Goal: Task Accomplishment & Management: Use online tool/utility

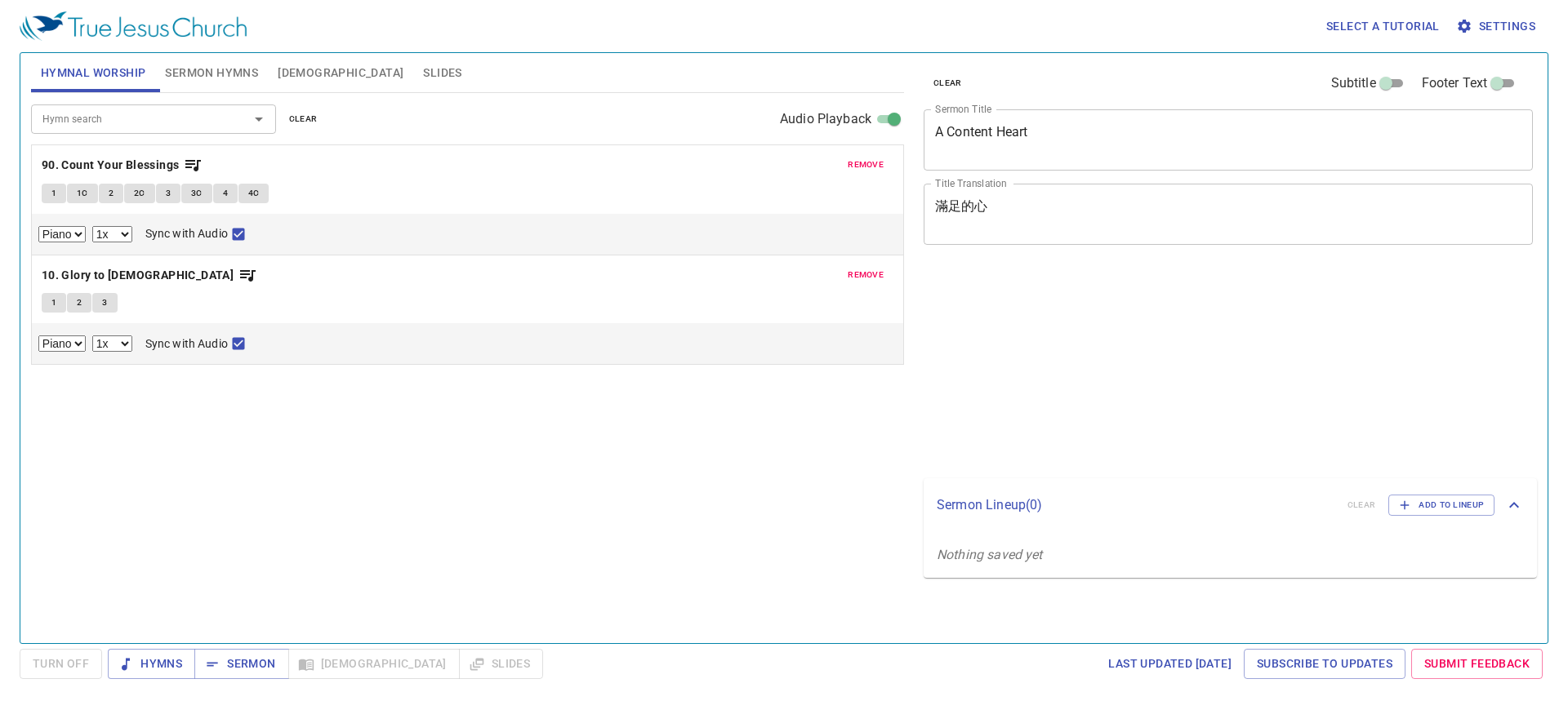
select select "1"
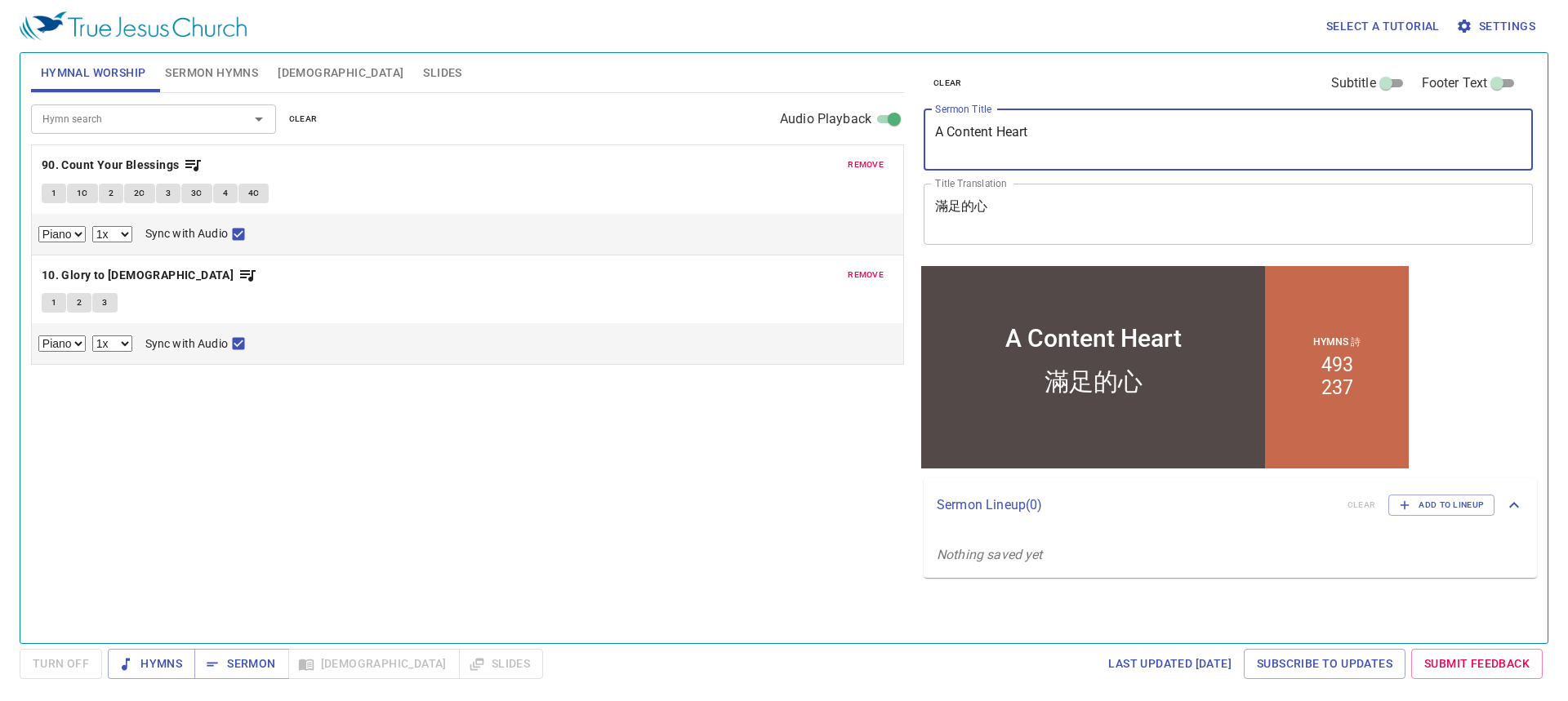
drag, startPoint x: 1062, startPoint y: 141, endPoint x: 805, endPoint y: 119, distance: 257.9
click at [805, 119] on div "Hymnal Worship Sermon Hymns Bible Slides Hymn search Hymn search clear Audio Pl…" at bounding box center [783, 342] width 1519 height 590
type textarea "Friday Night Service"
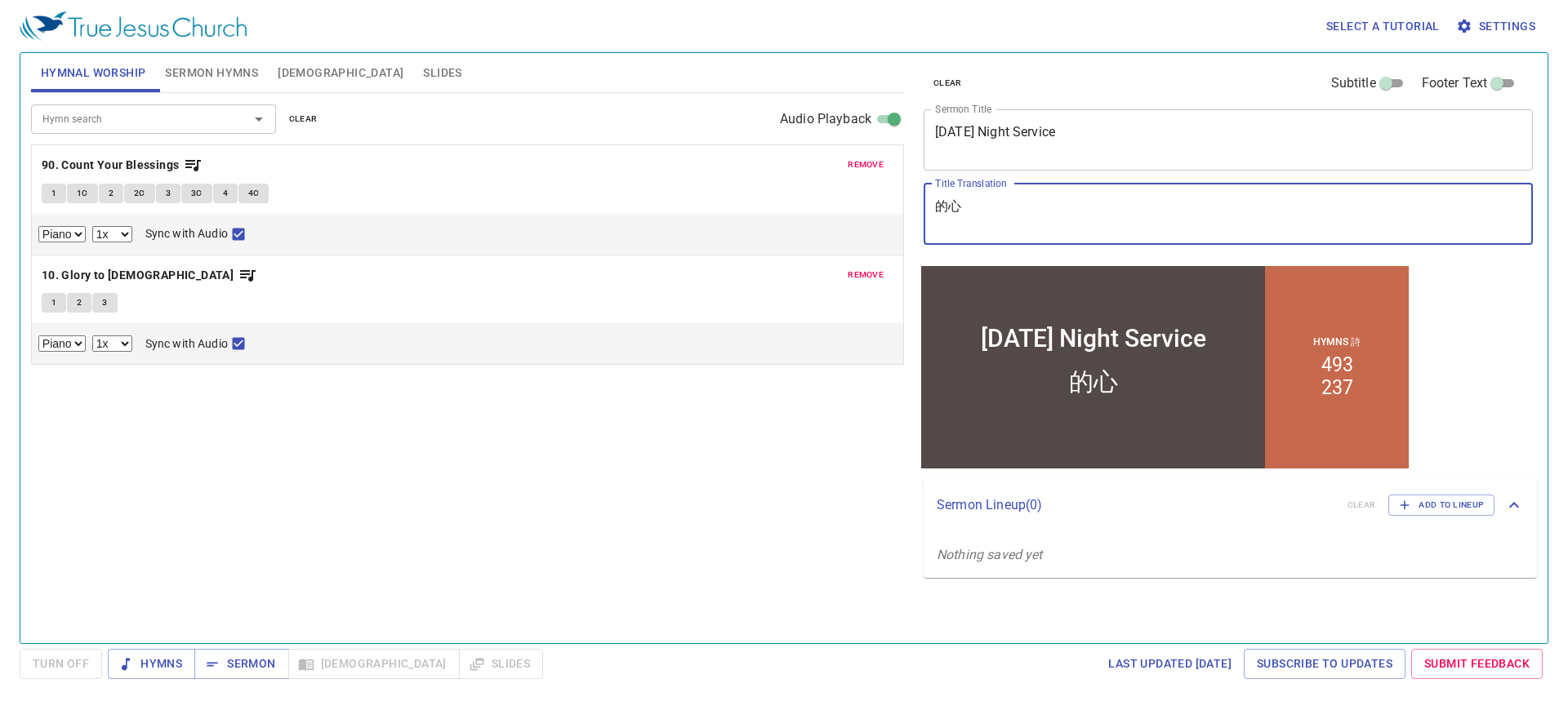
type textarea "心"
click at [247, 664] on span "Sermon" at bounding box center [241, 664] width 68 height 20
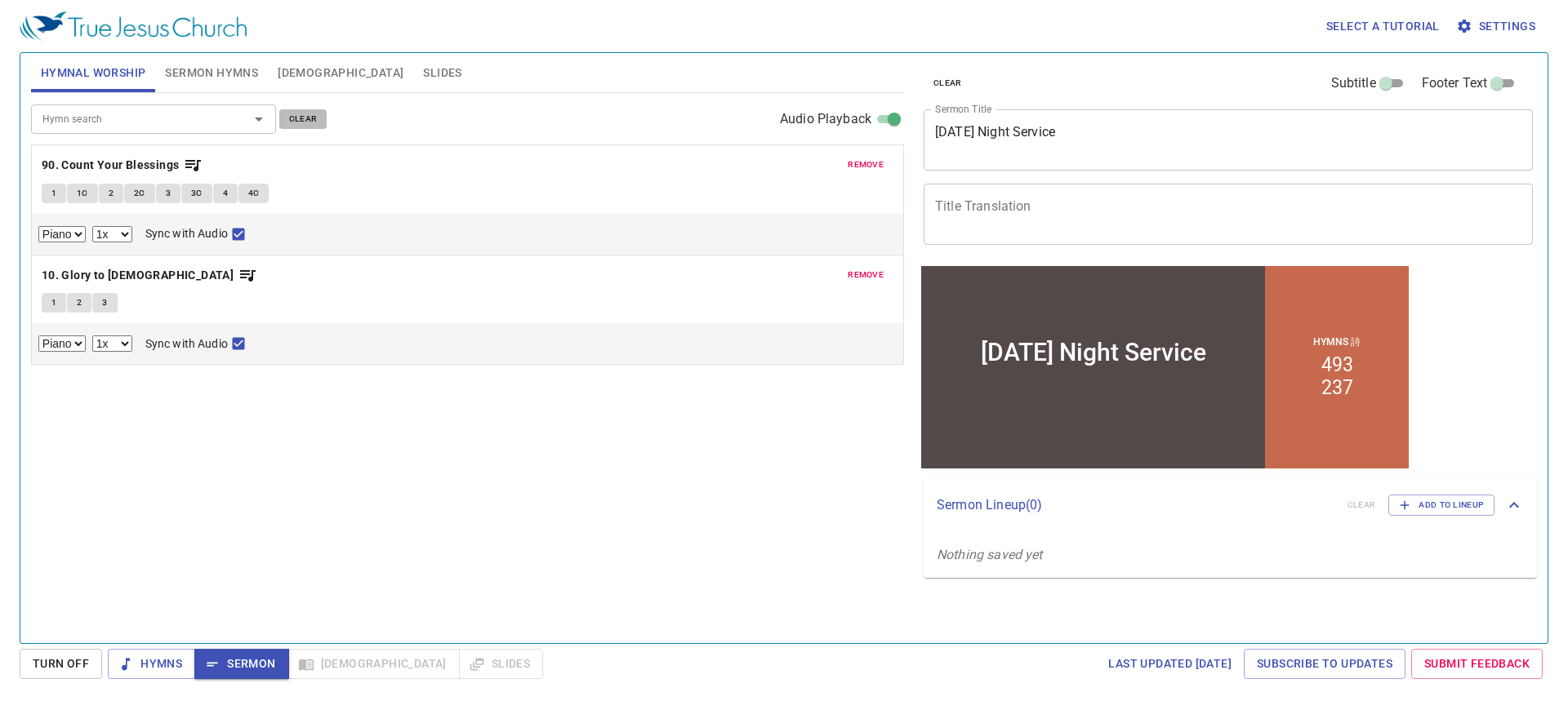
click at [300, 123] on span "clear" at bounding box center [304, 119] width 29 height 15
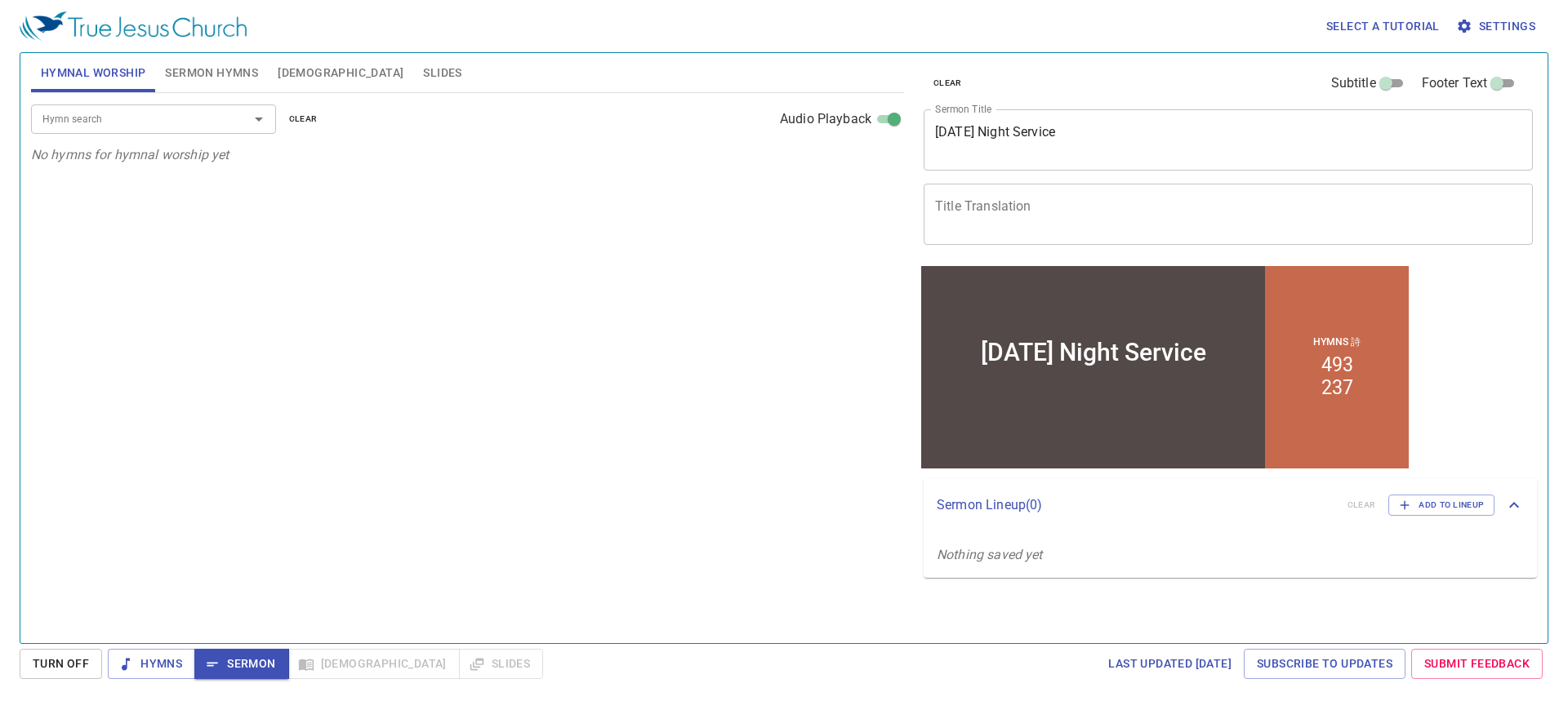
click at [233, 74] on span "Sermon Hymns" at bounding box center [211, 73] width 93 height 20
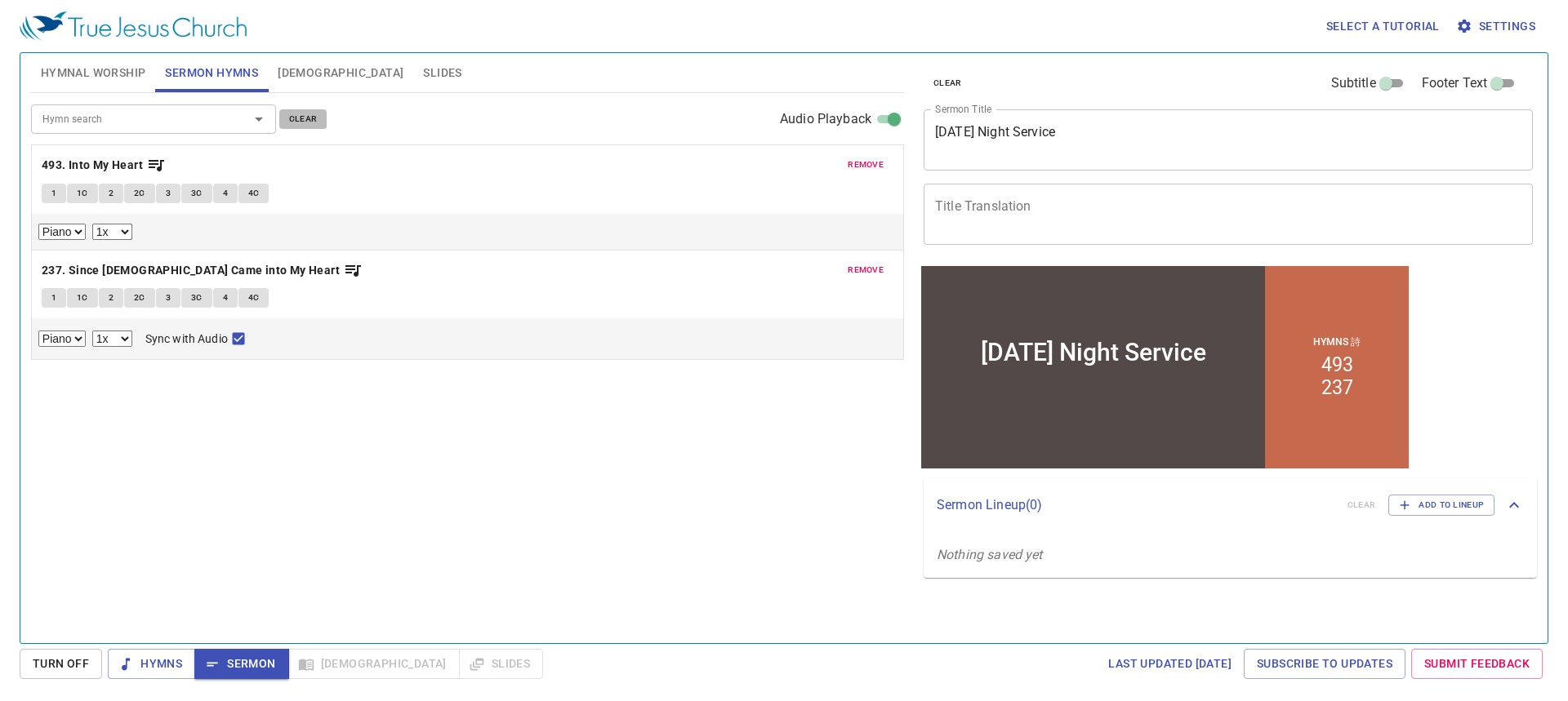
click at [299, 117] on span "clear" at bounding box center [304, 119] width 29 height 15
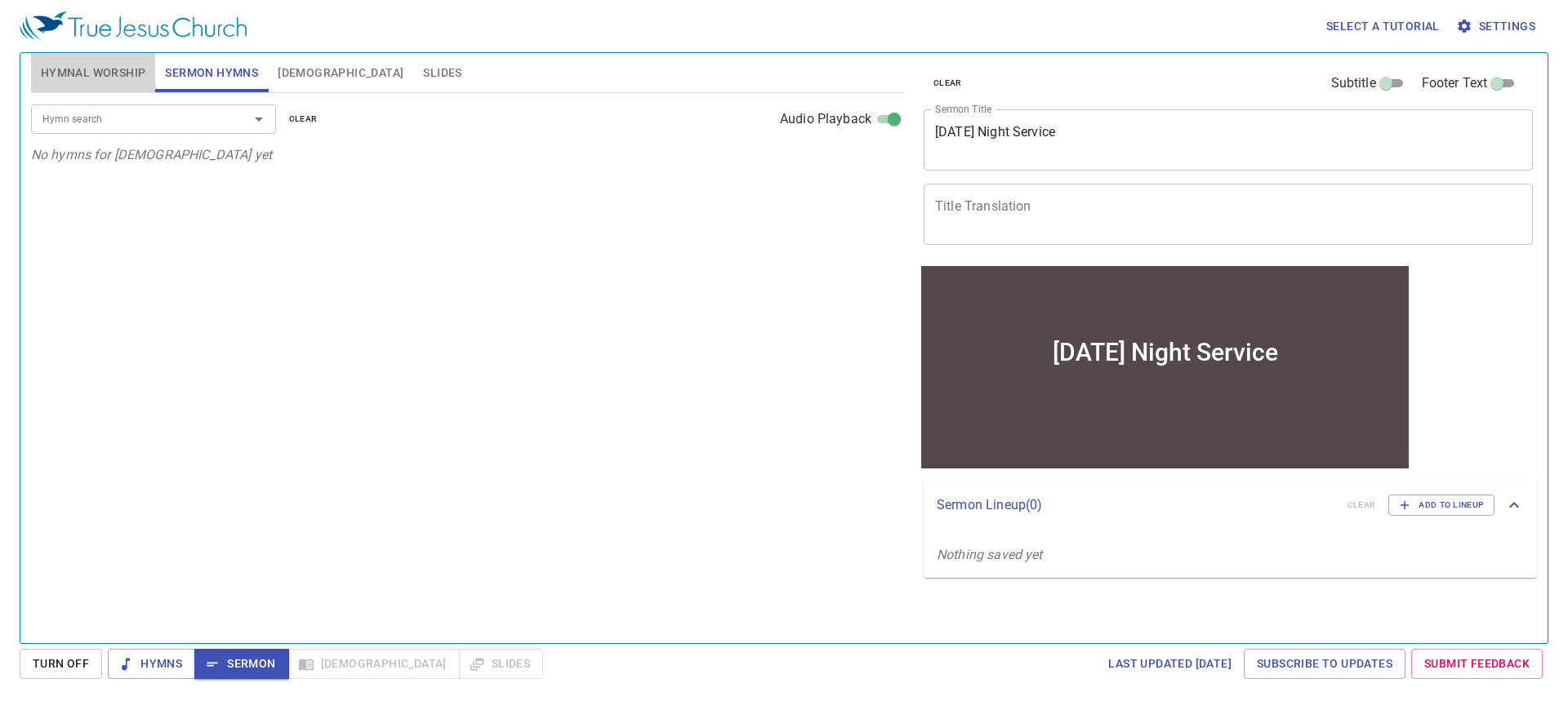
click at [111, 80] on span "Hymnal Worship" at bounding box center [94, 73] width 106 height 20
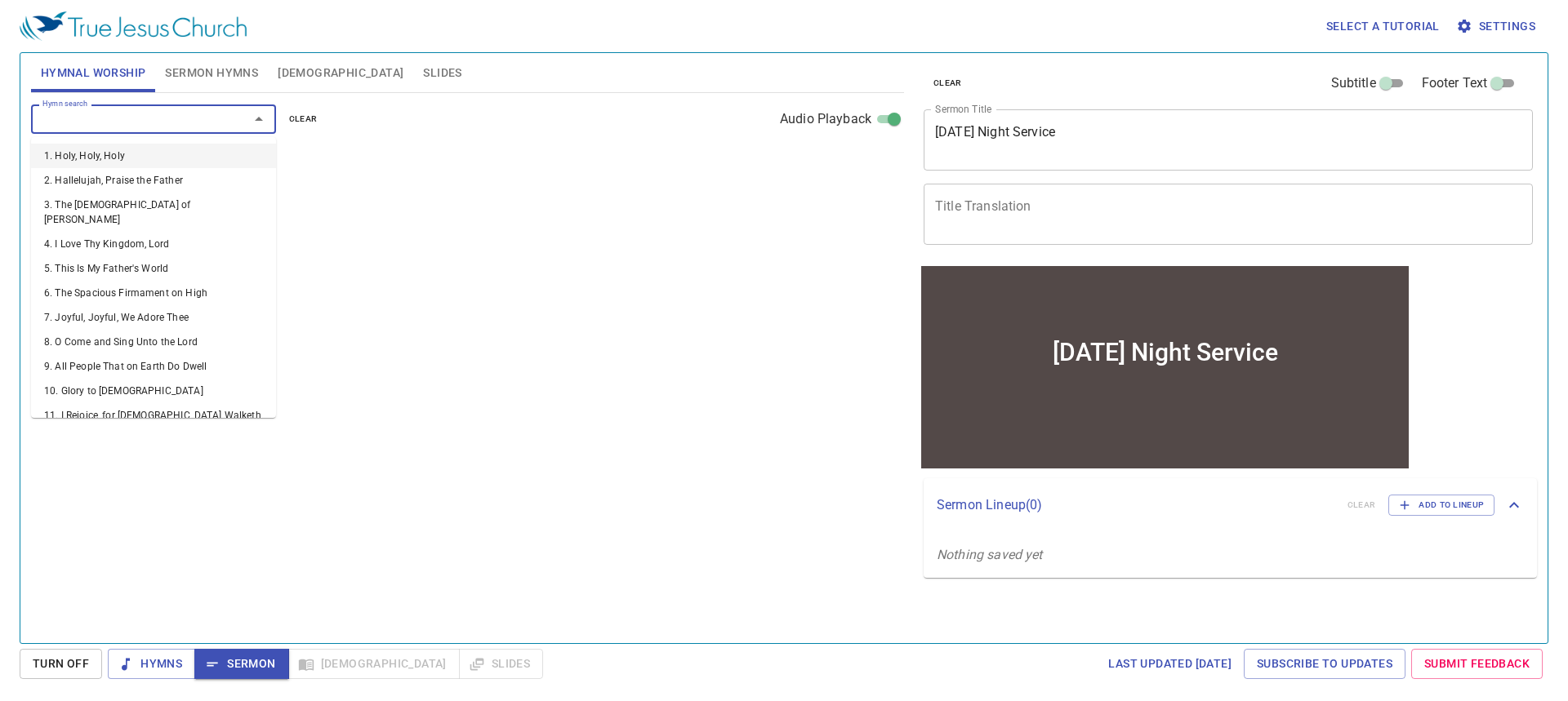
click at [117, 112] on input "Hymn search" at bounding box center [129, 118] width 187 height 18
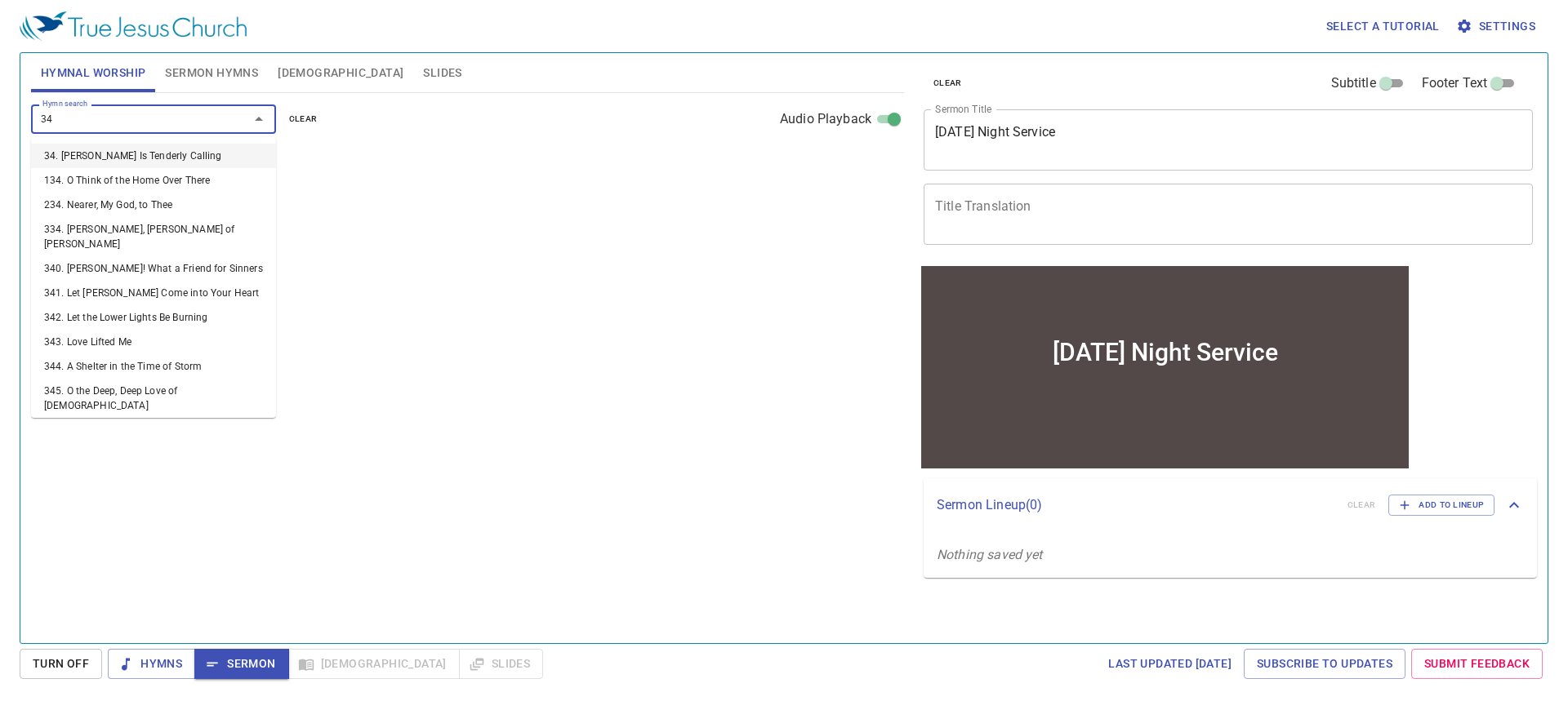
type input "346"
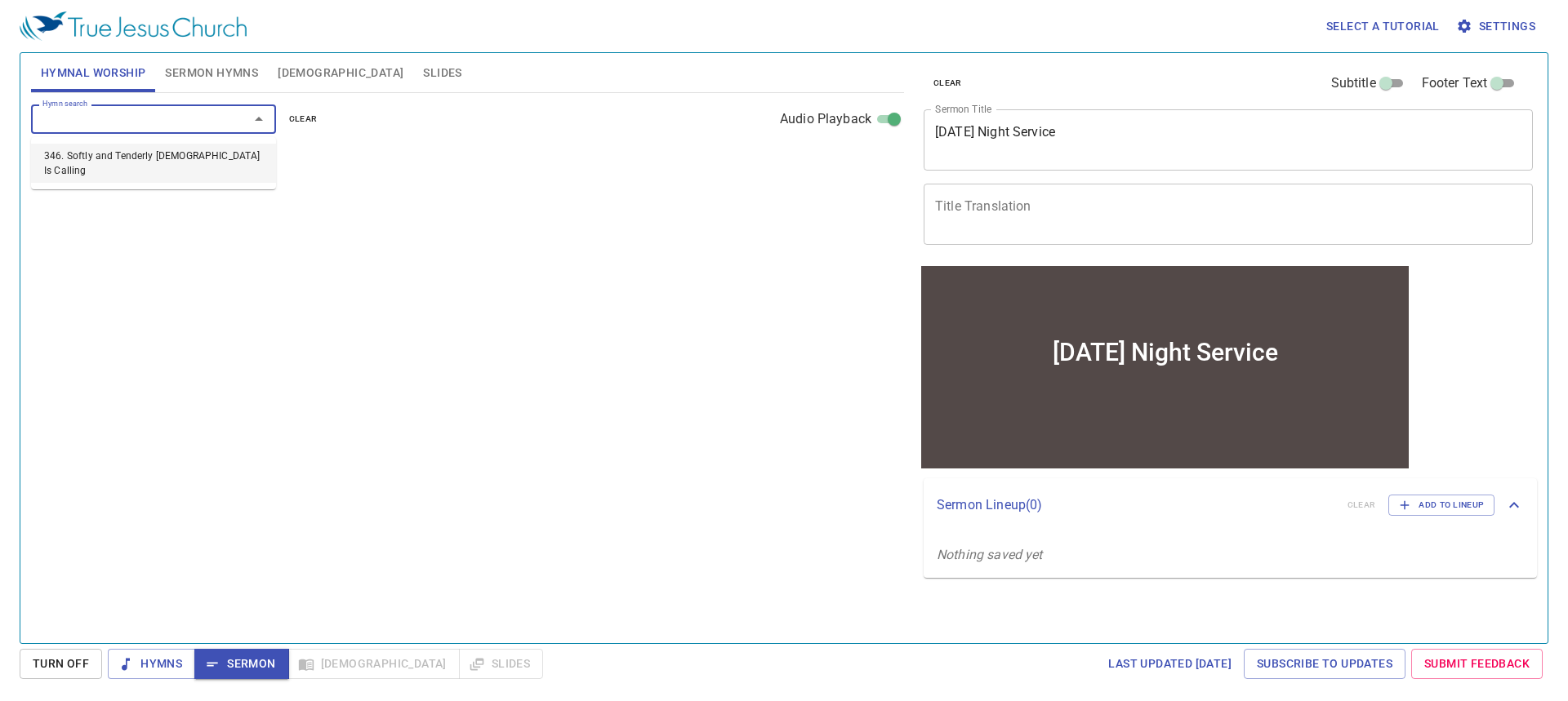
select select "1"
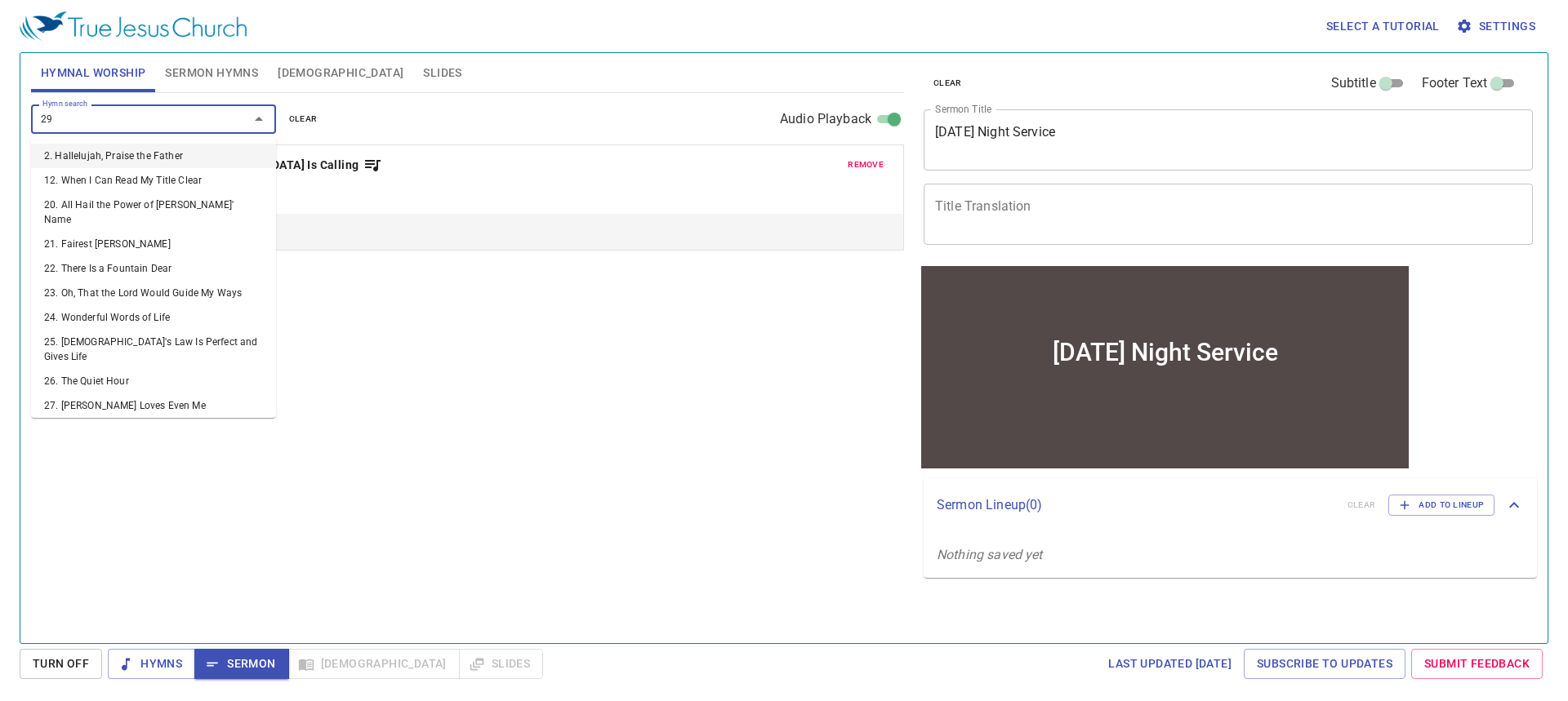
type input "294"
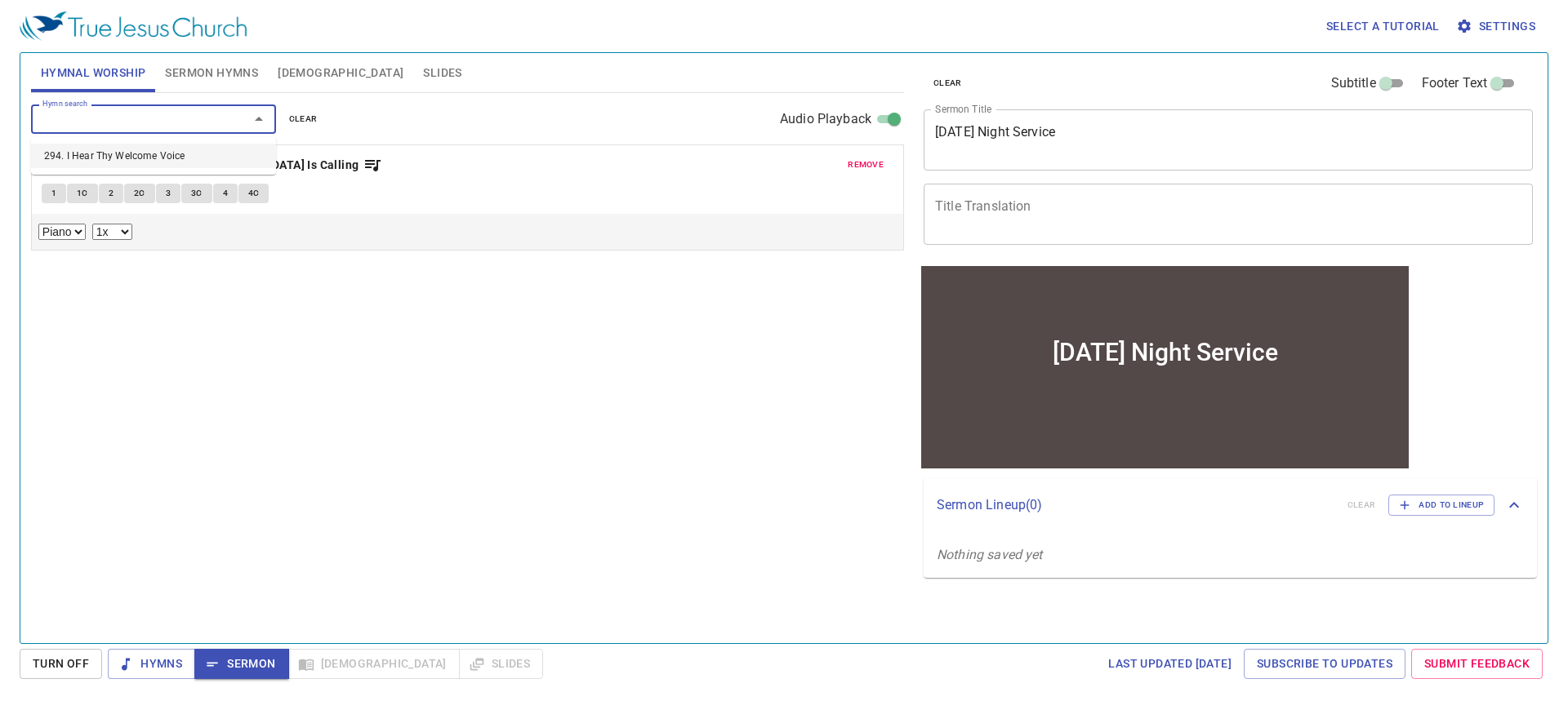
select select "1"
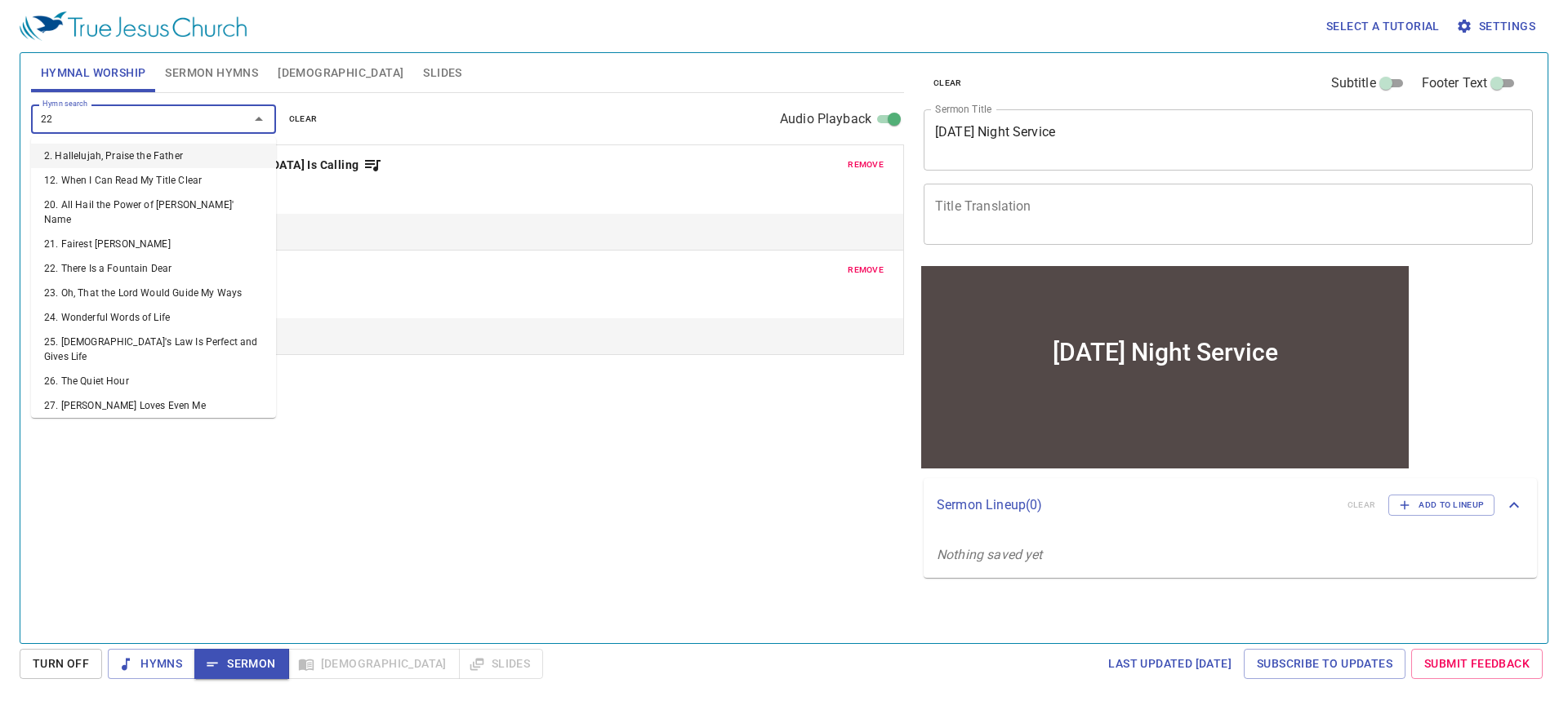
type input "225"
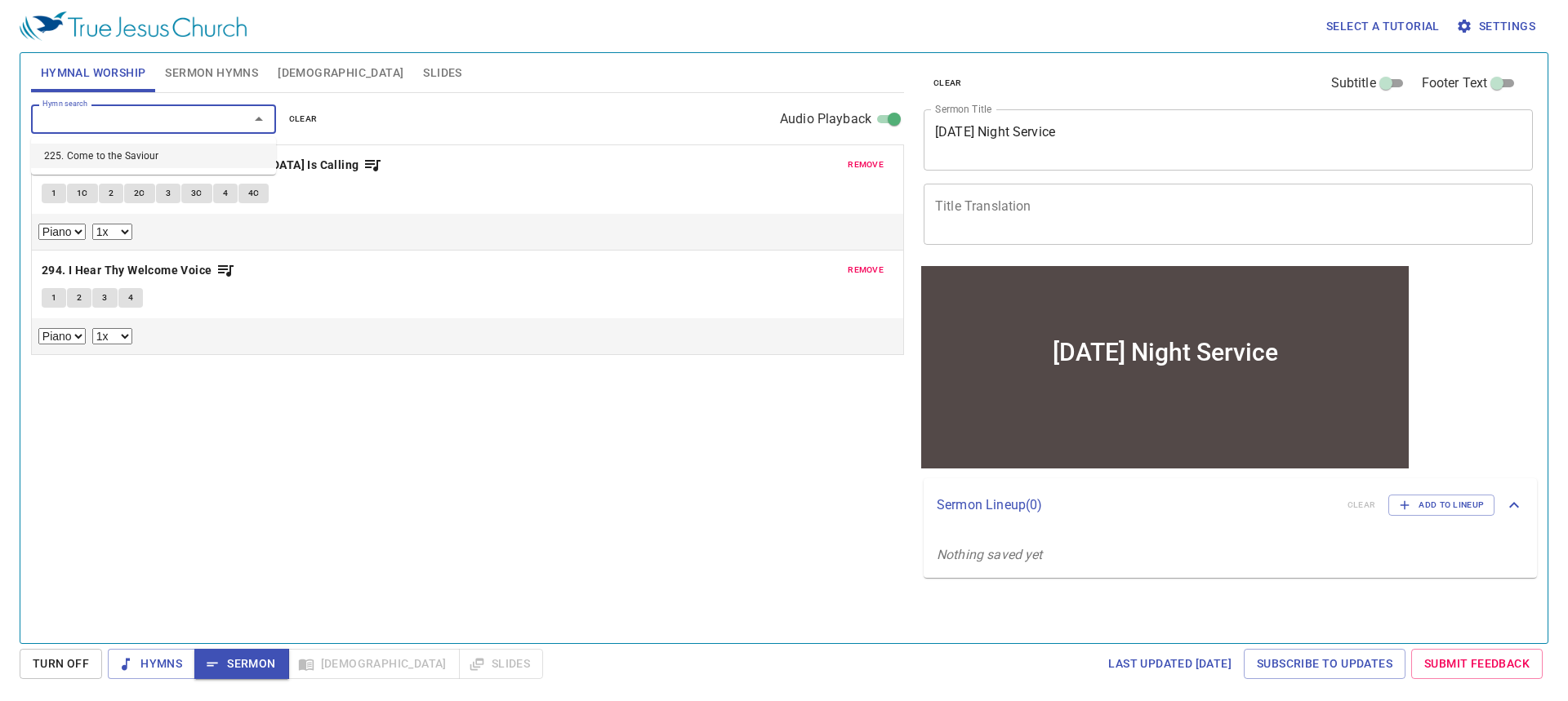
select select "1"
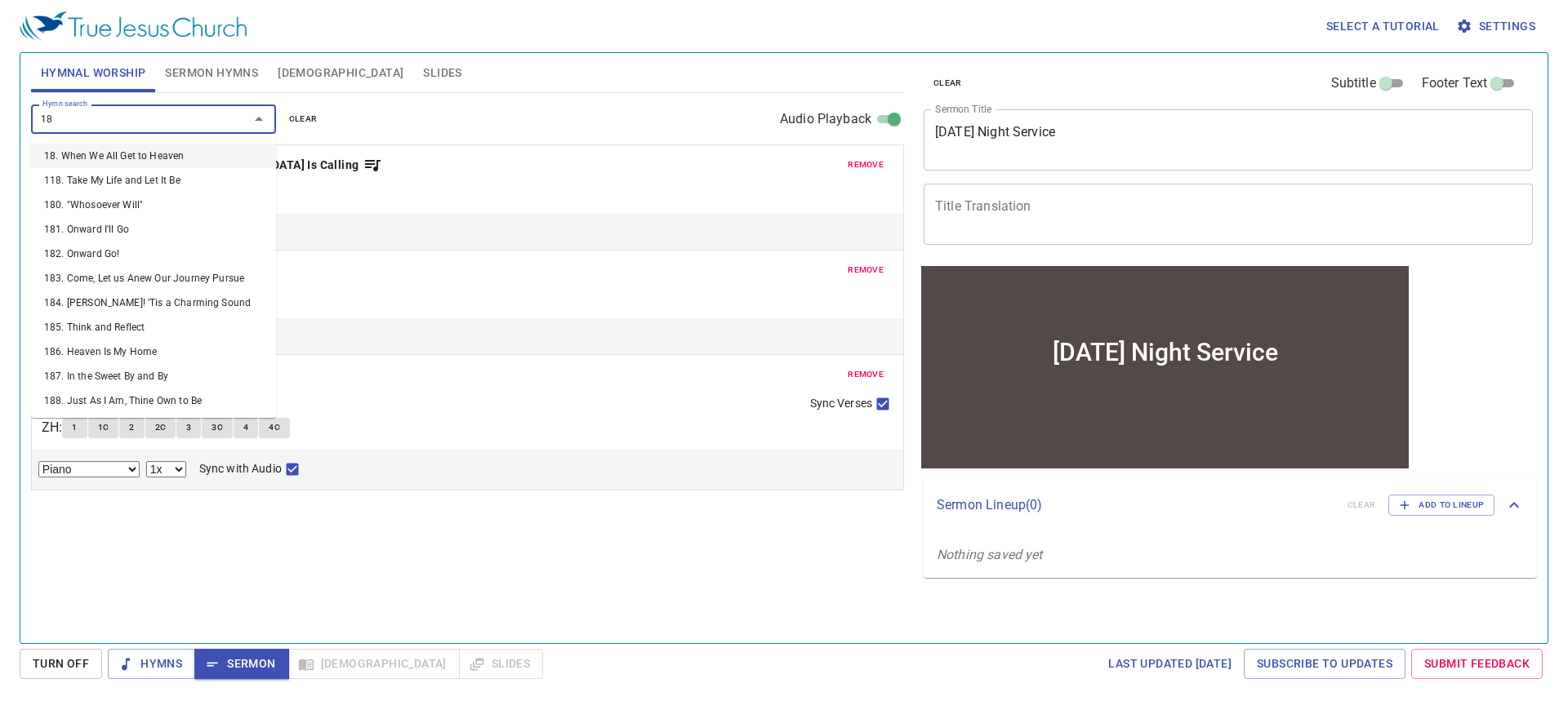
type input "183"
select select "1"
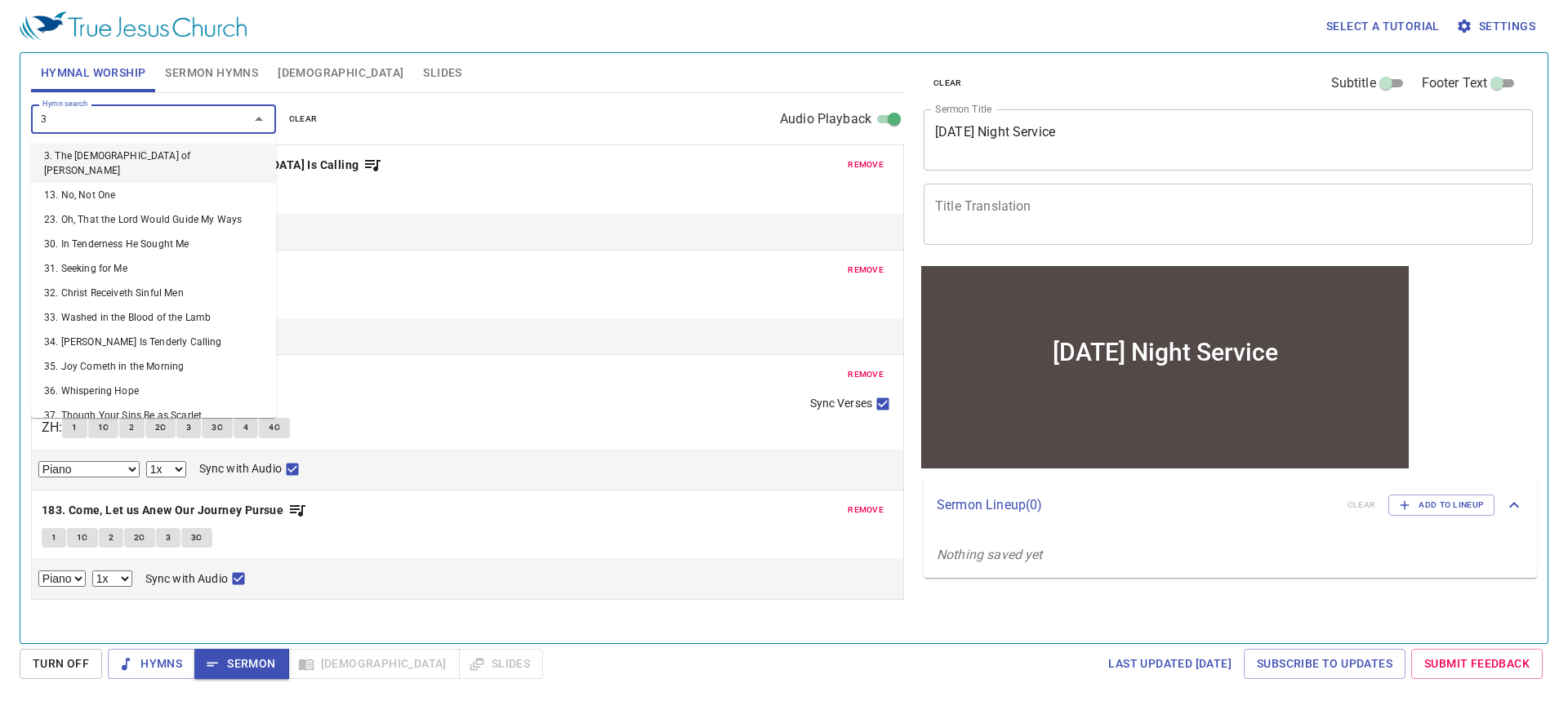
type input "34"
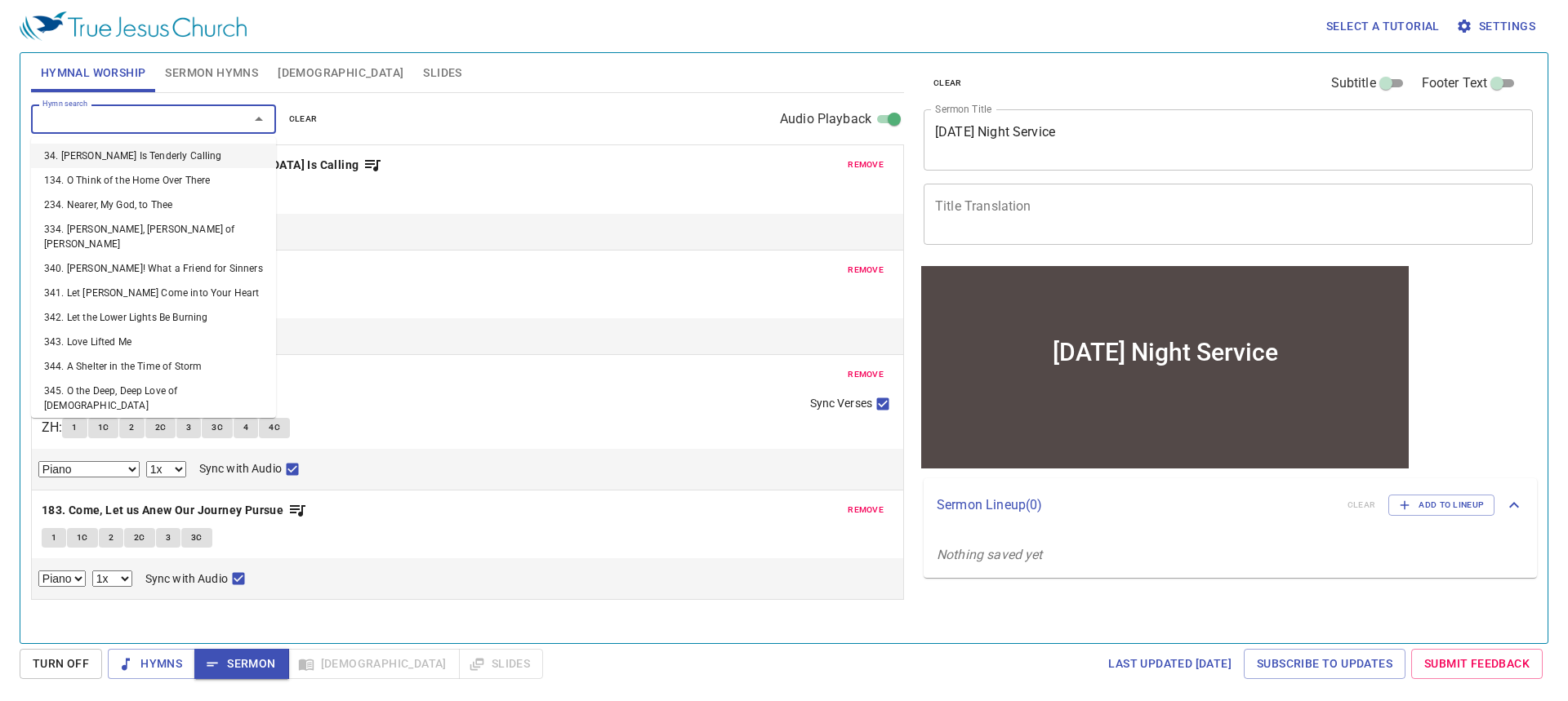
select select "1"
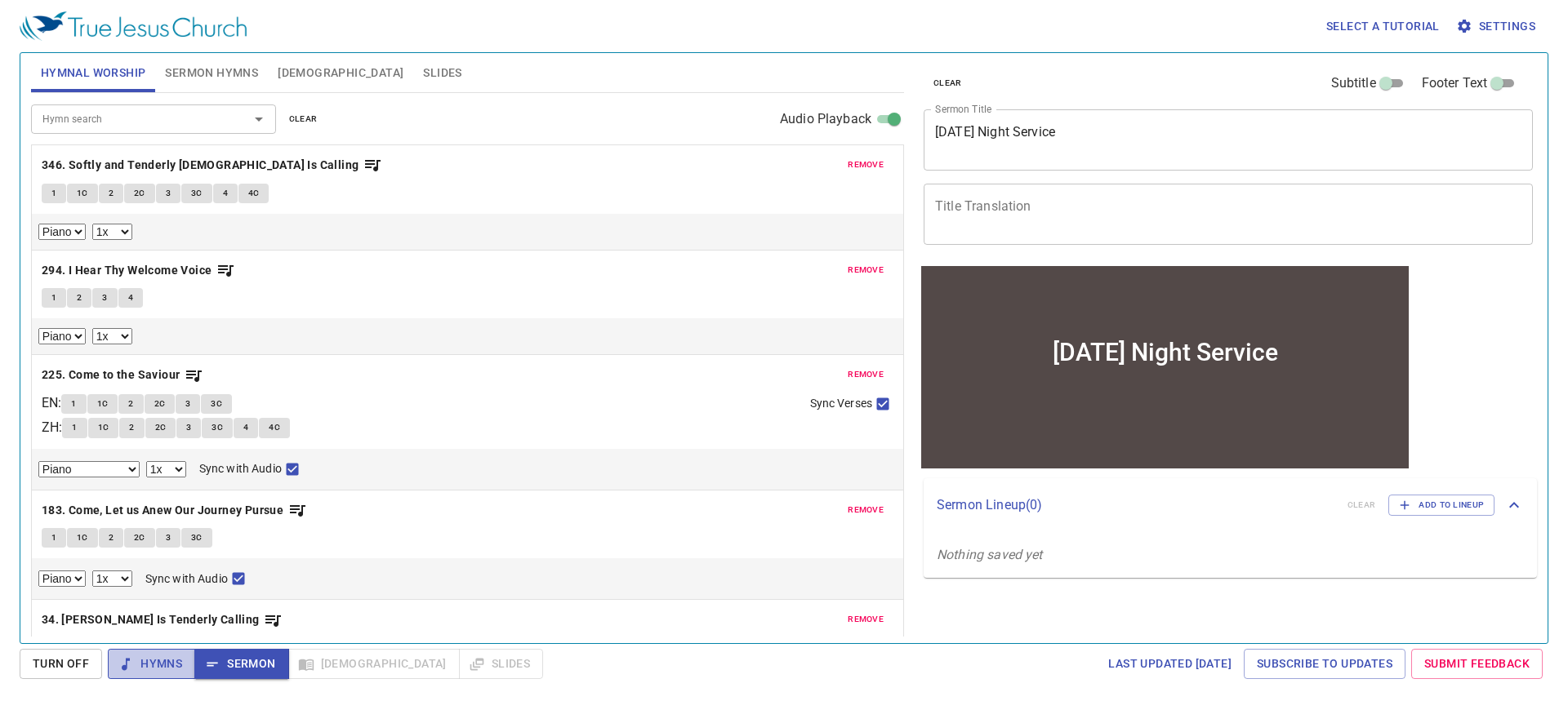
click at [160, 666] on span "Hymns" at bounding box center [151, 664] width 61 height 20
click at [232, 69] on span "Sermon Hymns" at bounding box center [211, 73] width 93 height 20
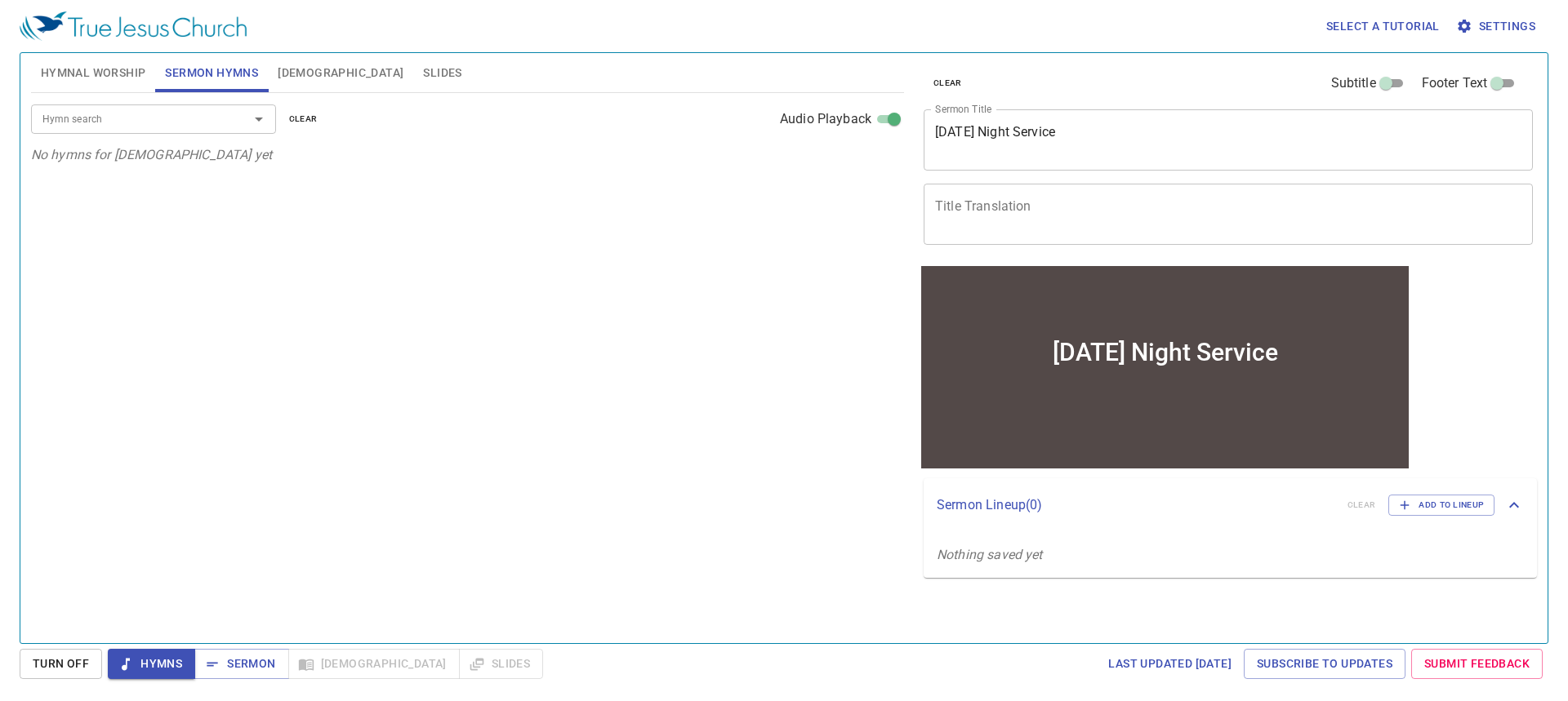
click at [90, 67] on span "Hymnal Worship" at bounding box center [94, 73] width 106 height 20
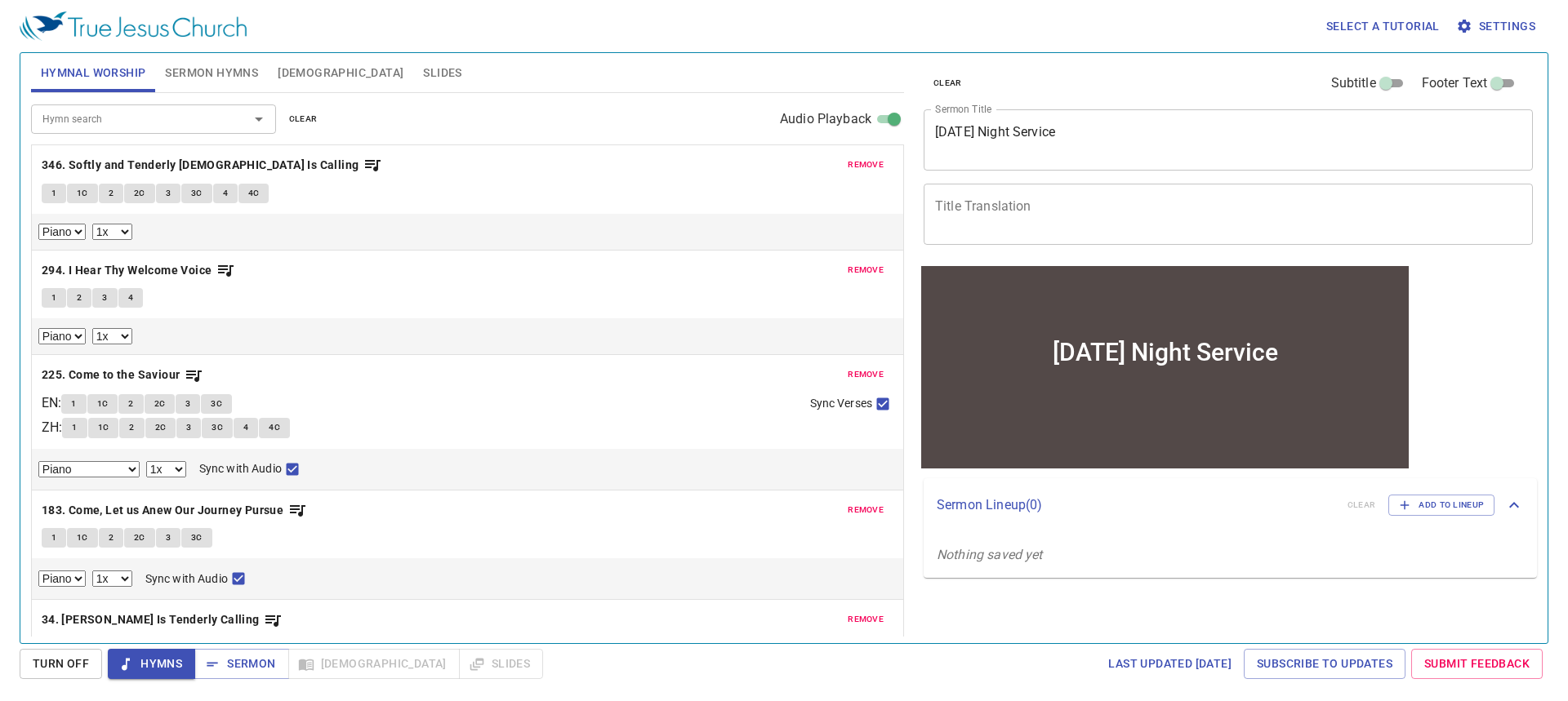
click at [1027, 219] on textarea "Title Translation" at bounding box center [1228, 214] width 586 height 31
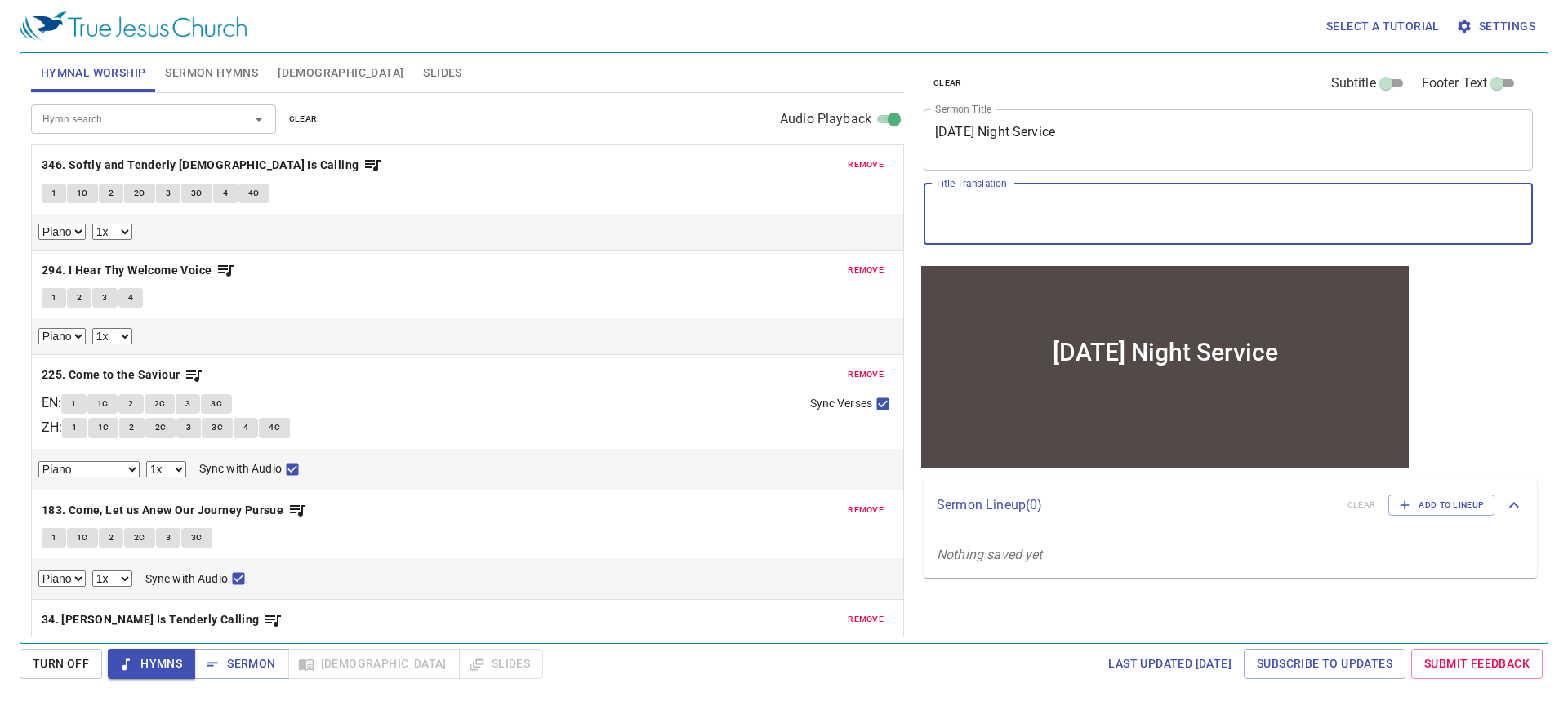
paste textarea "星期五晚間聚會"
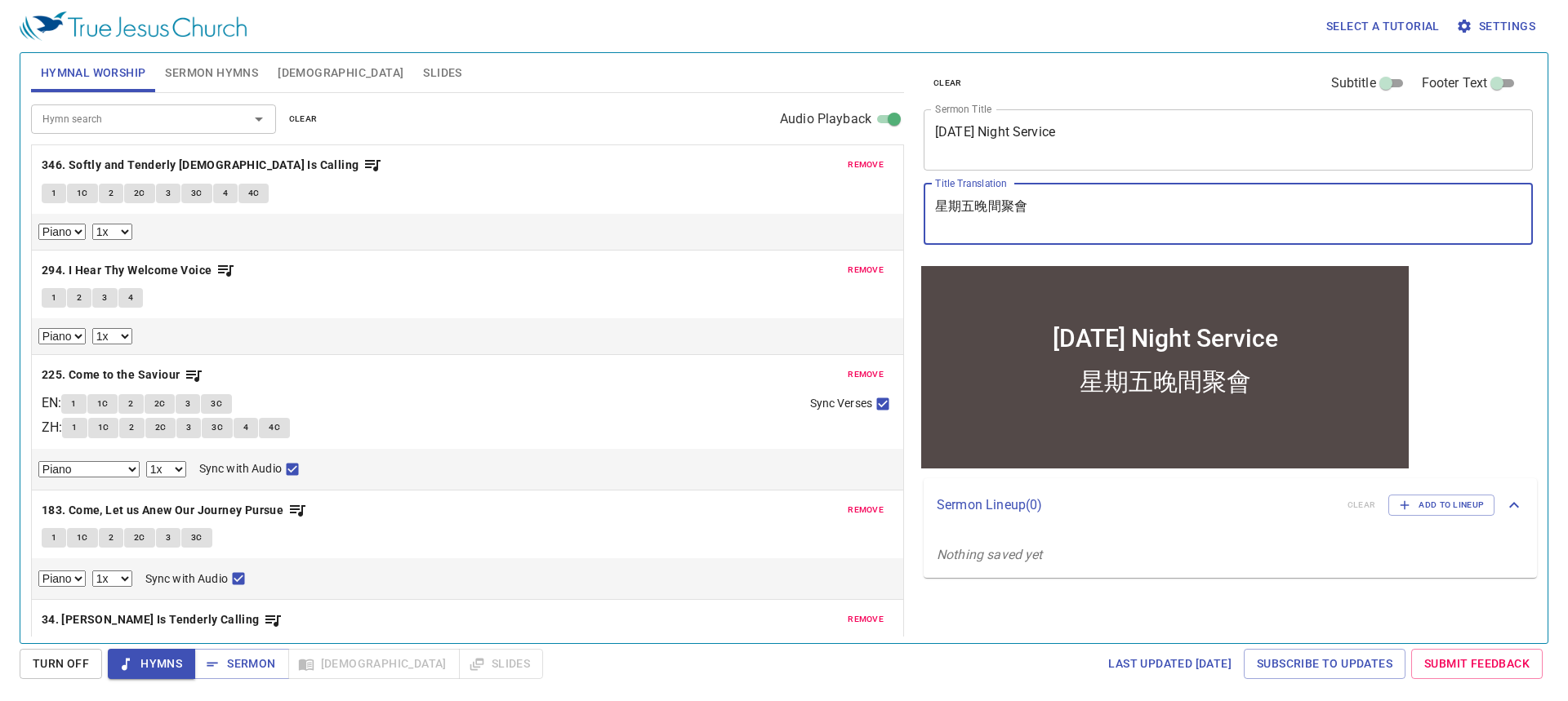
type textarea "星期五晚間聚會"
click at [201, 70] on span "Sermon Hymns" at bounding box center [211, 73] width 93 height 20
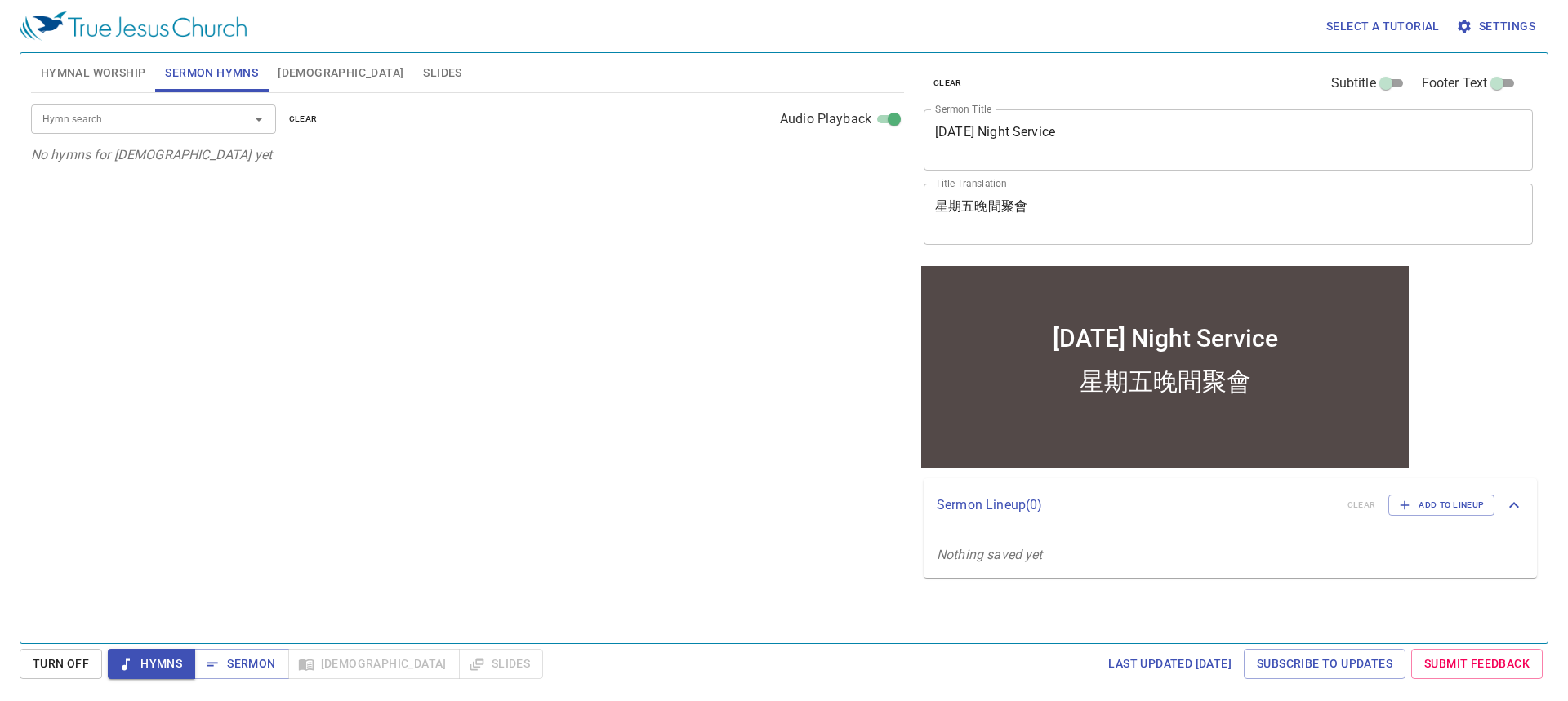
click at [131, 77] on span "Hymnal Worship" at bounding box center [94, 73] width 106 height 20
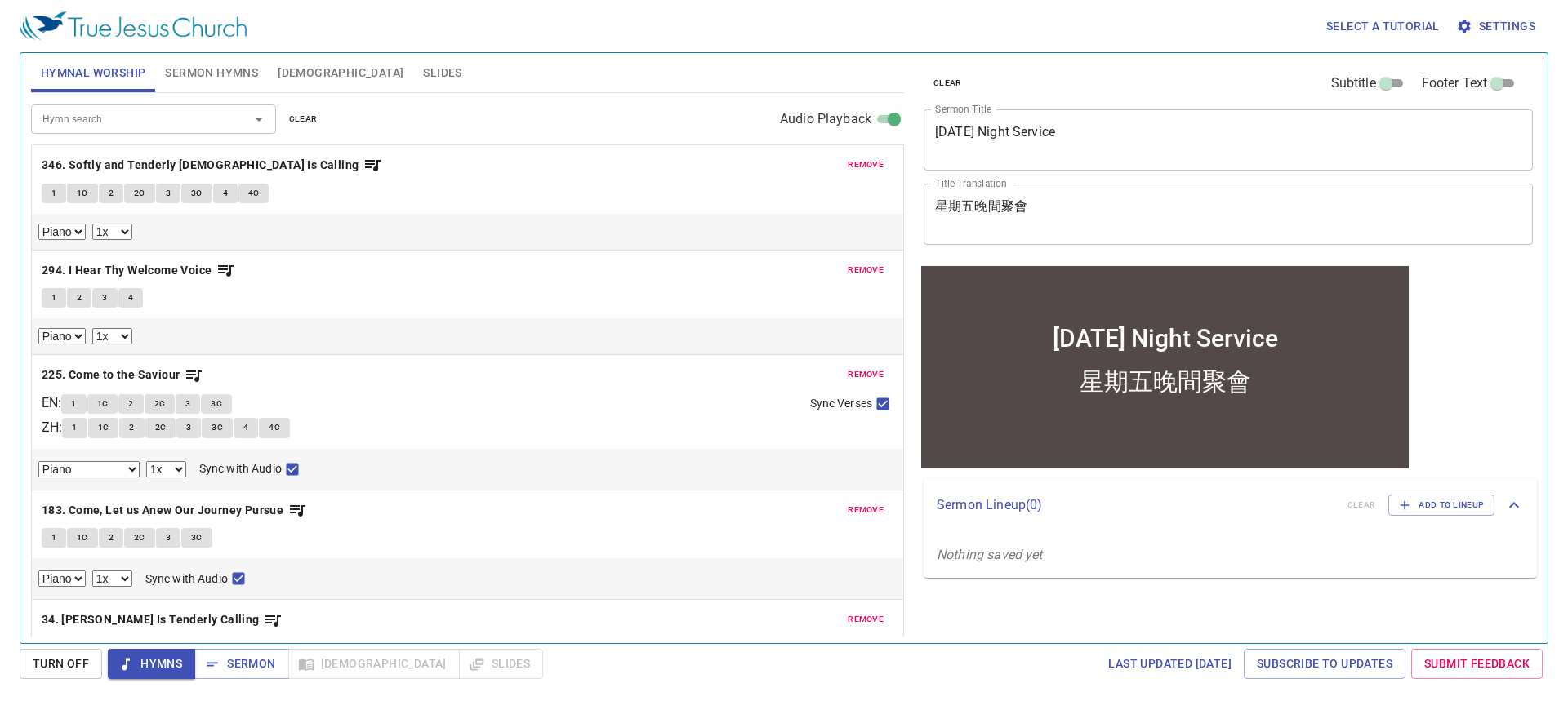
click at [56, 191] on span "1" at bounding box center [54, 194] width 5 height 15
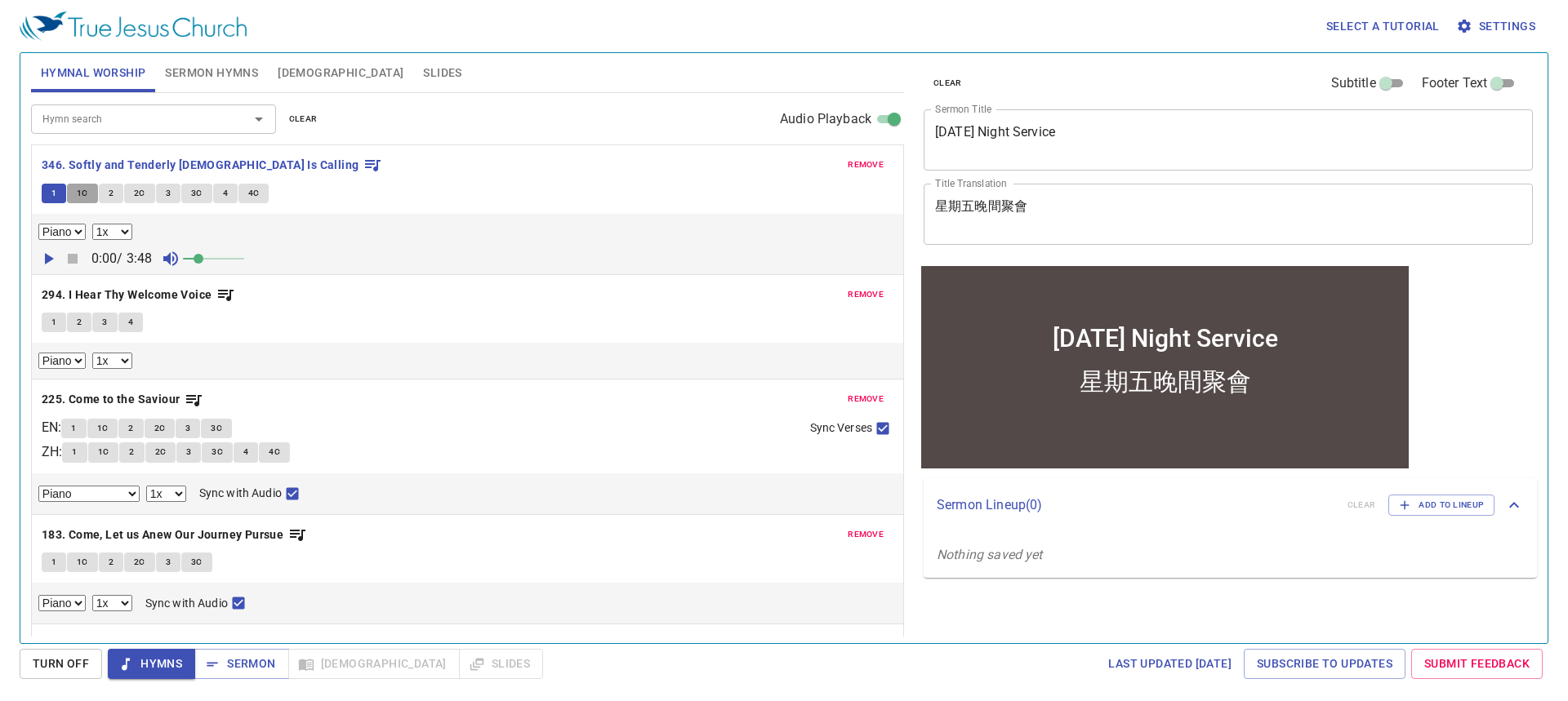
click at [82, 193] on span "1C" at bounding box center [83, 194] width 12 height 15
click at [109, 192] on span "2" at bounding box center [112, 194] width 5 height 15
click at [138, 190] on span "2C" at bounding box center [140, 194] width 12 height 15
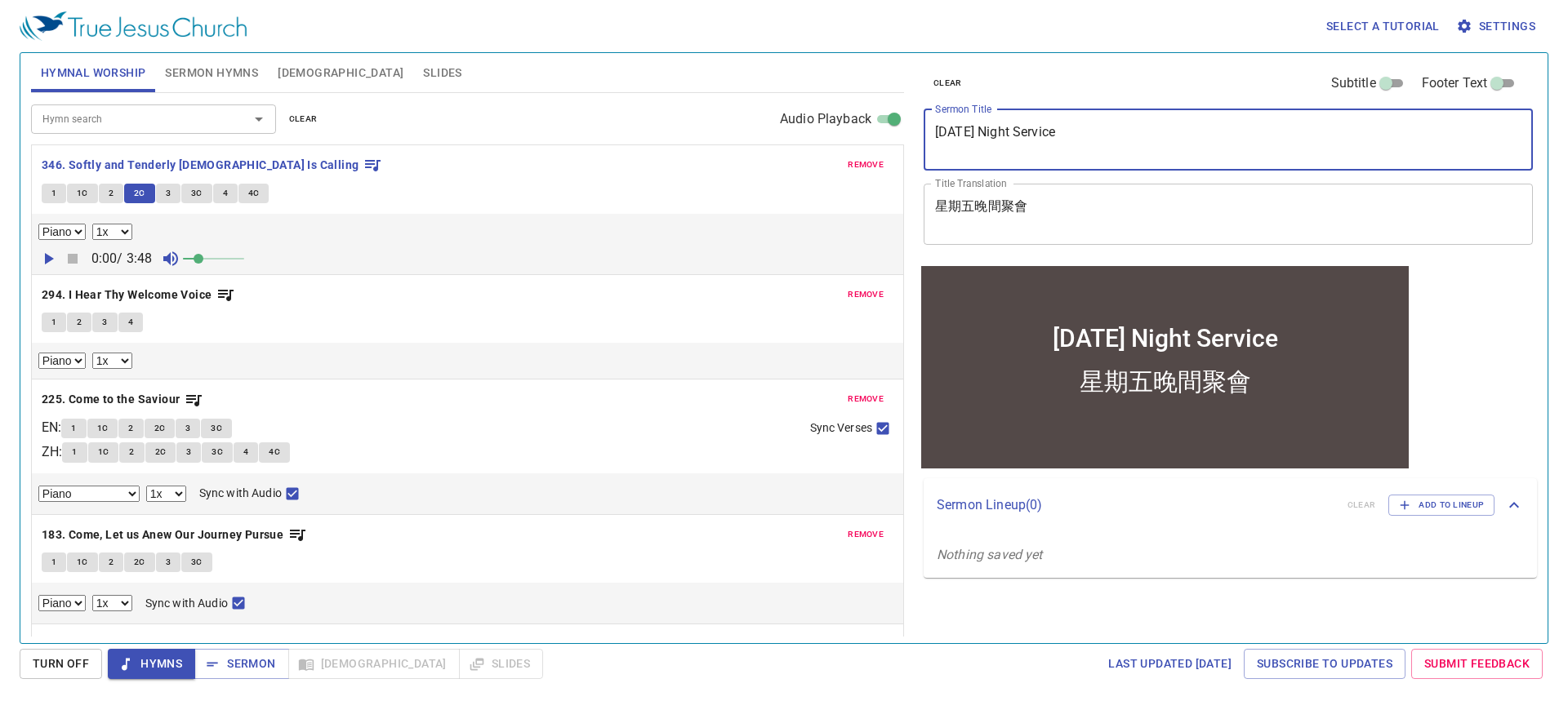
drag, startPoint x: 1144, startPoint y: 132, endPoint x: 815, endPoint y: 137, distance: 329.0
click at [815, 137] on div "Hymnal Worship Sermon Hymns Bible Slides Hymn search Hymn search clear Audio Pl…" at bounding box center [783, 342] width 1519 height 590
type textarea "Sacred Desir"
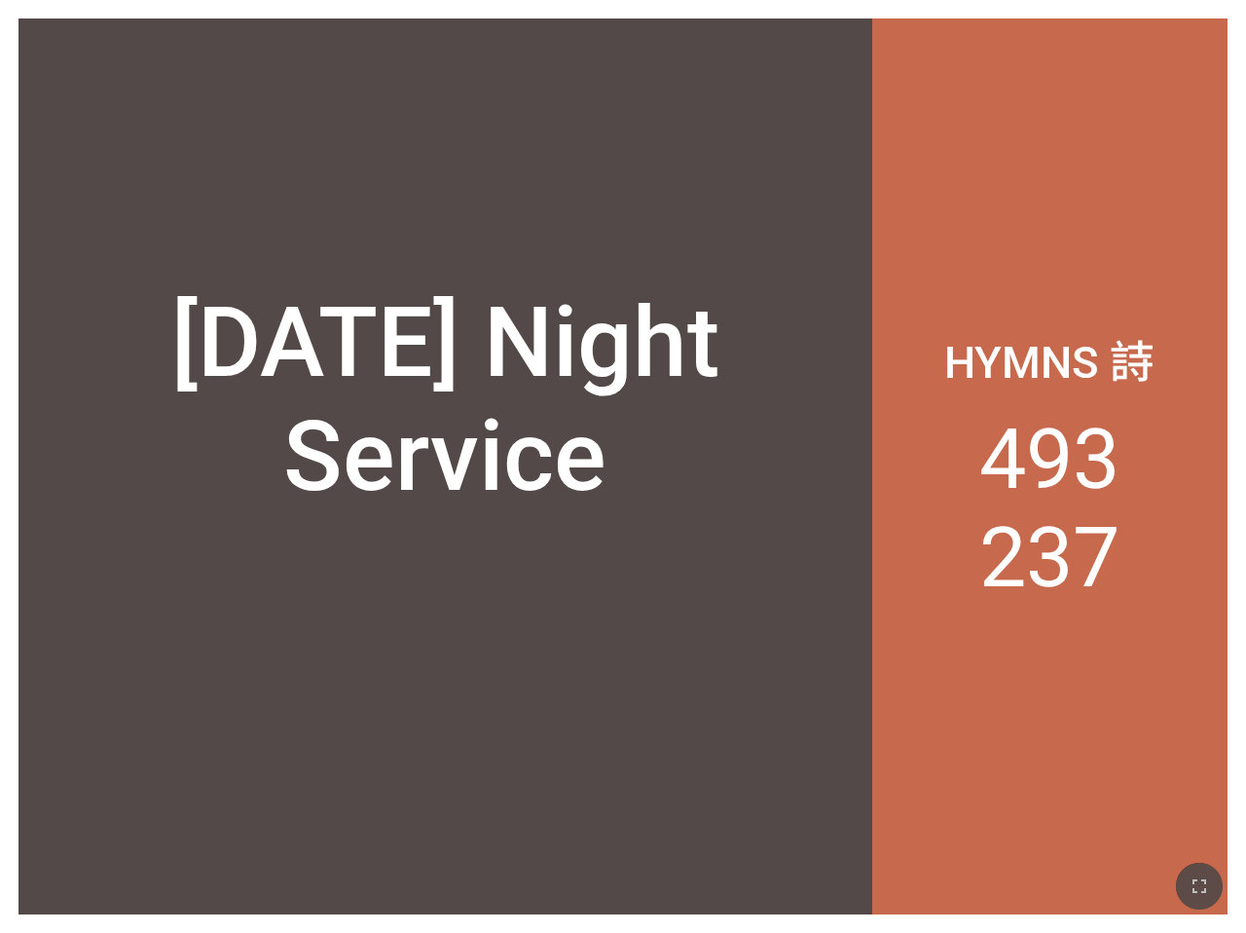
drag, startPoint x: 1191, startPoint y: 885, endPoint x: 1570, endPoint y: 1010, distance: 398.7
click at [1191, 885] on icon "button" at bounding box center [1199, 885] width 23 height 23
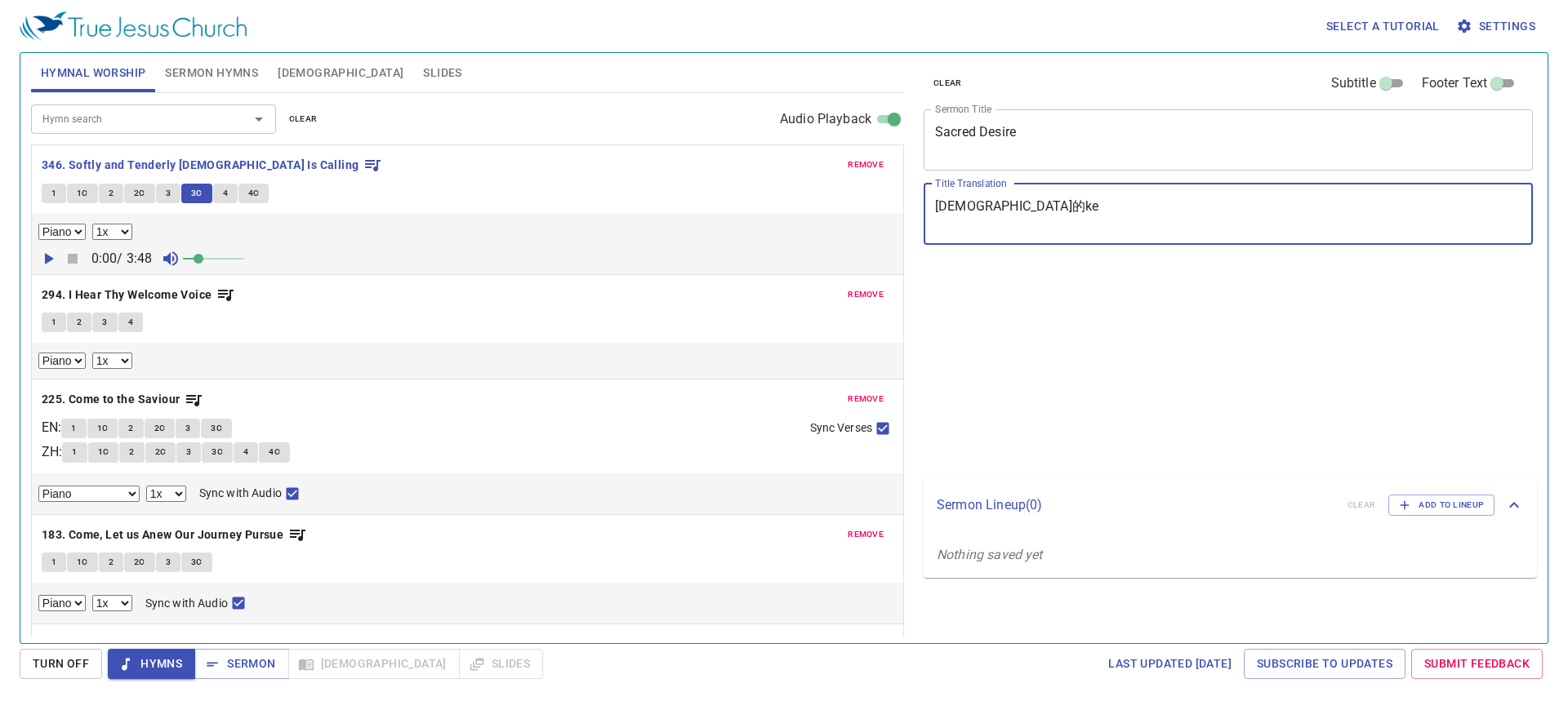
select select "1"
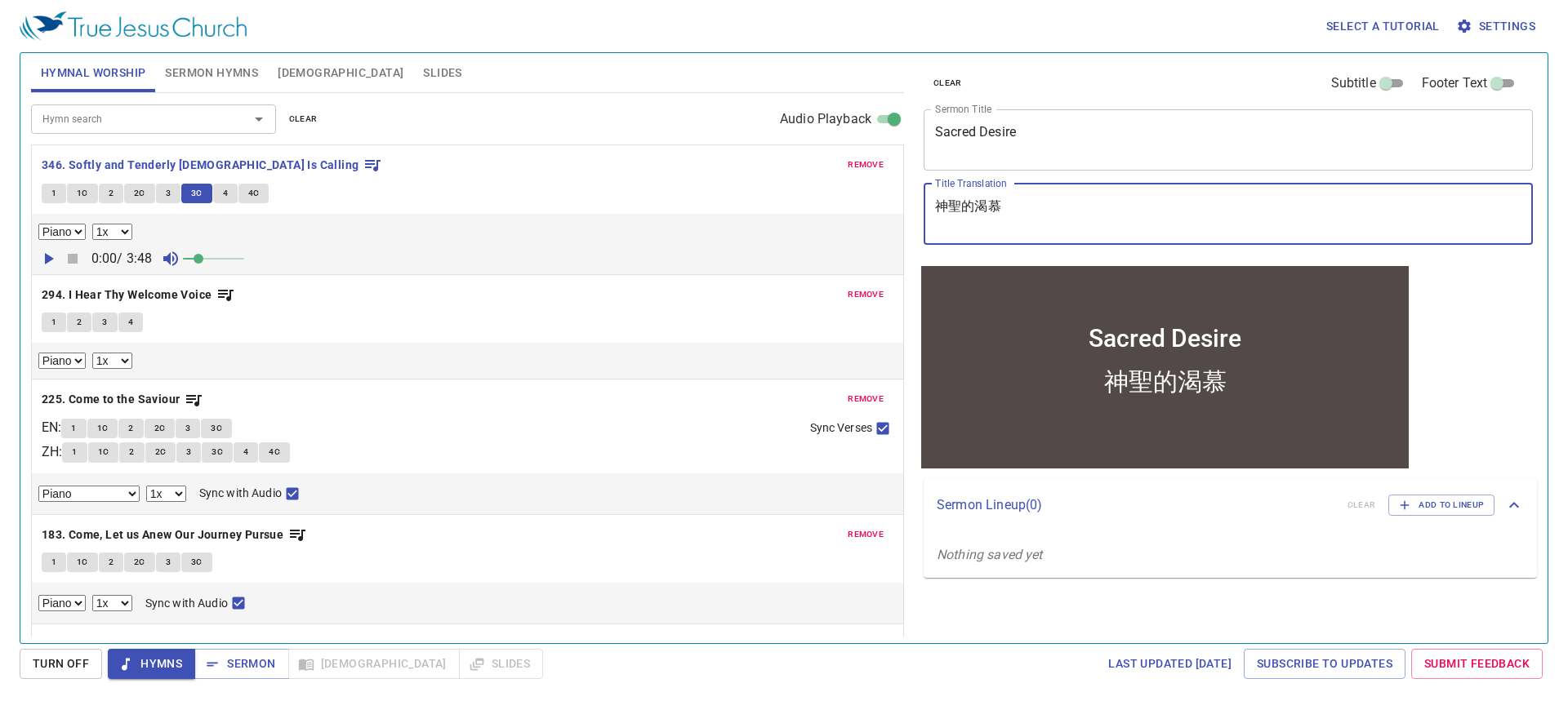
type textarea "神聖的渴慕"
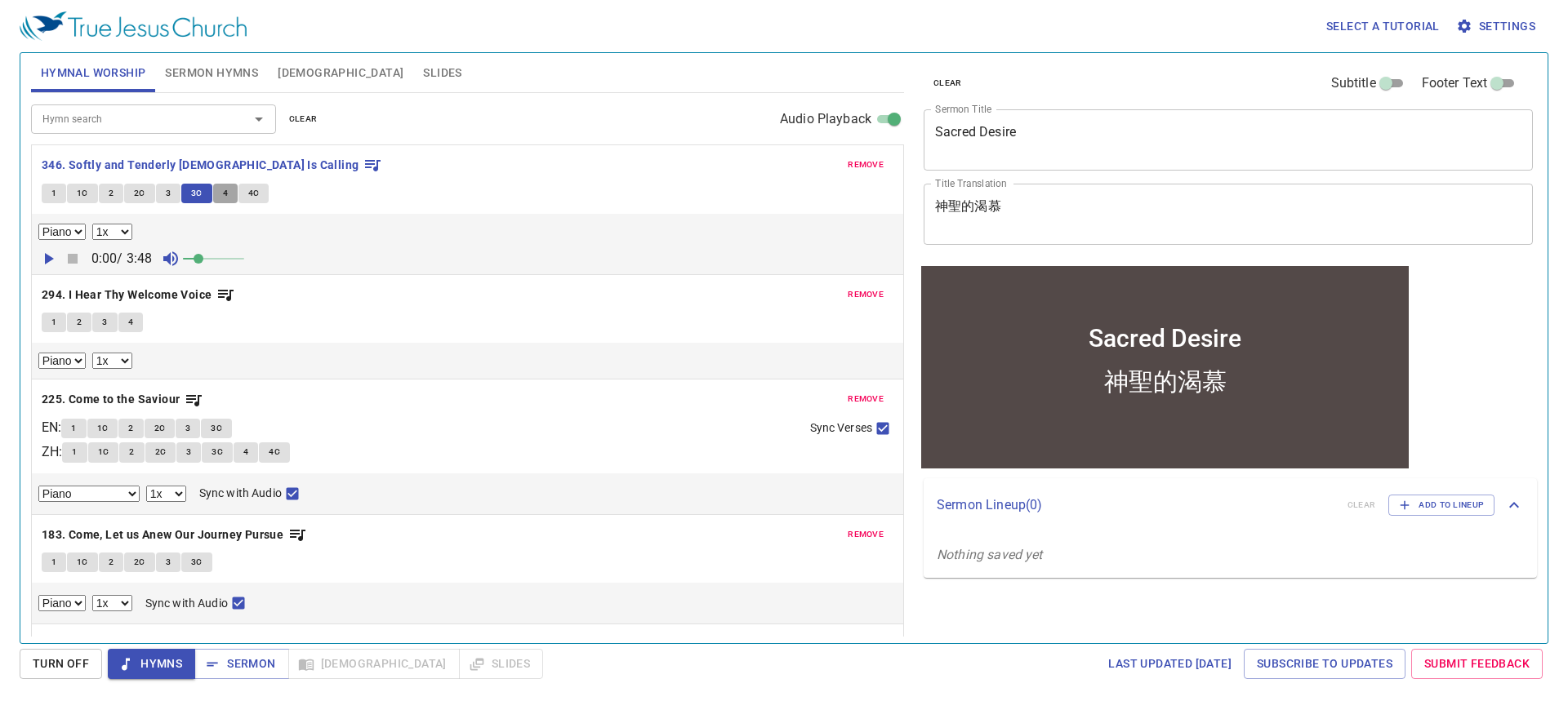
click at [220, 195] on button "4" at bounding box center [225, 193] width 24 height 19
click at [189, 67] on span "Sermon Hymns" at bounding box center [211, 73] width 93 height 20
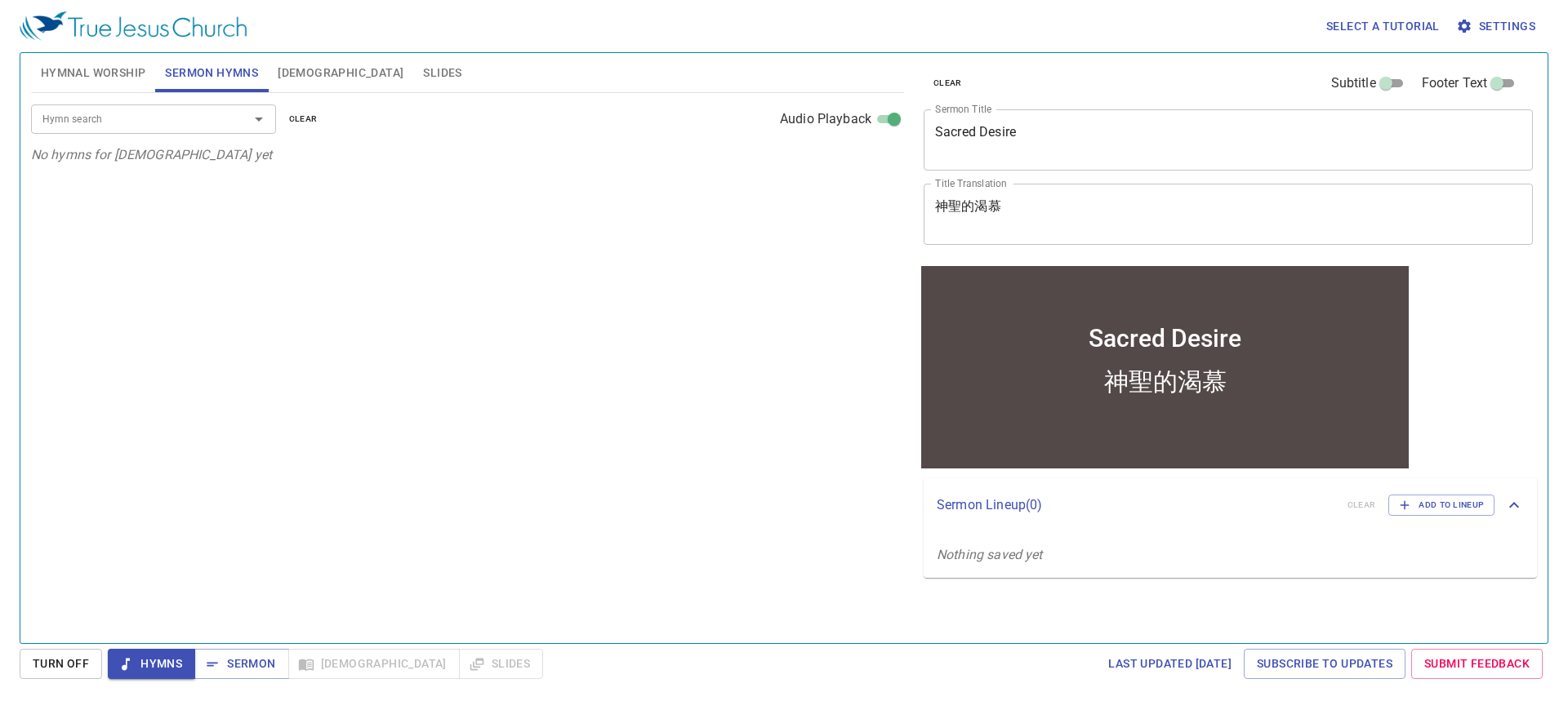
click at [158, 120] on input "Hymn search" at bounding box center [129, 118] width 187 height 18
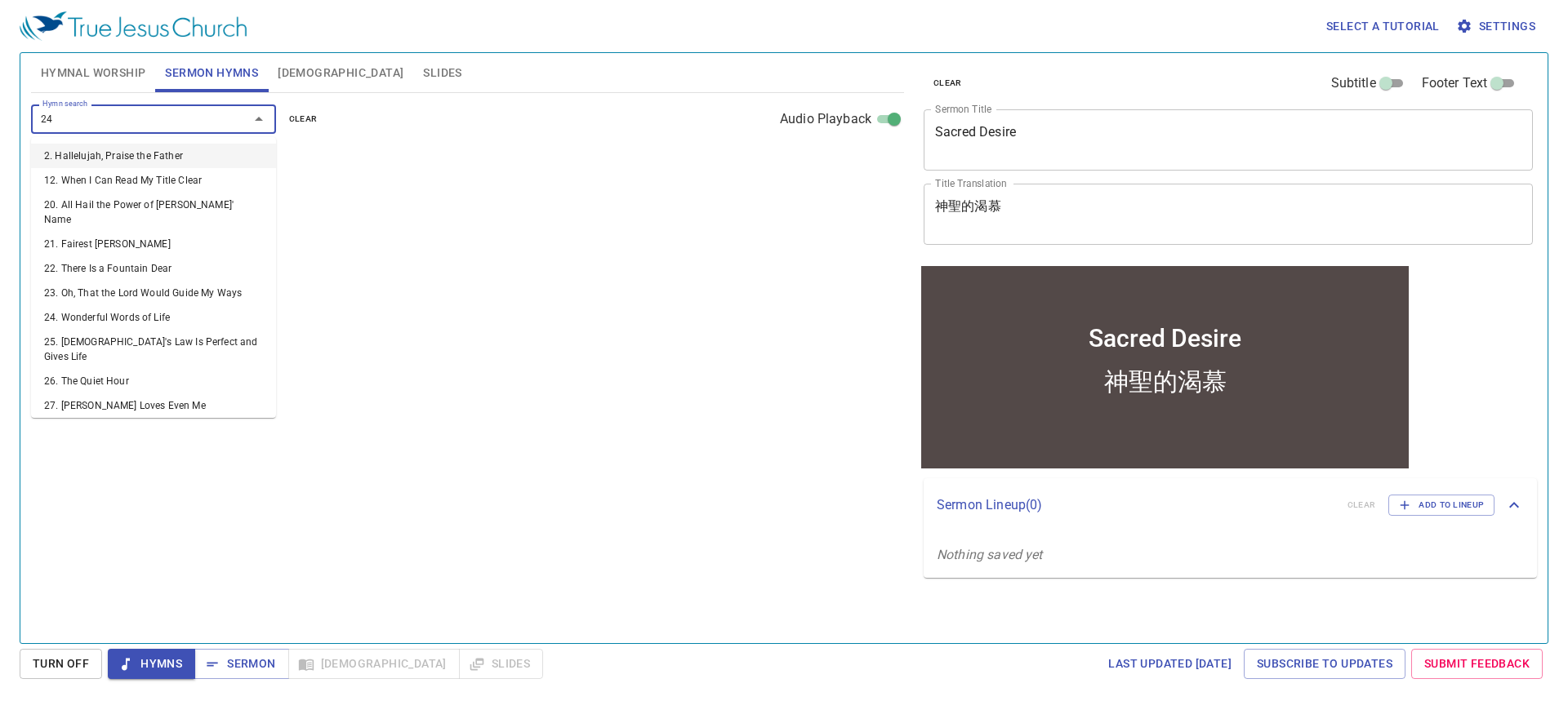
type input "243"
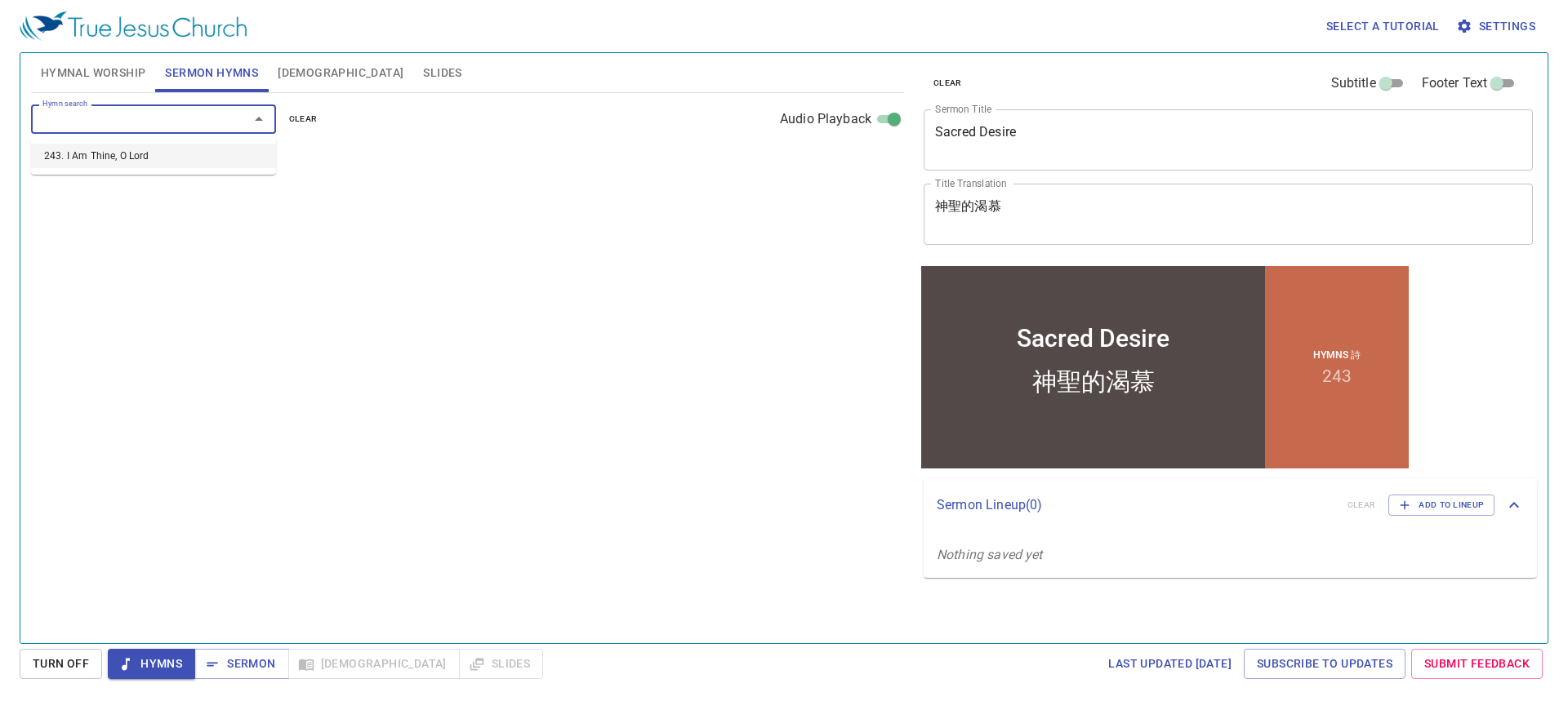
select select "1"
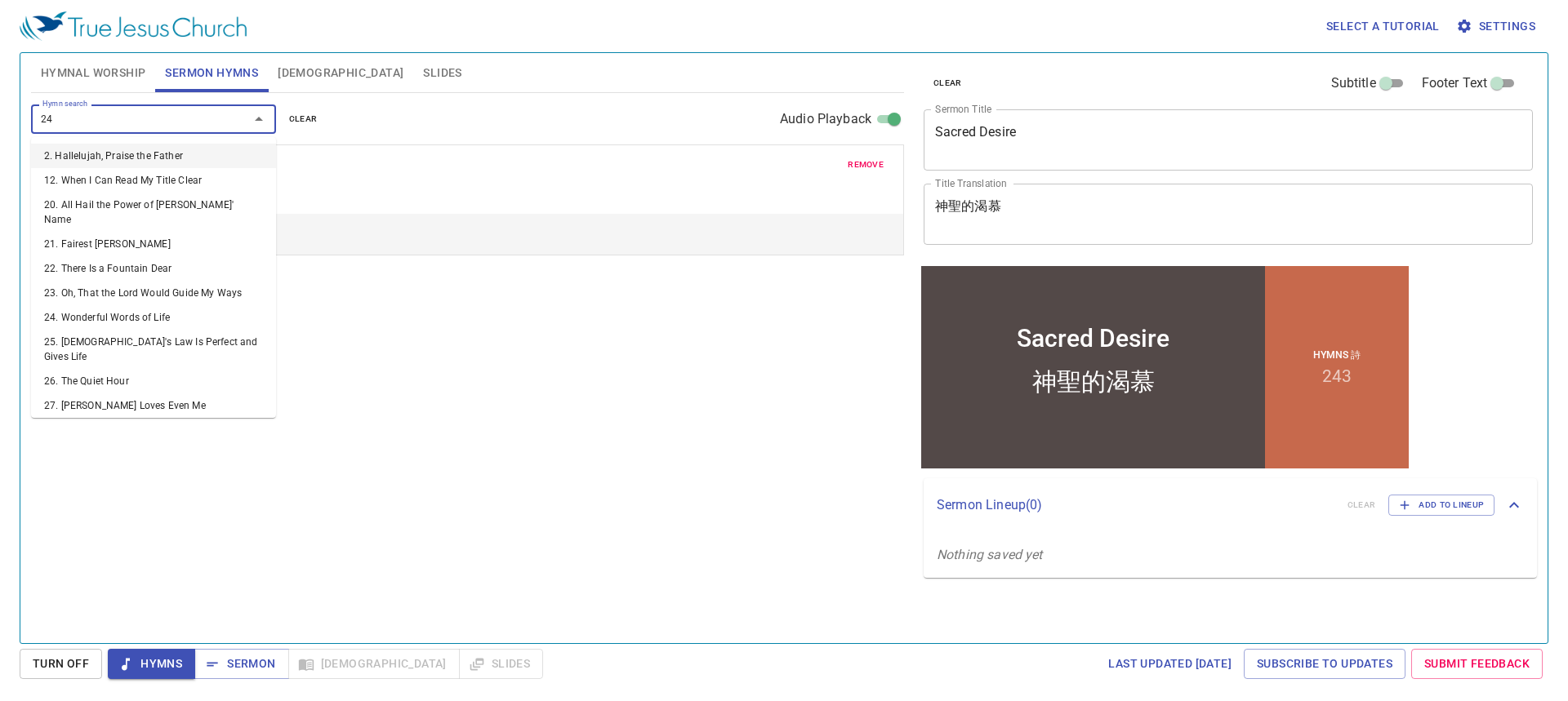
type input "244"
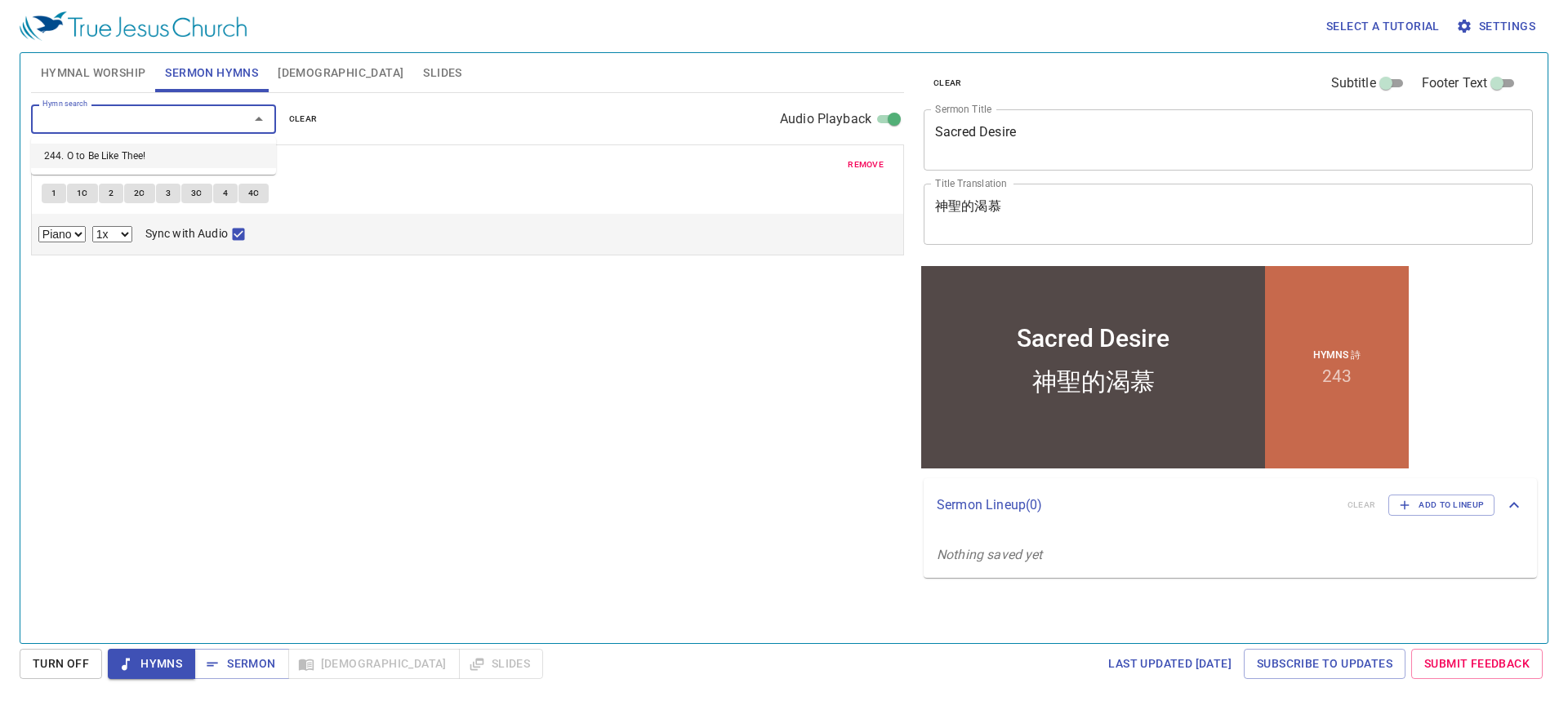
select select "1"
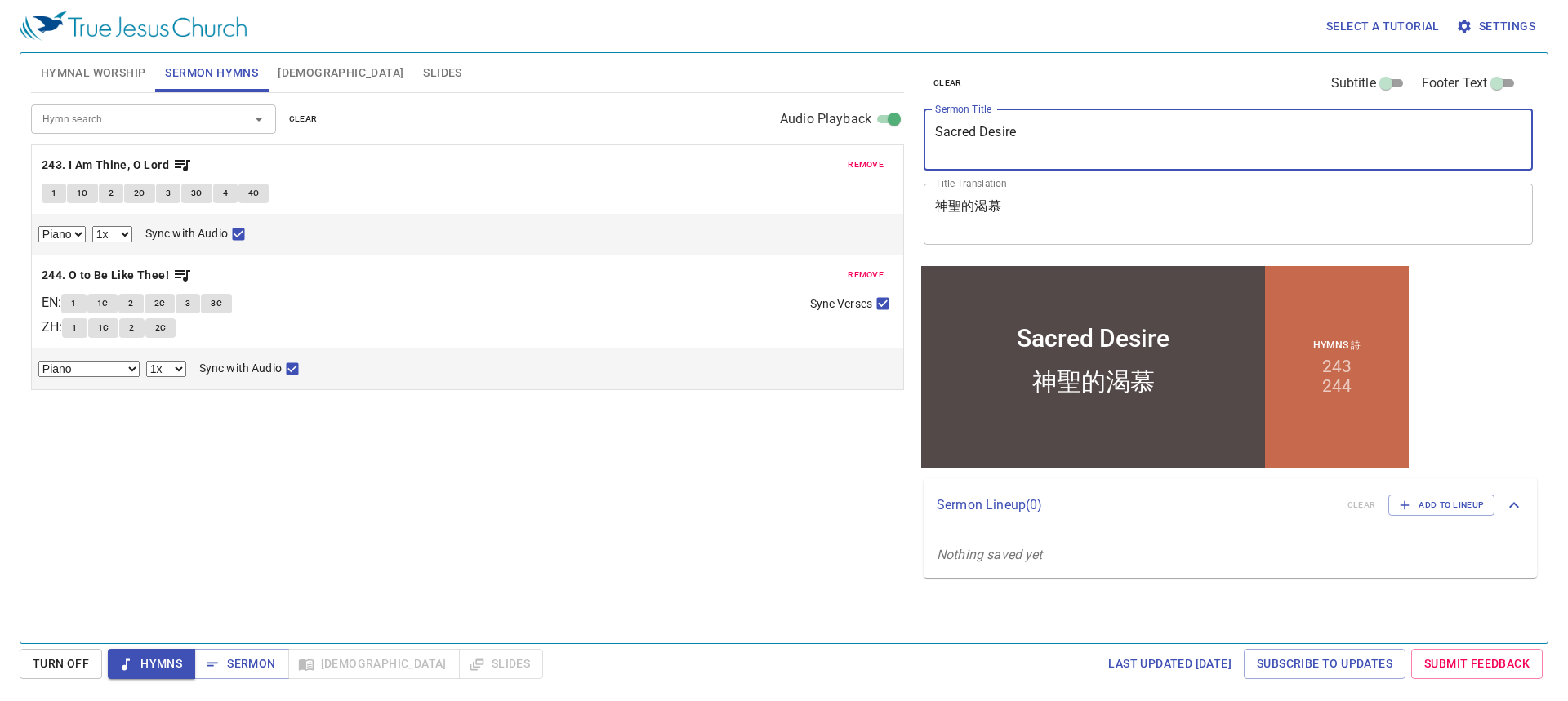
drag, startPoint x: 1086, startPoint y: 143, endPoint x: 885, endPoint y: 128, distance: 201.6
click at [885, 128] on div "Hymnal Worship Sermon Hymns Bible Slides Hymn search Hymn search clear Audio Pl…" at bounding box center [783, 342] width 1519 height 590
click at [377, 468] on div "Hymn search Hymn search clear Audio Playback remove 243. I Am Thine, O Lord 1 1…" at bounding box center [467, 361] width 873 height 537
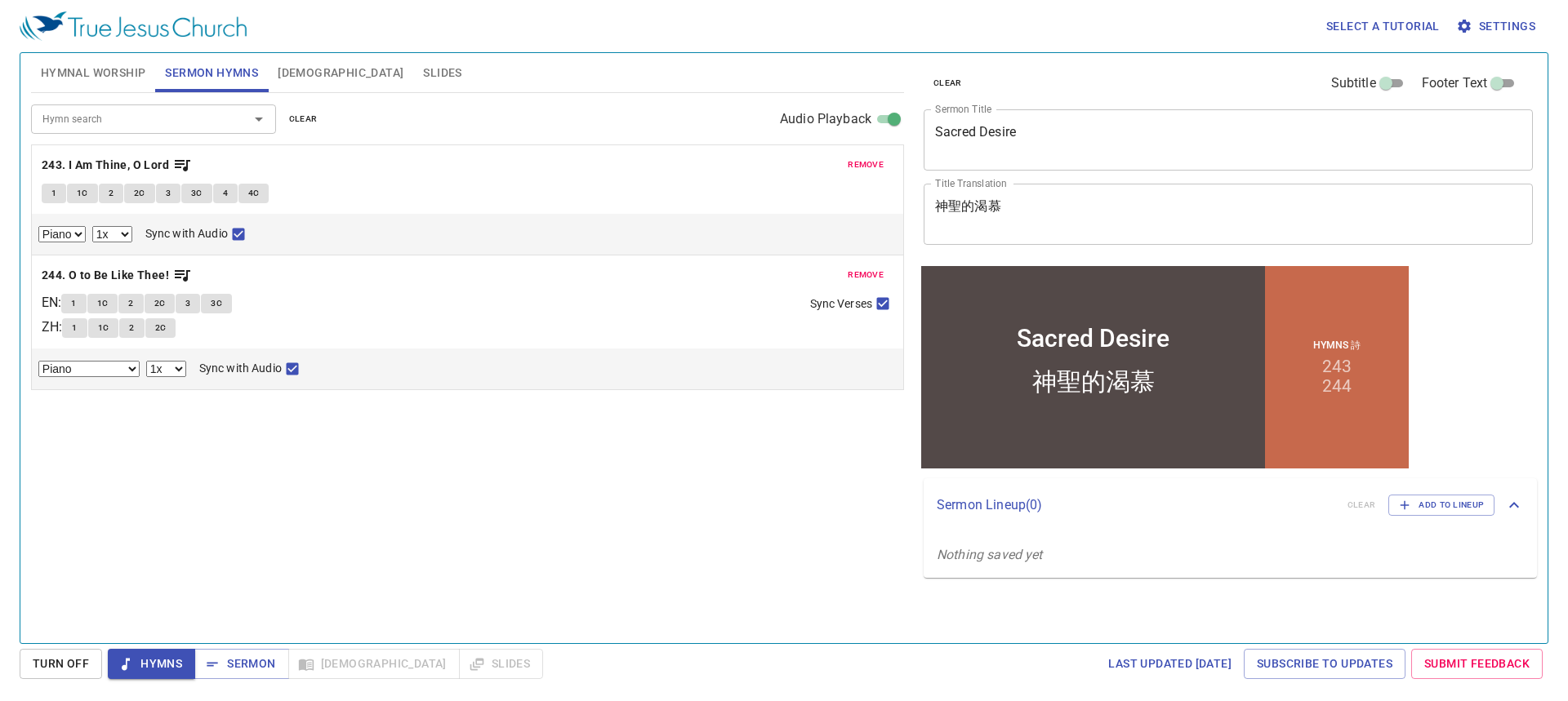
click at [248, 195] on span "4C" at bounding box center [254, 194] width 12 height 15
checkbox input "false"
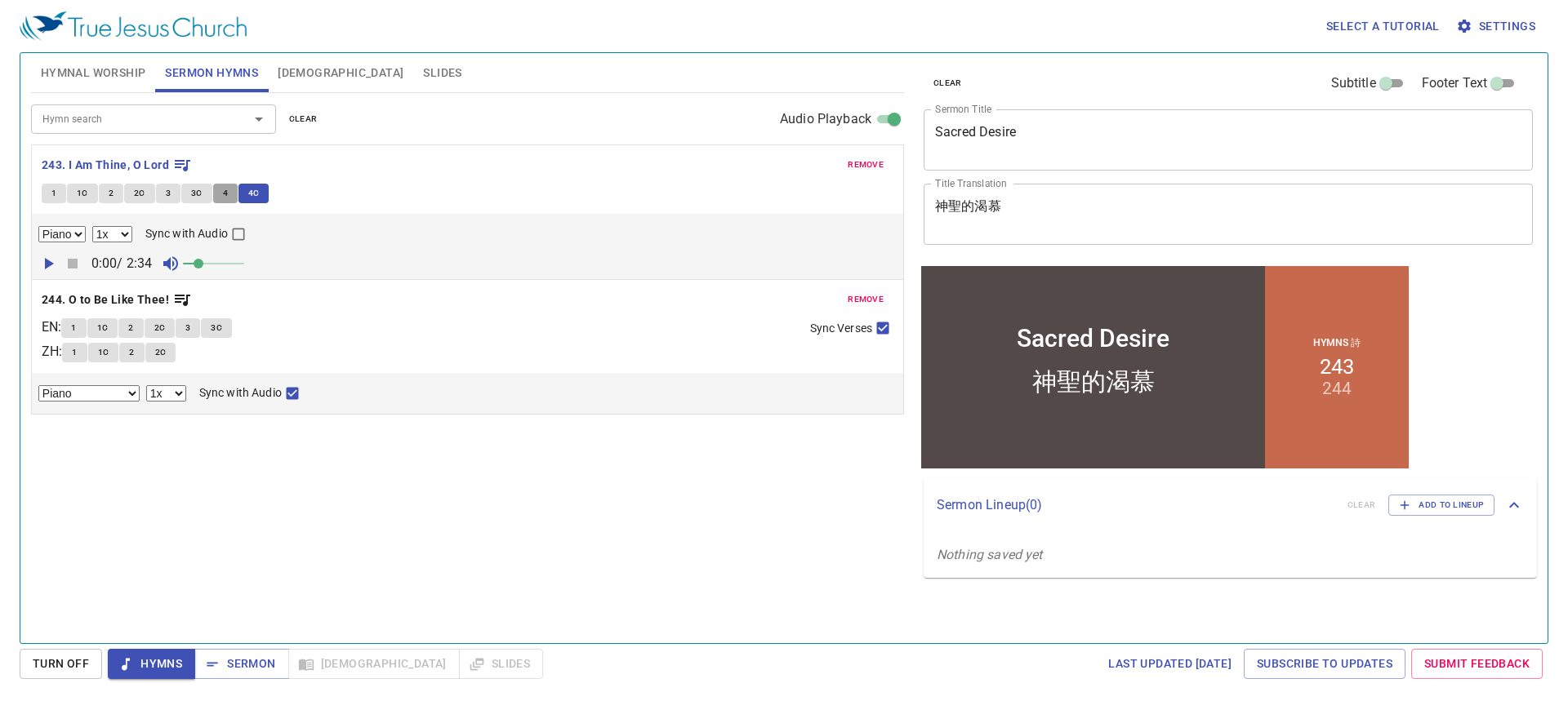
click at [224, 199] on span "4" at bounding box center [226, 194] width 5 height 15
click at [204, 199] on button "3C" at bounding box center [196, 193] width 31 height 19
click at [113, 60] on button "Hymnal Worship" at bounding box center [93, 72] width 125 height 39
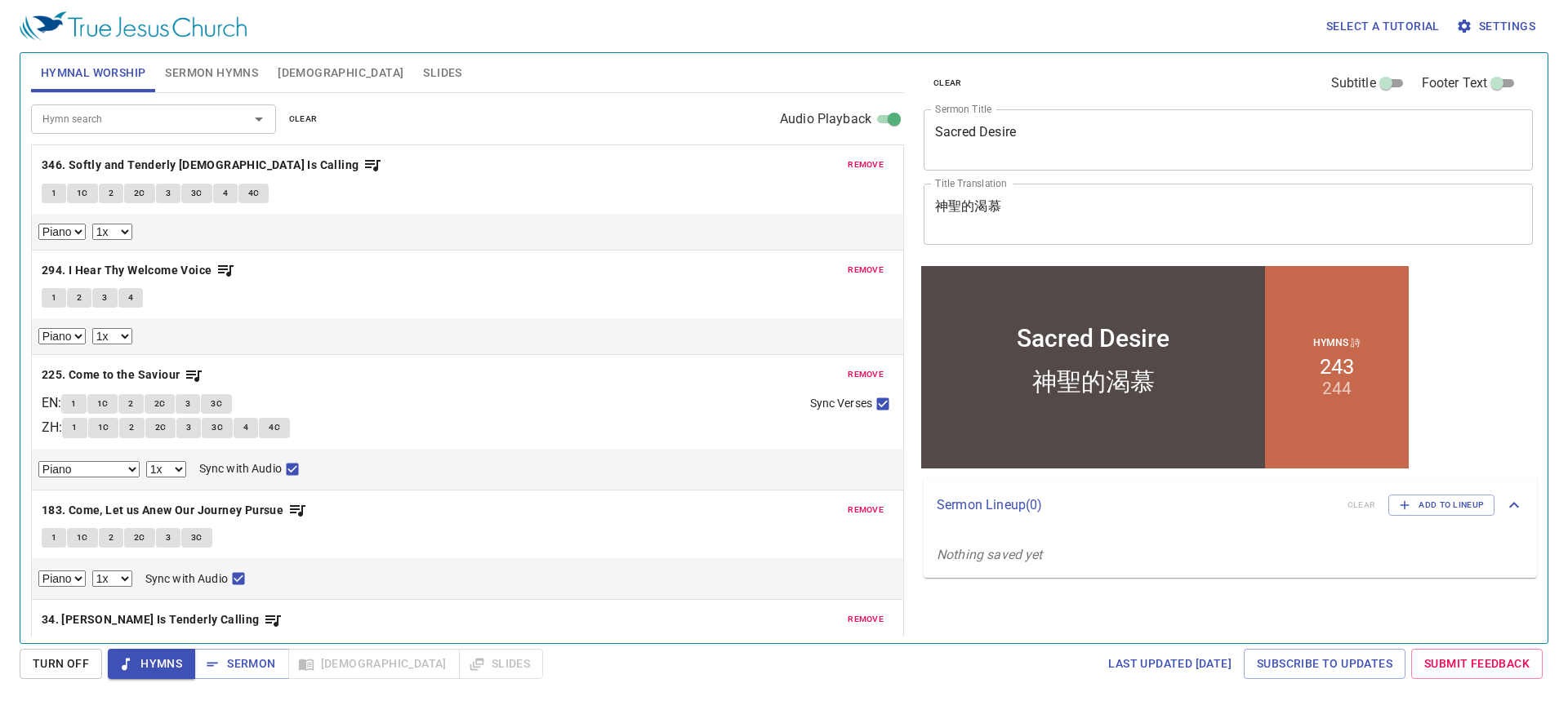
click at [254, 192] on span "4C" at bounding box center [254, 194] width 12 height 15
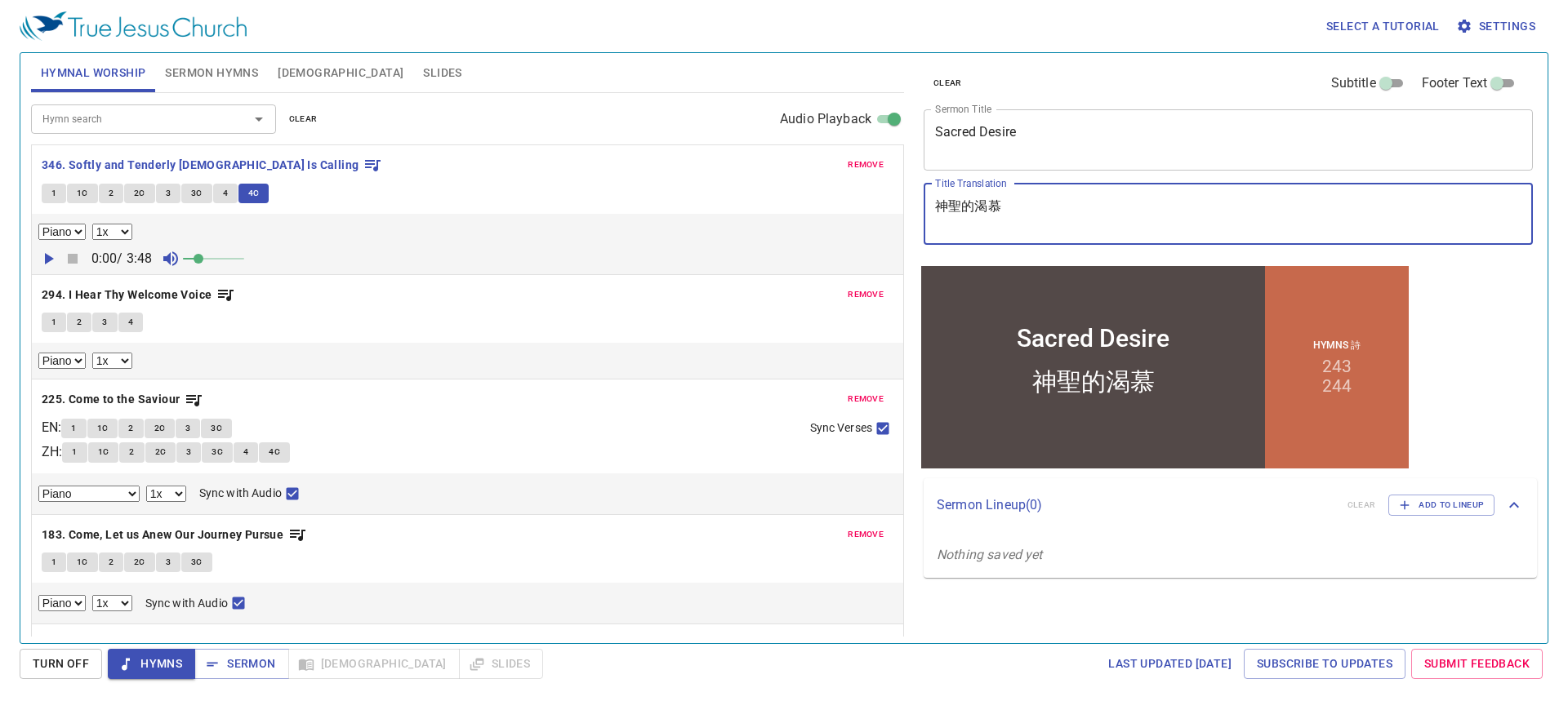
drag, startPoint x: 1028, startPoint y: 208, endPoint x: 863, endPoint y: 205, distance: 165.0
click at [863, 205] on div "Hymnal Worship Sermon Hymns Bible Slides Hymn search Hymn search clear Audio Pl…" at bounding box center [783, 342] width 1519 height 590
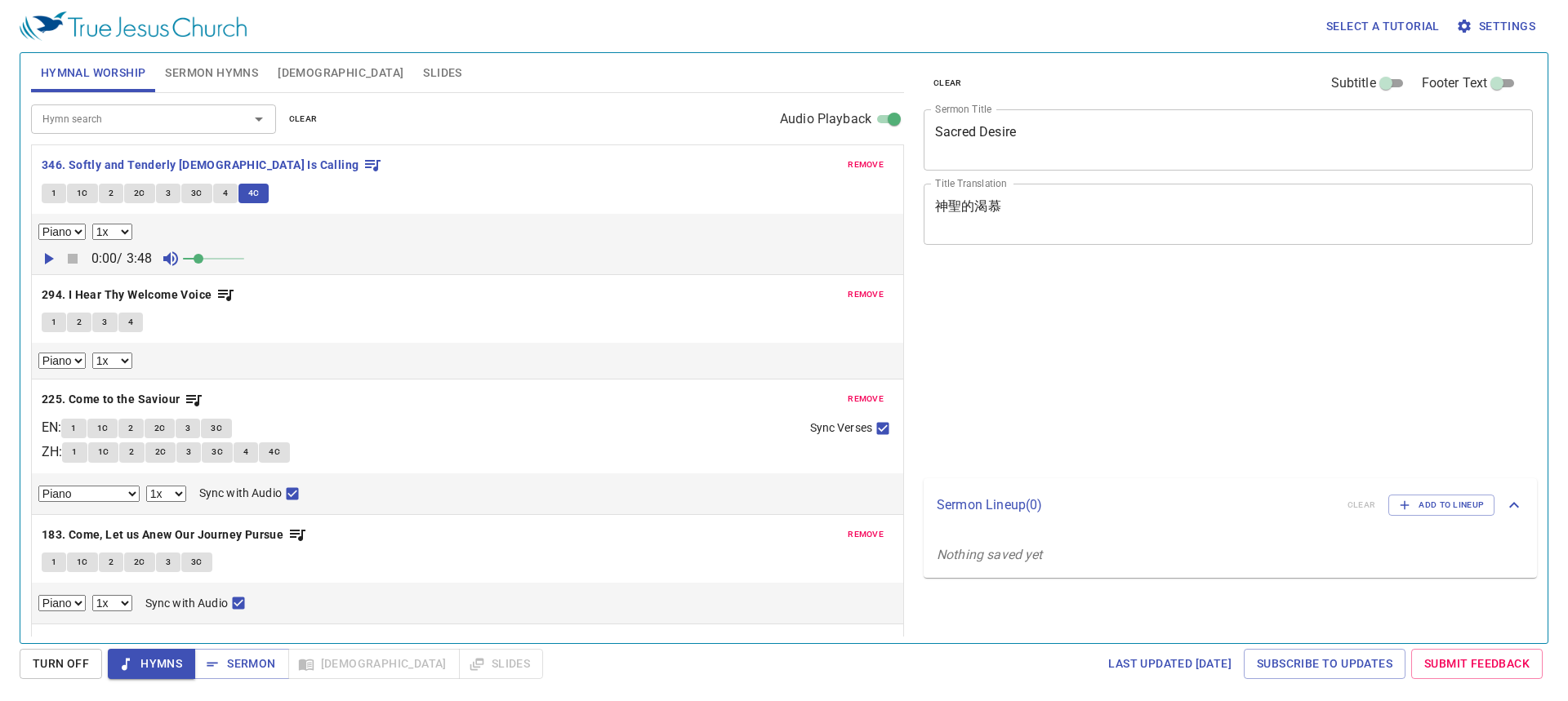
select select "1"
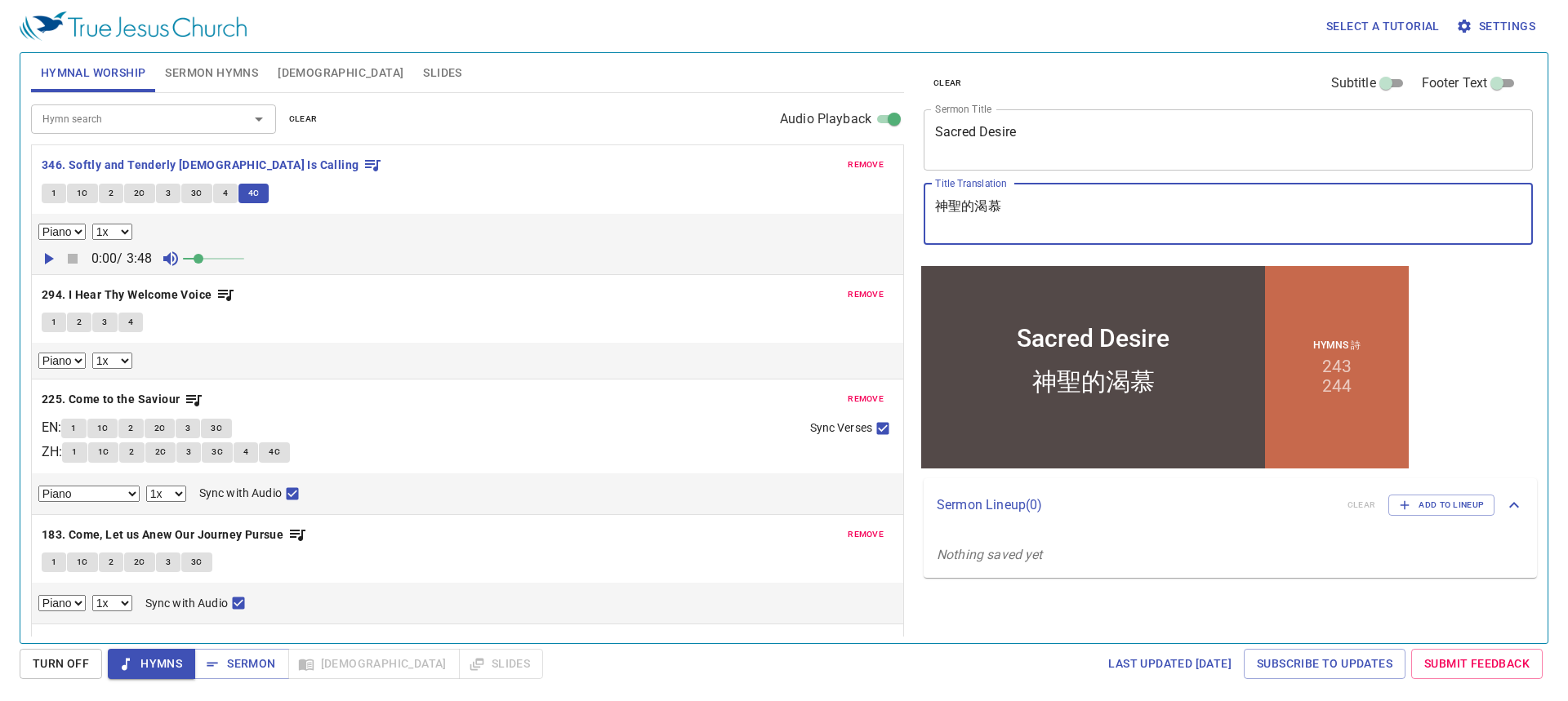
click at [54, 320] on span "1" at bounding box center [54, 323] width 5 height 15
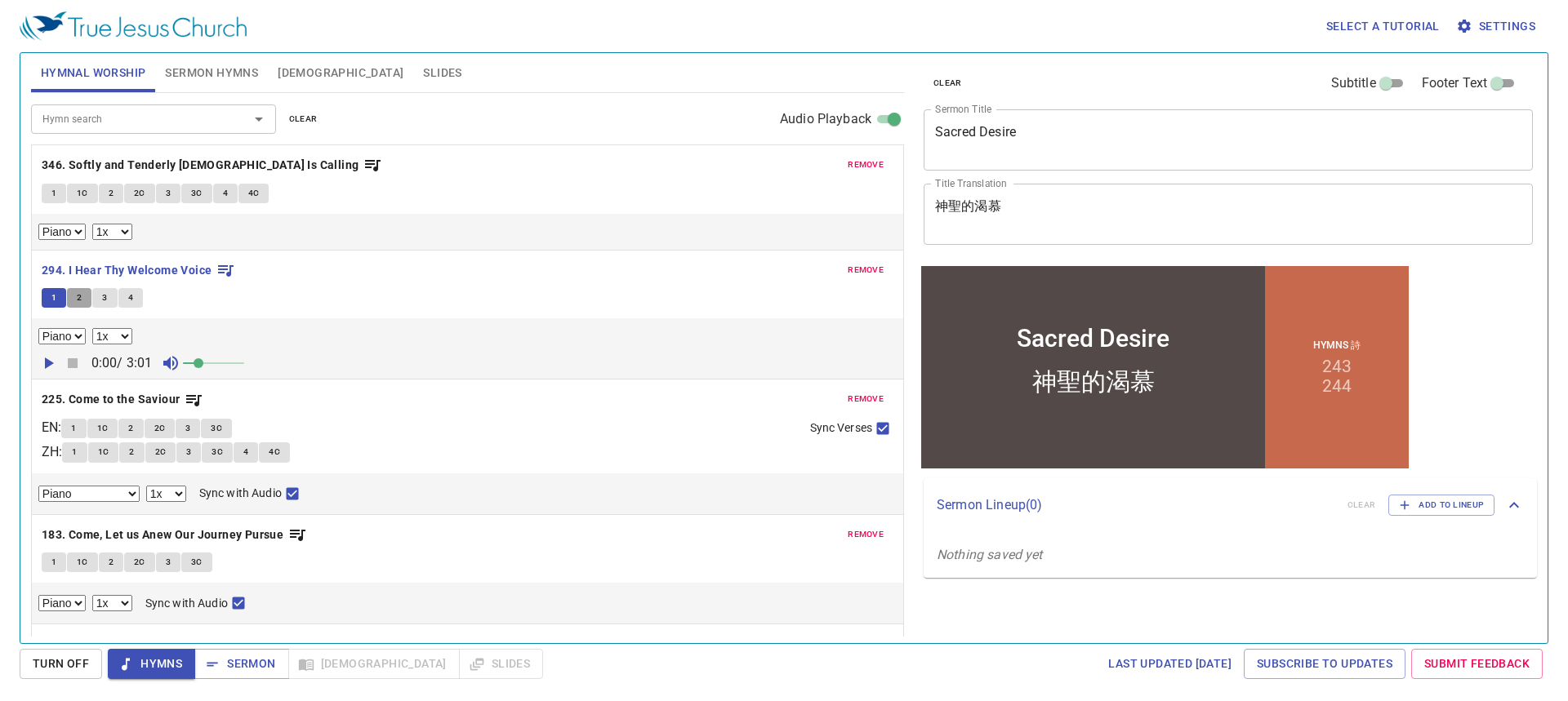
click at [84, 292] on button "2" at bounding box center [79, 298] width 24 height 19
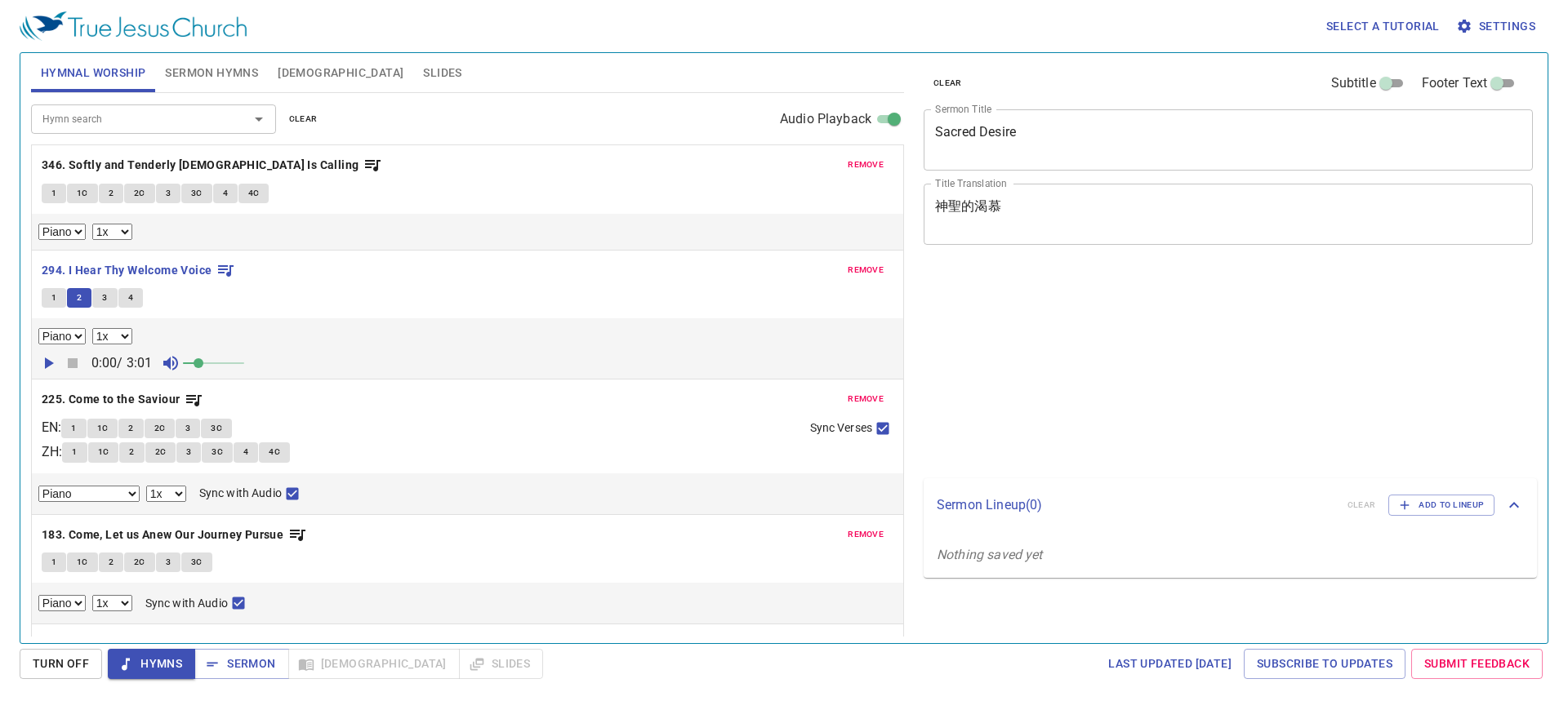
select select "1"
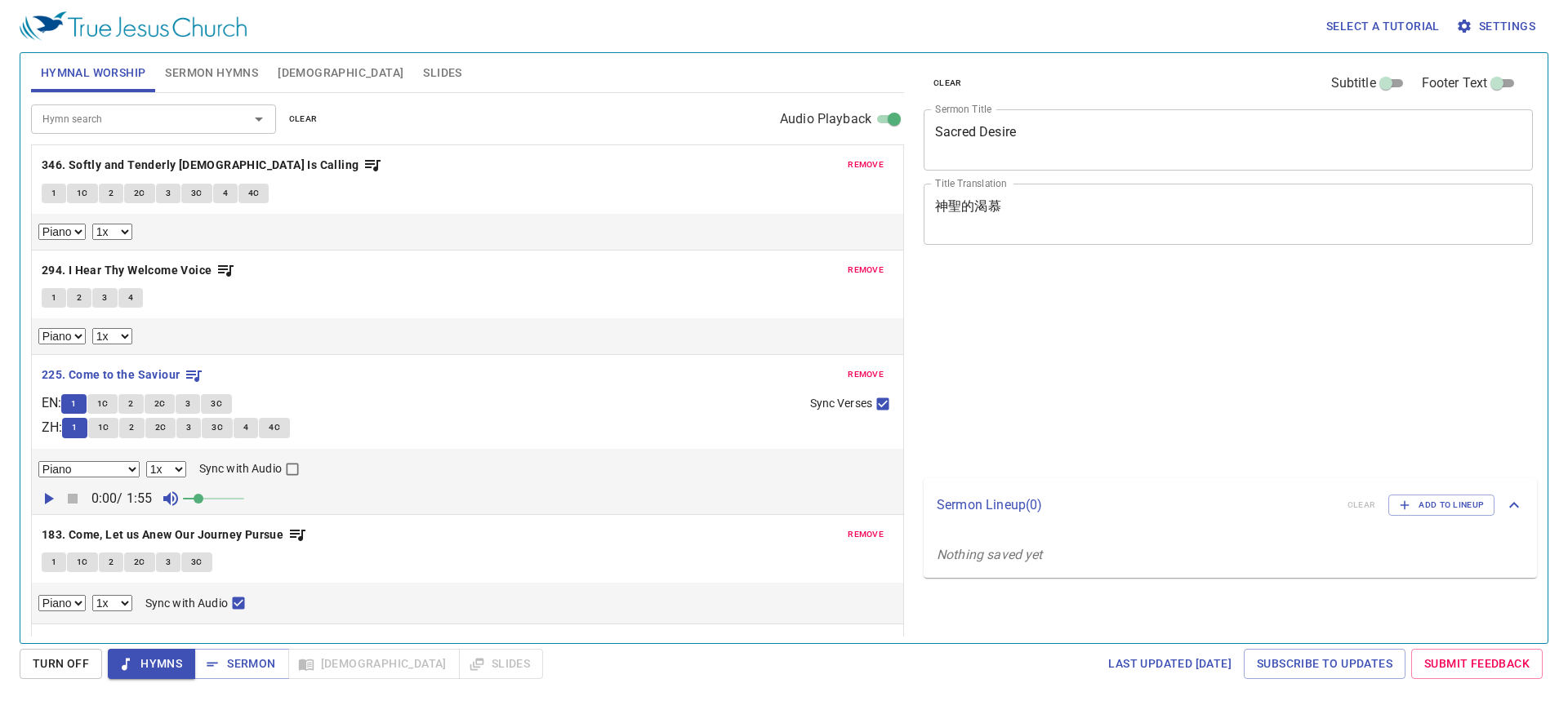
select select "1"
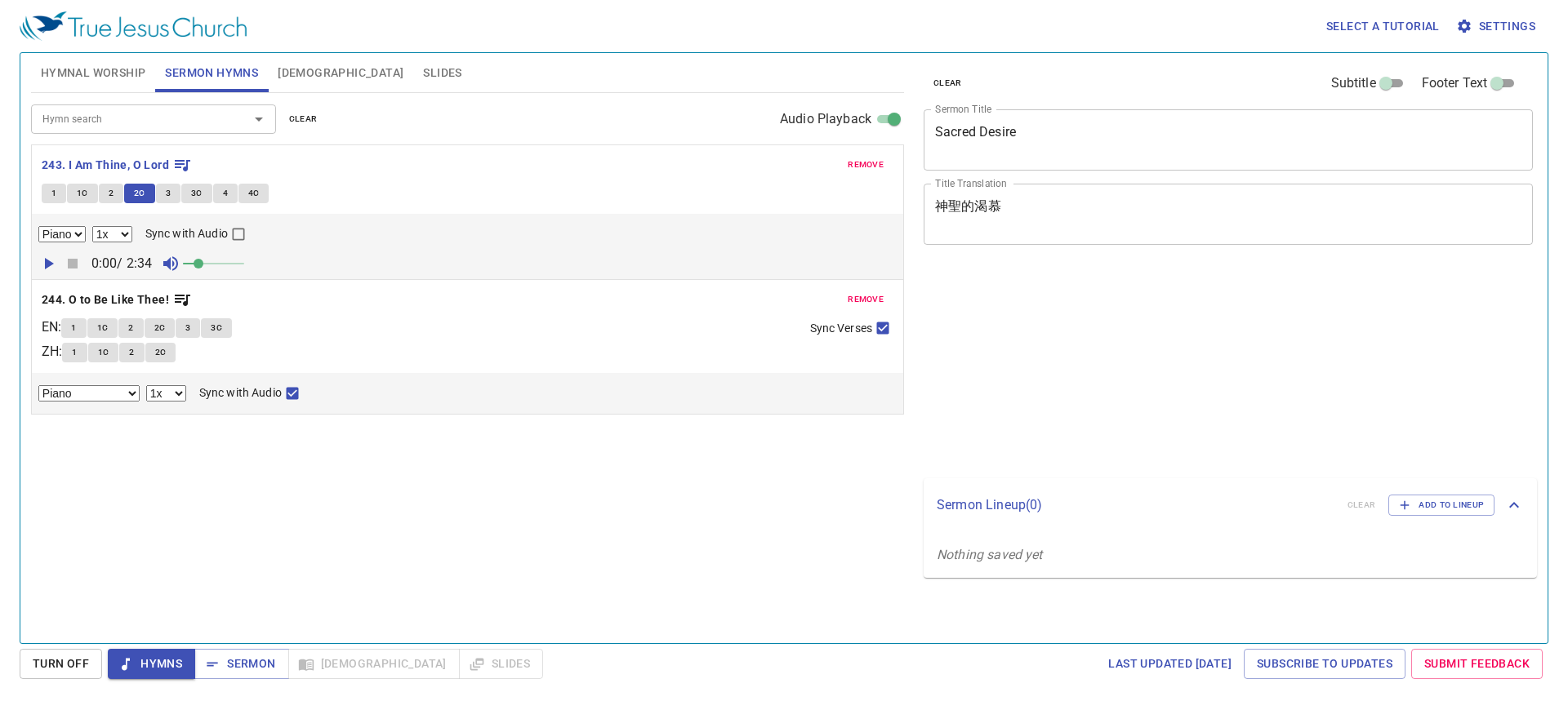
select select "1"
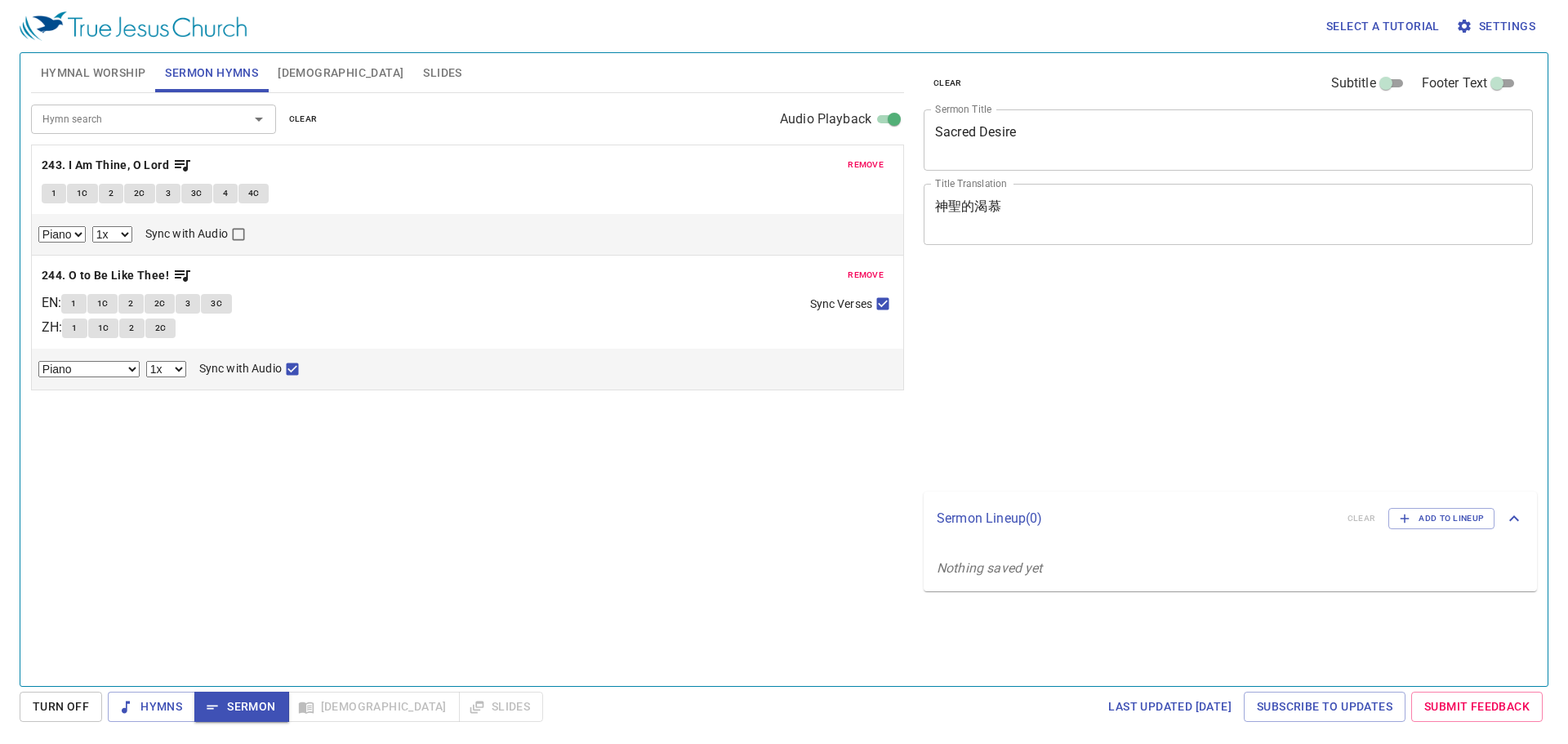
select select "1"
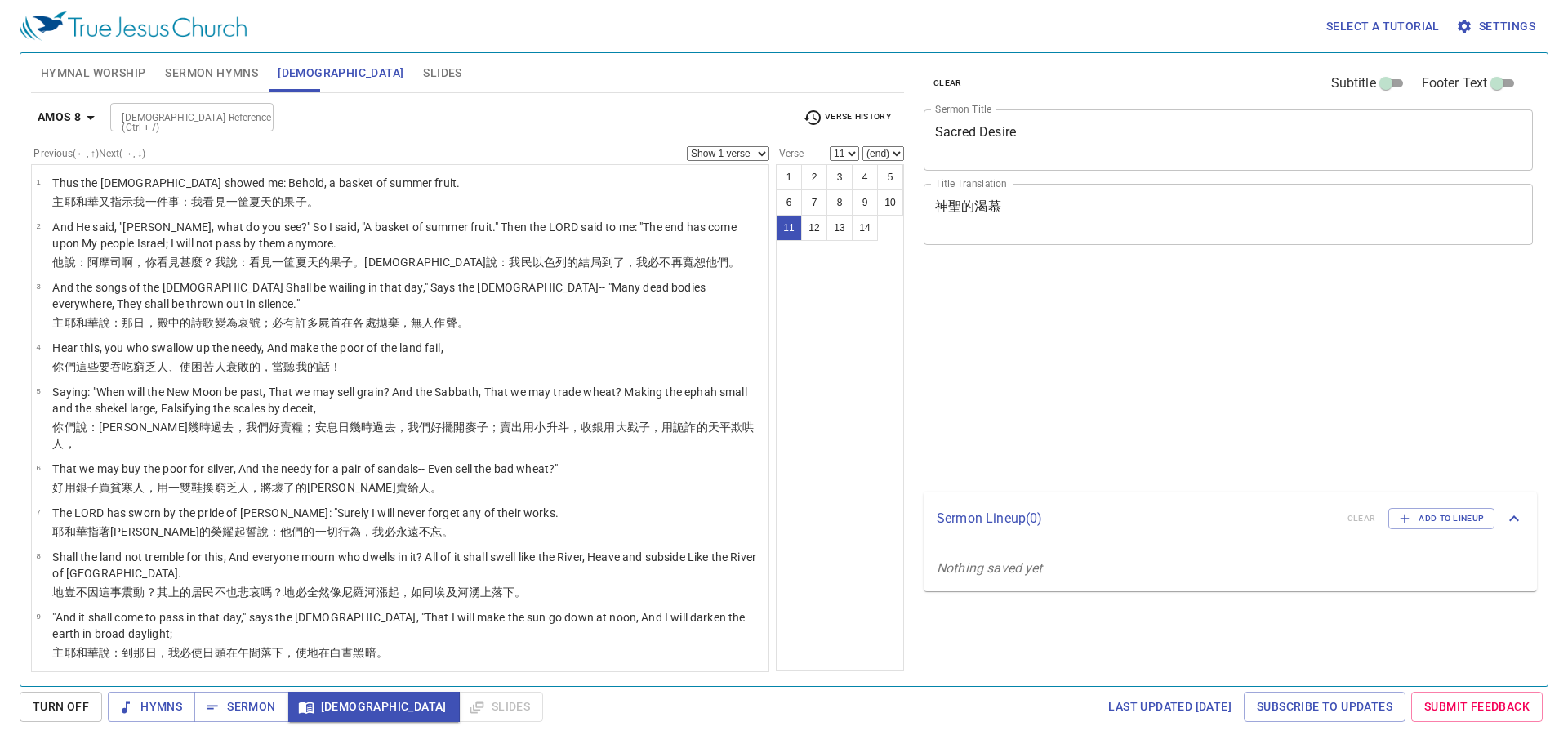
select select "11"
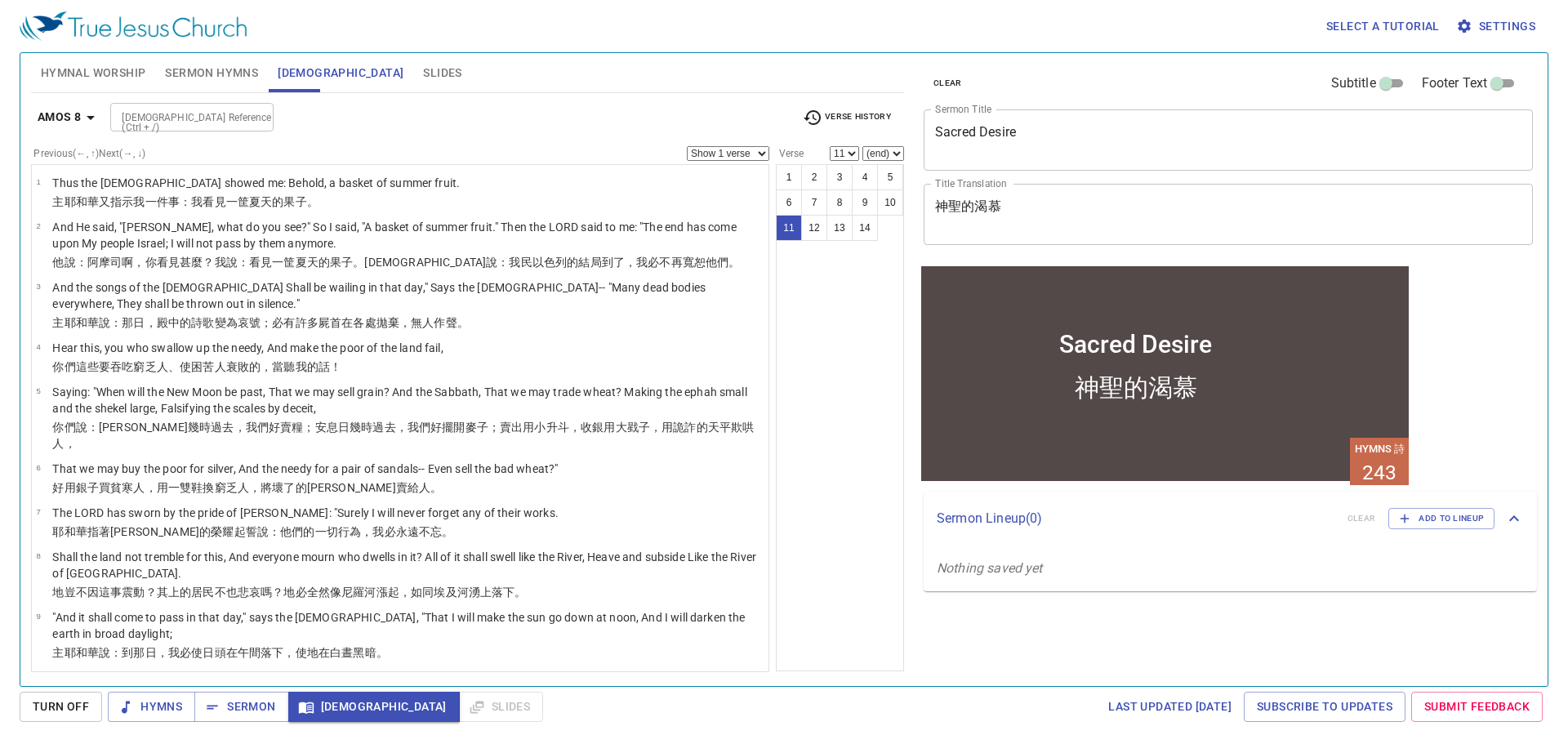
scroll to position [271, 0]
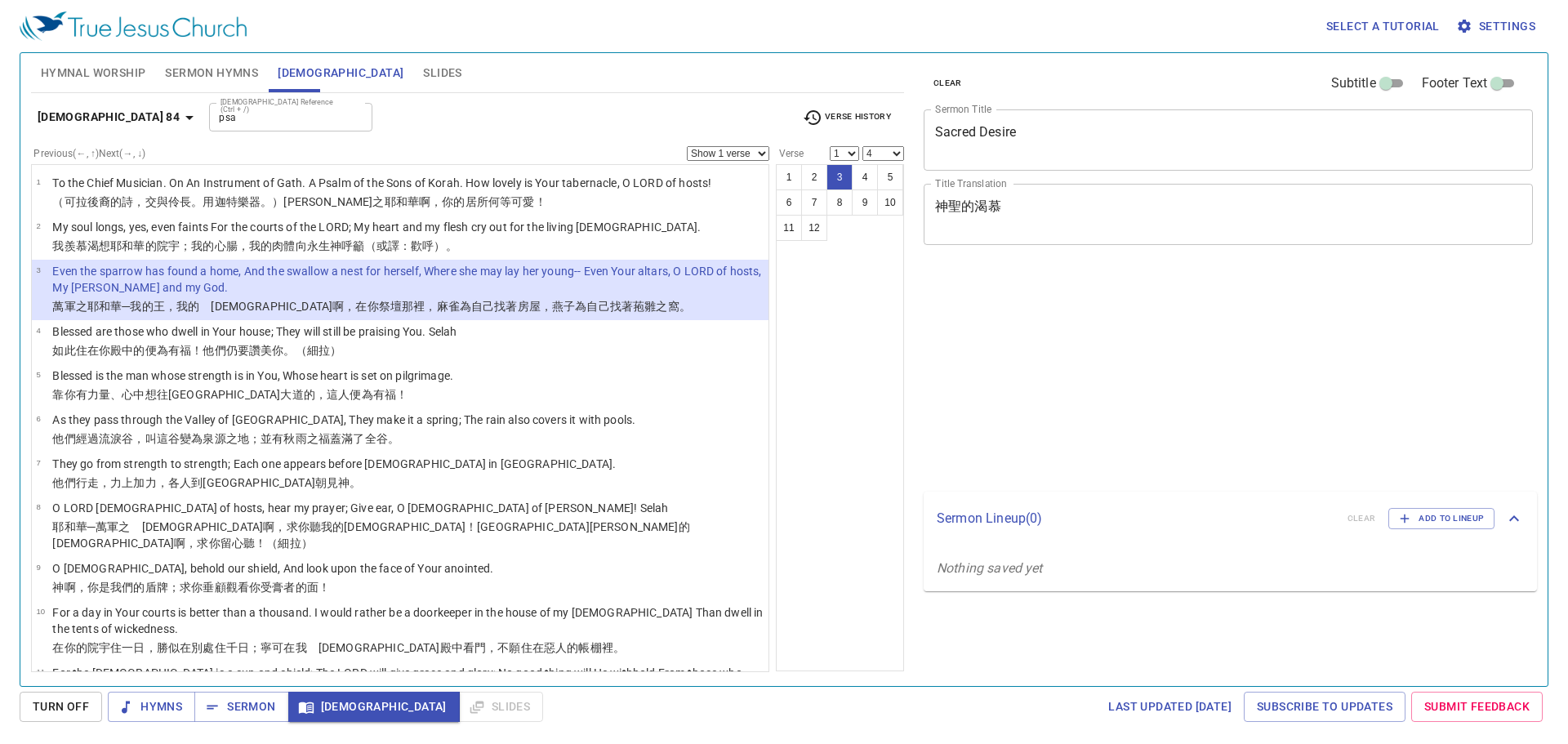
select select "4"
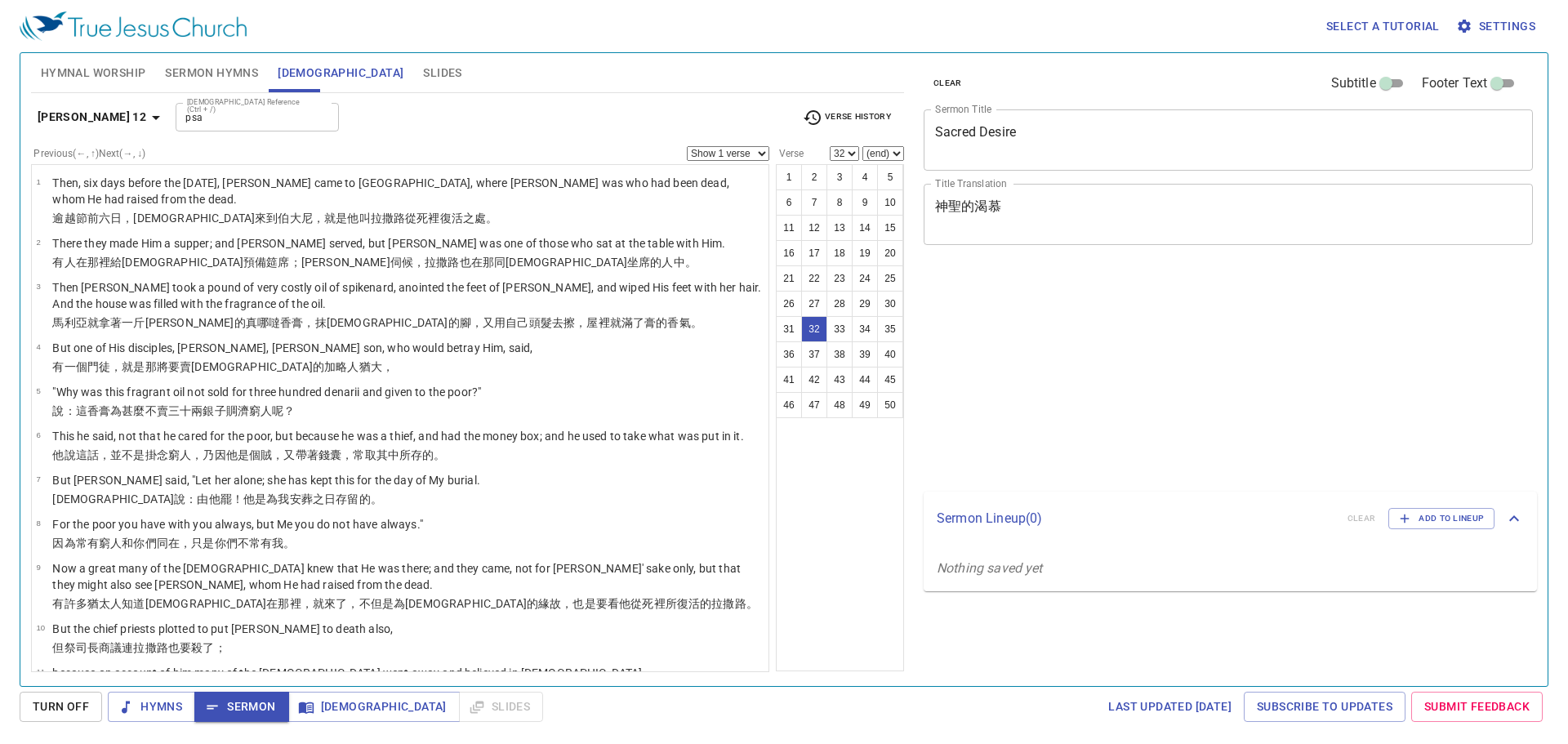
select select "32"
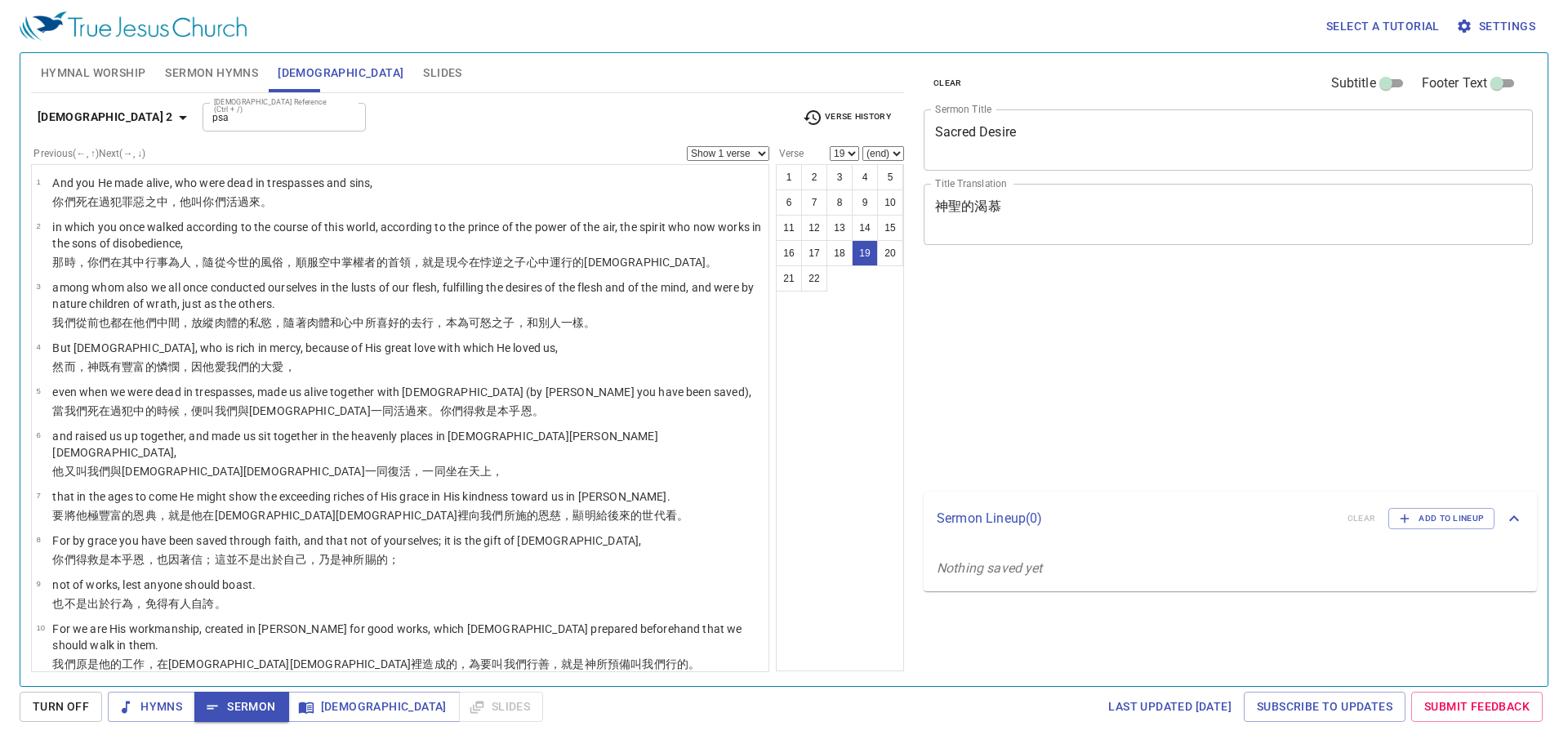
select select "19"
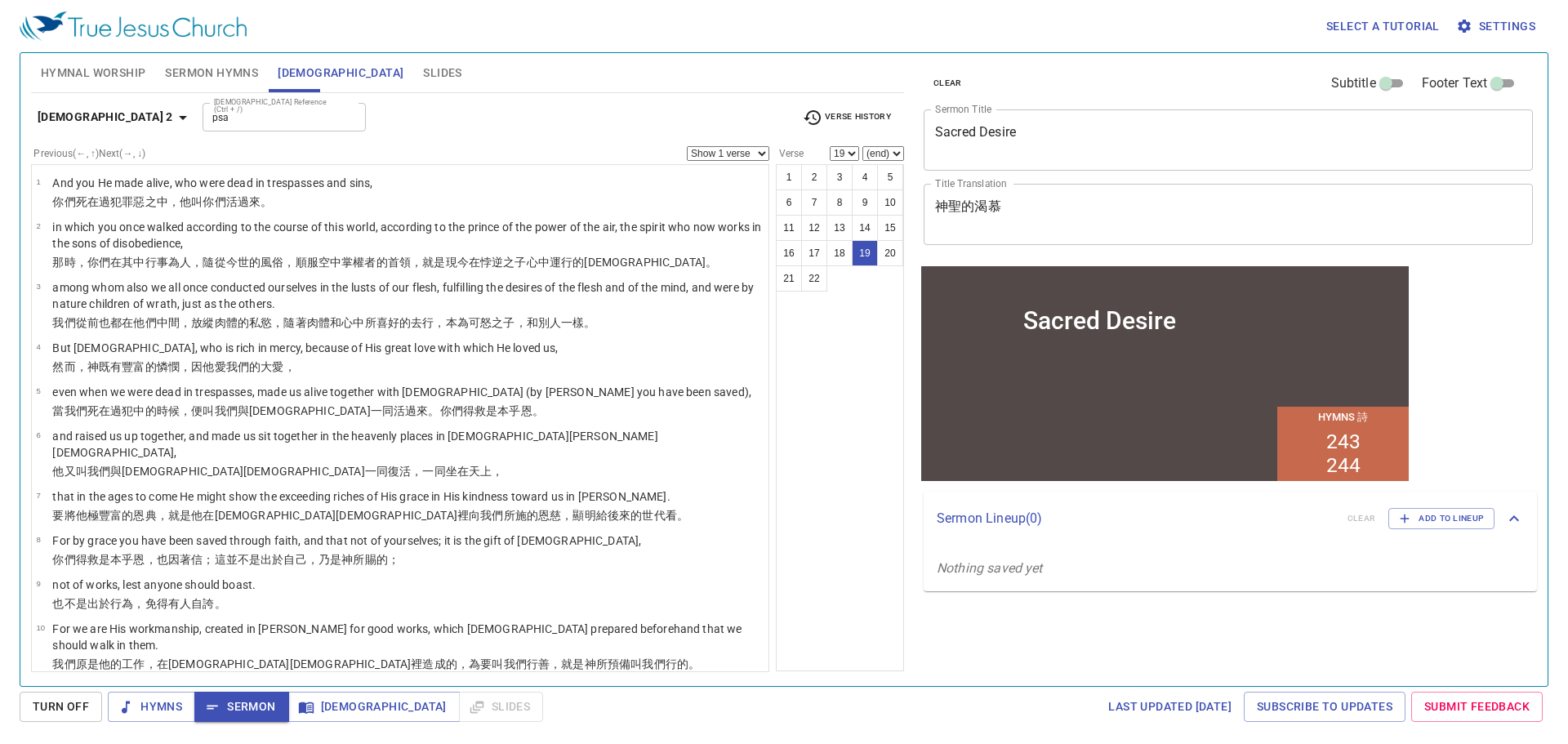
scroll to position [559, 0]
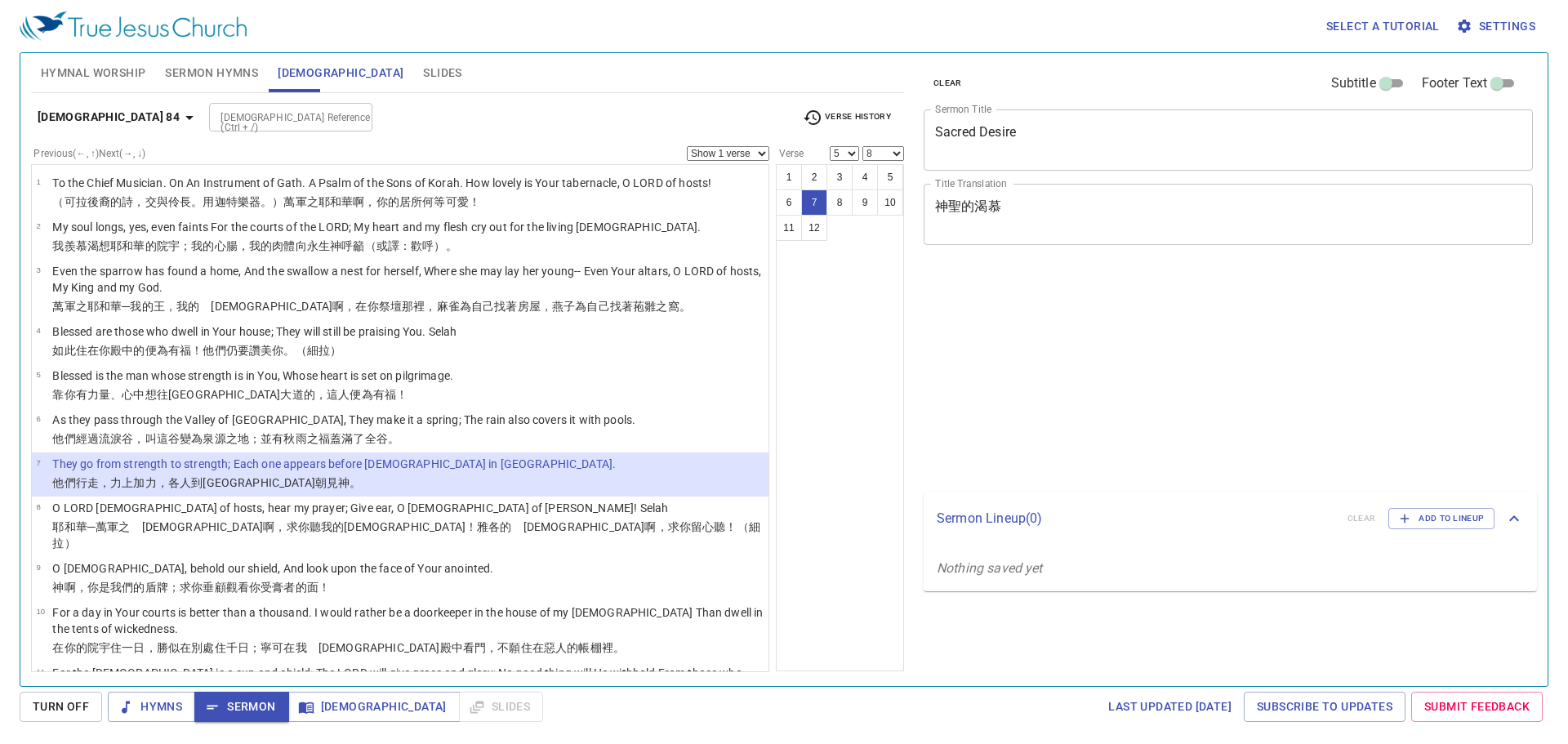
select select "5"
select select "8"
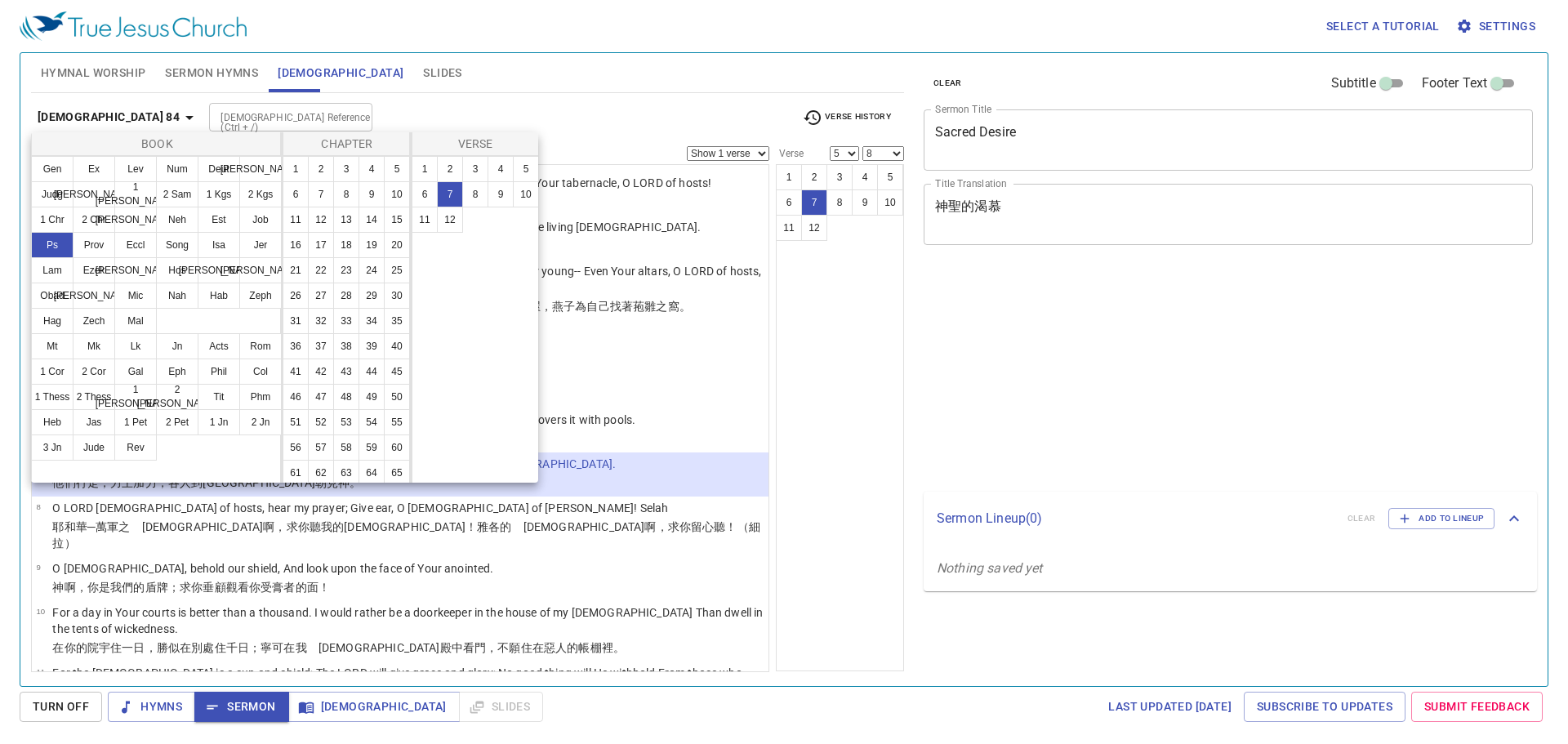
select select "5"
select select "8"
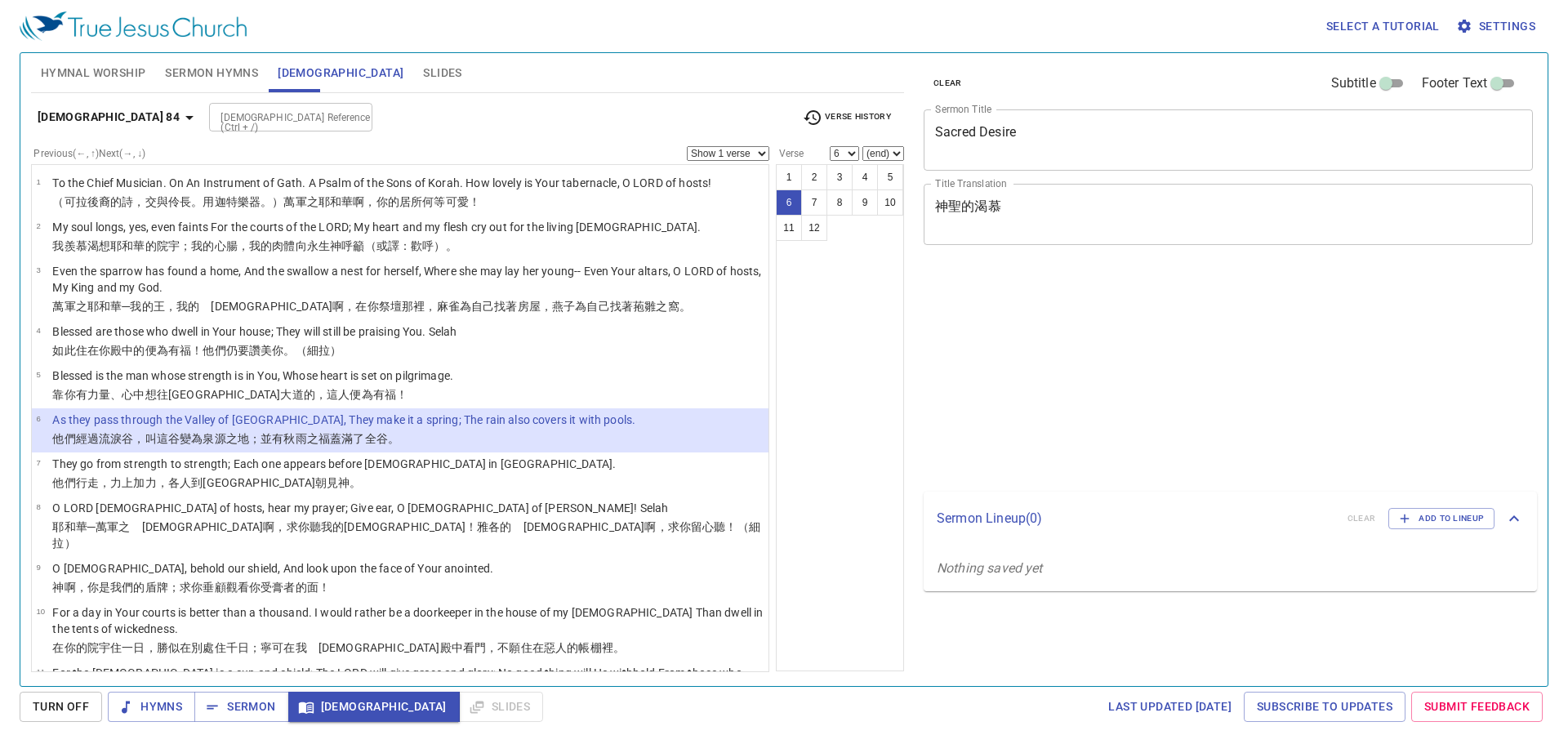
select select "6"
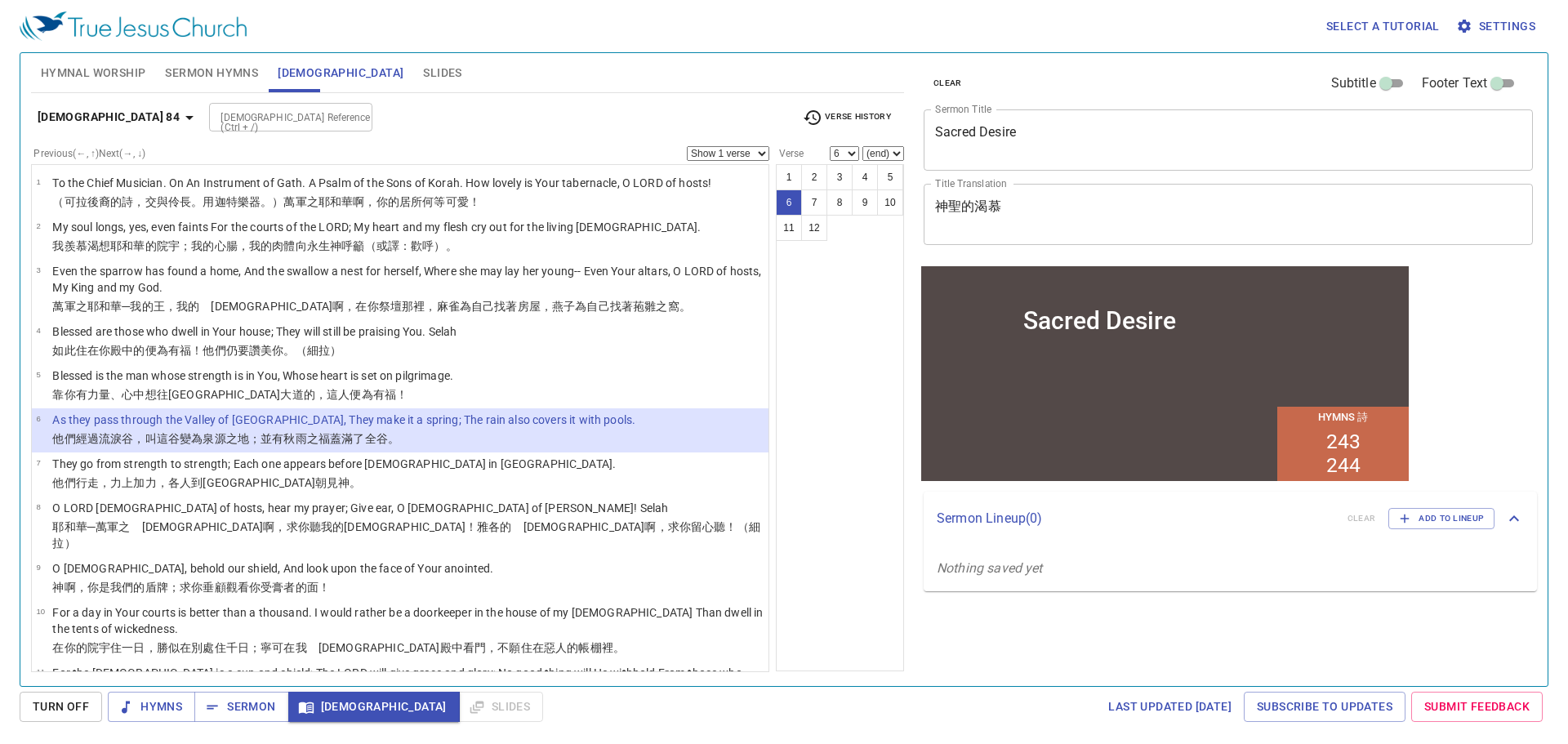
scroll to position [52, 0]
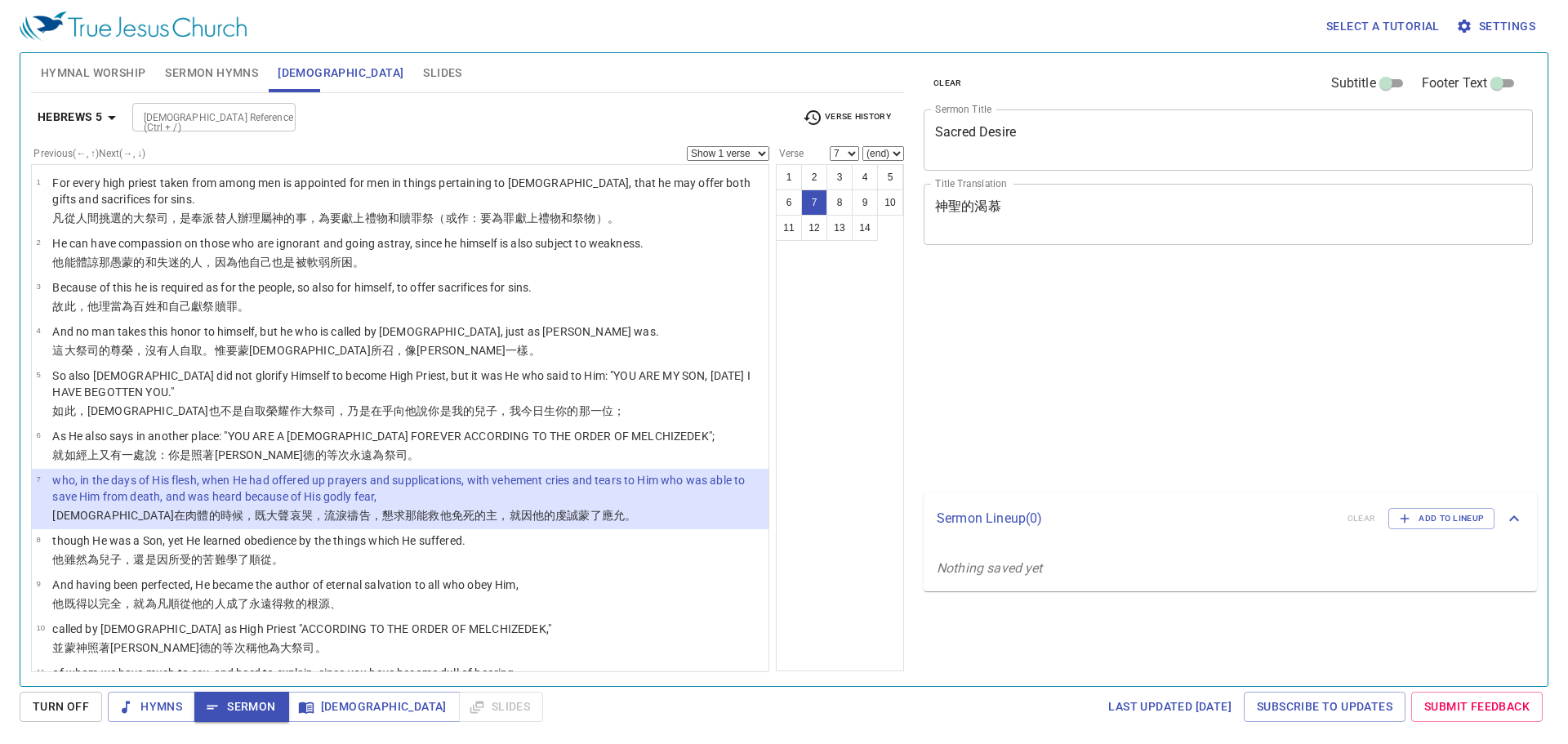
select select "7"
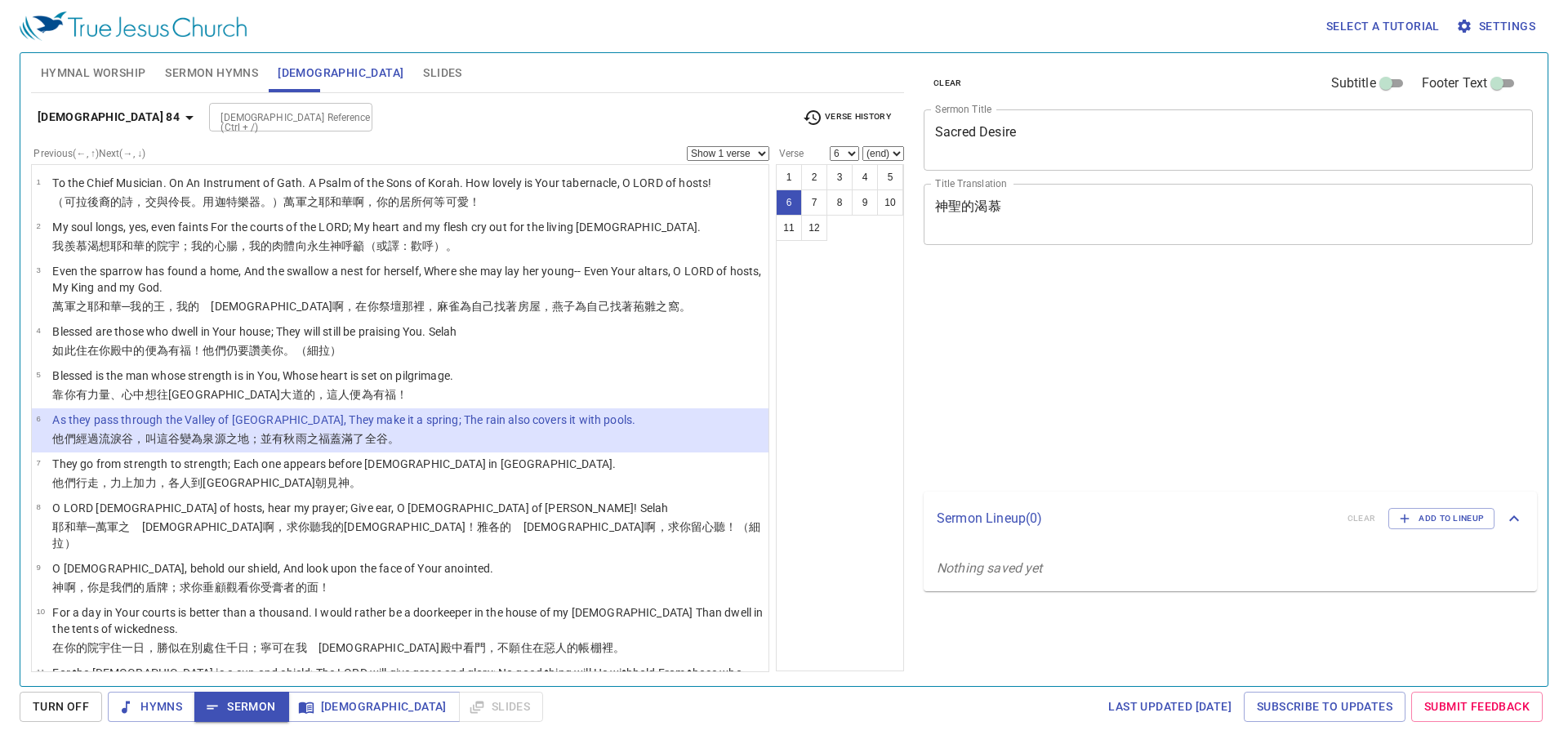
select select "6"
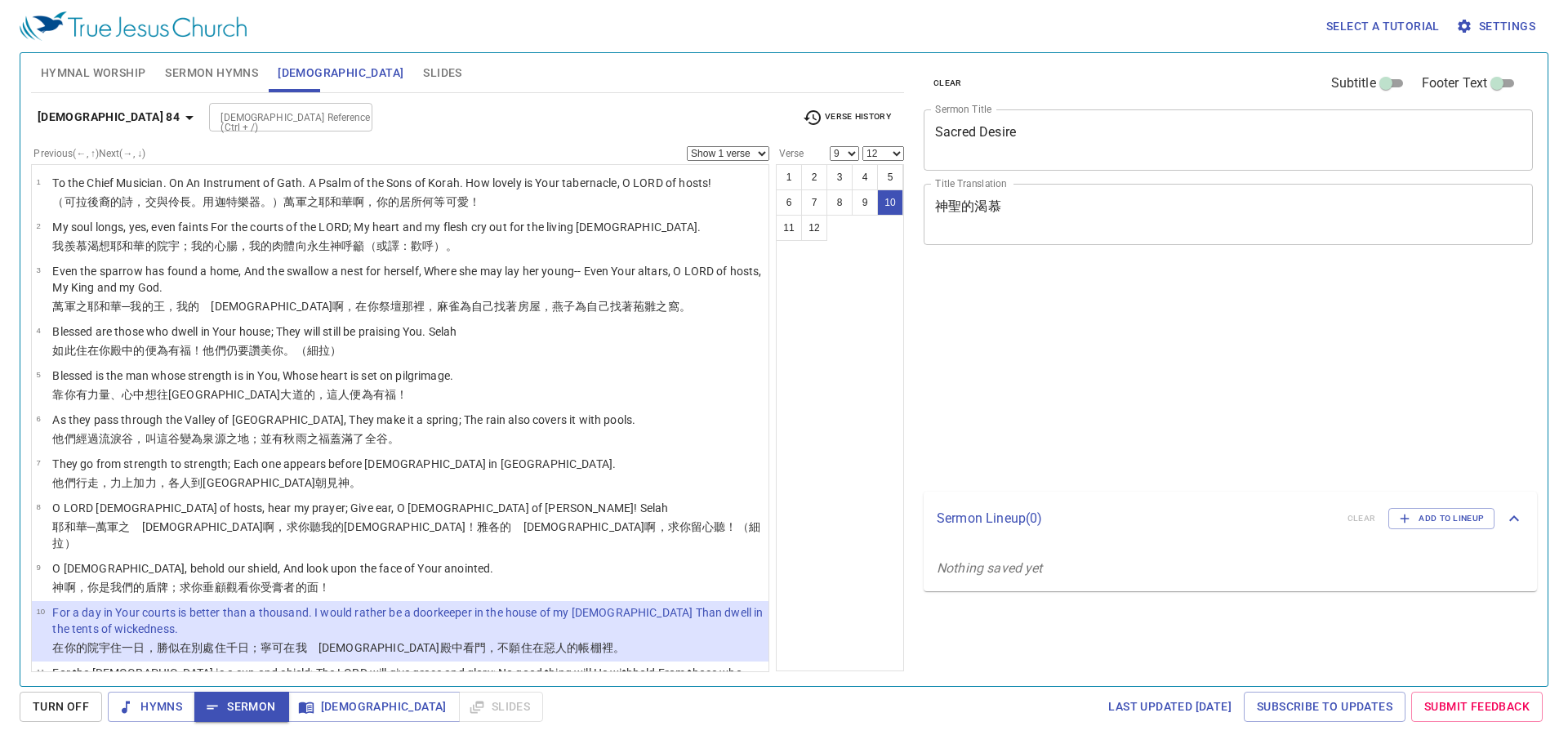
select select "9"
select select "12"
select select "9"
select select "12"
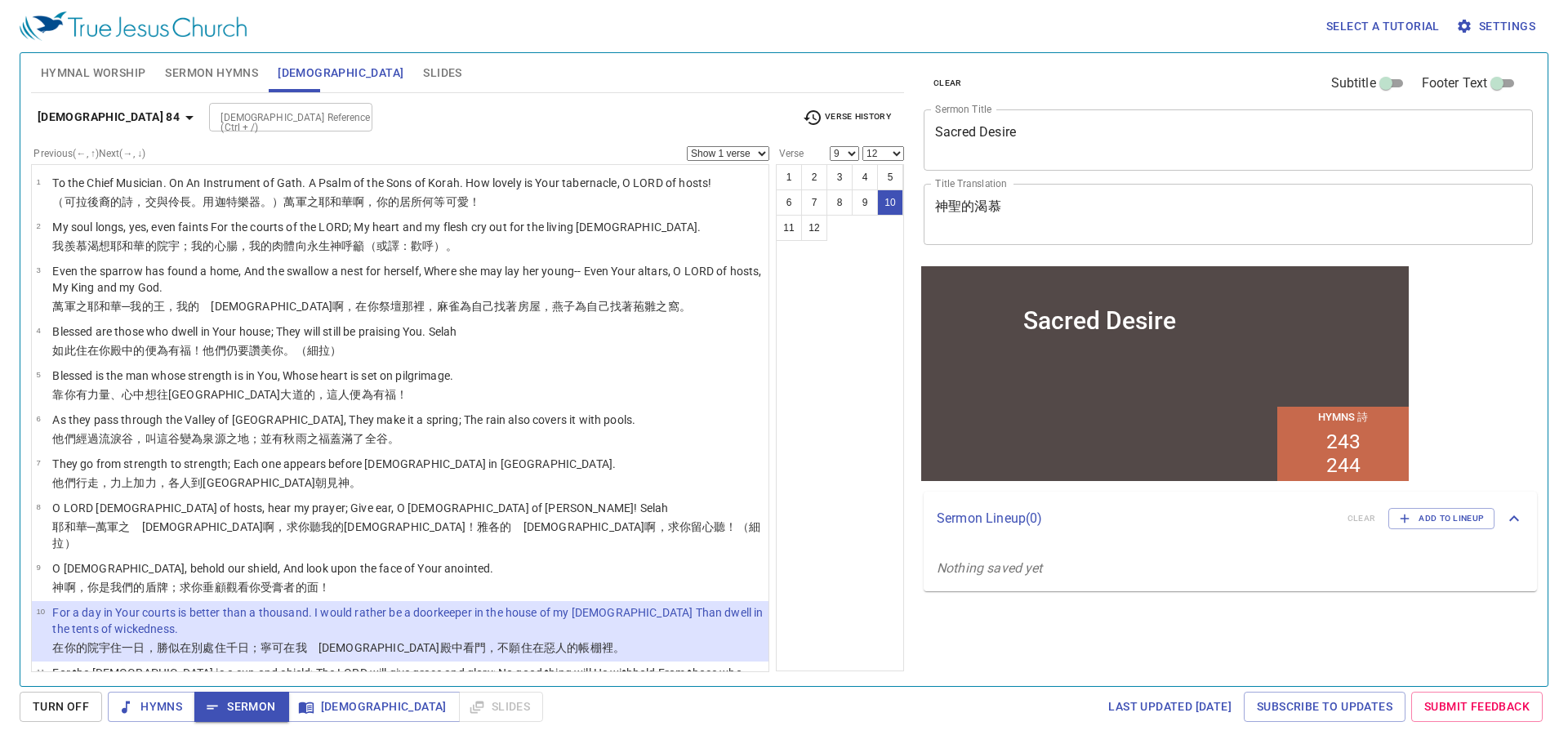
scroll to position [85, 0]
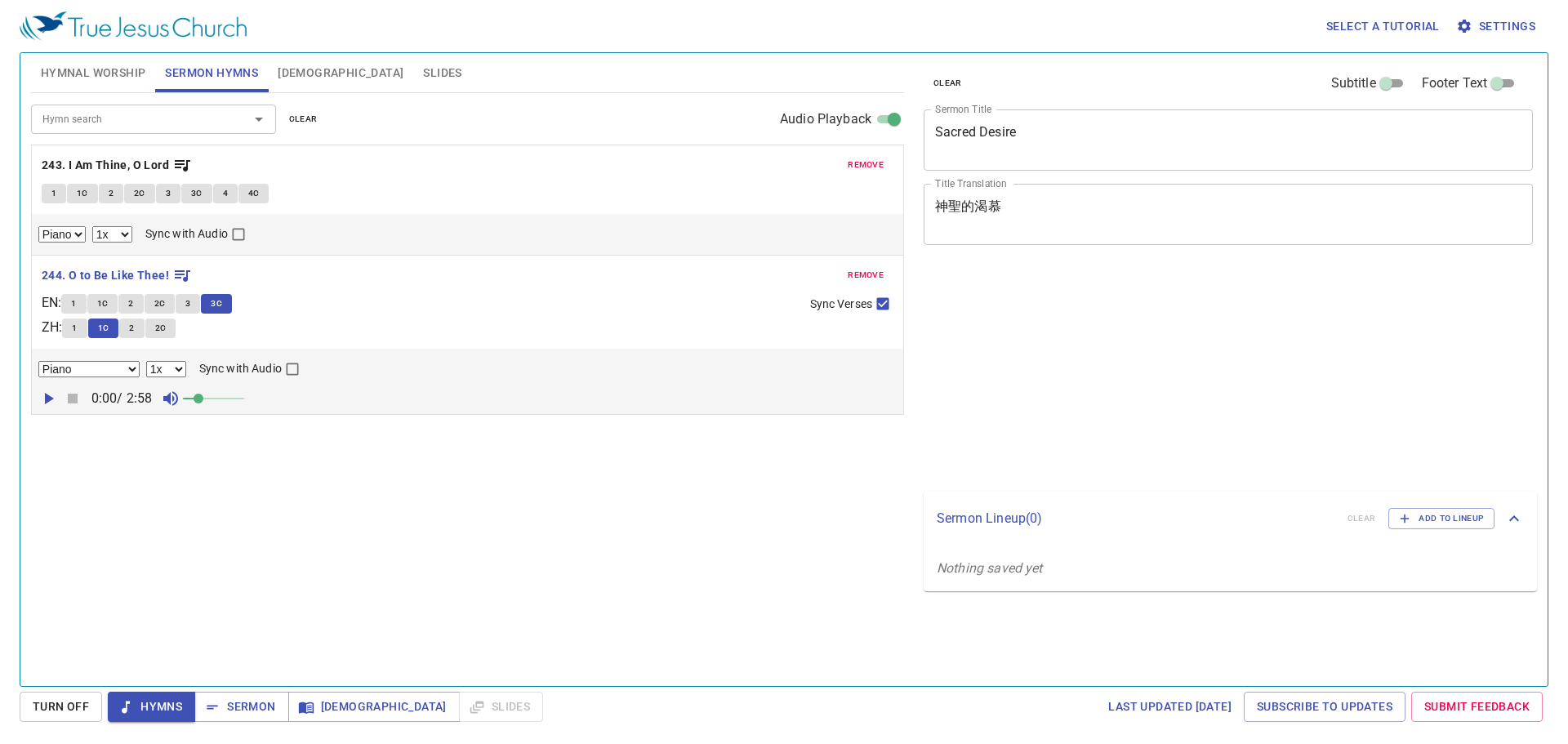
select select "1"
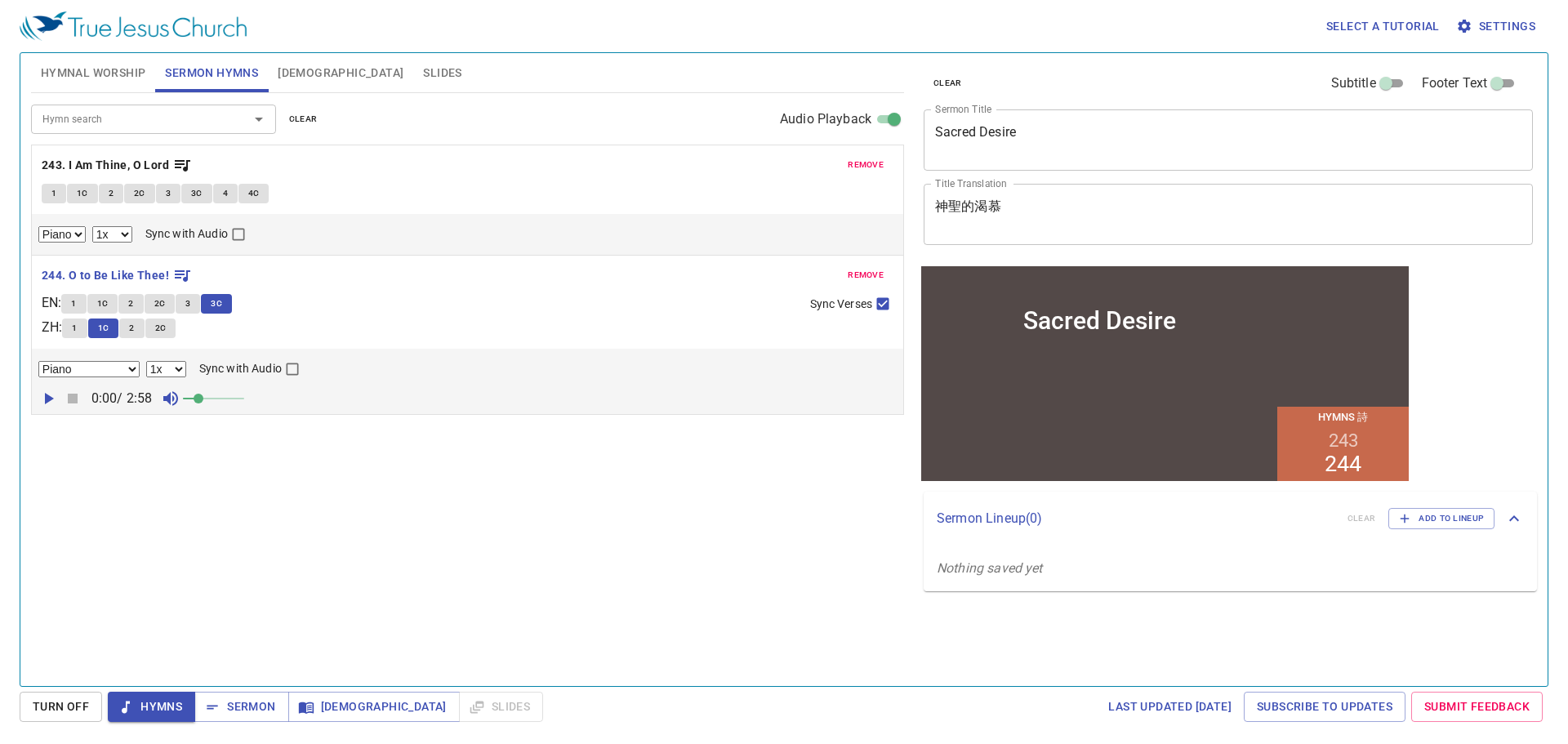
click at [128, 73] on span "Hymnal Worship" at bounding box center [94, 73] width 106 height 20
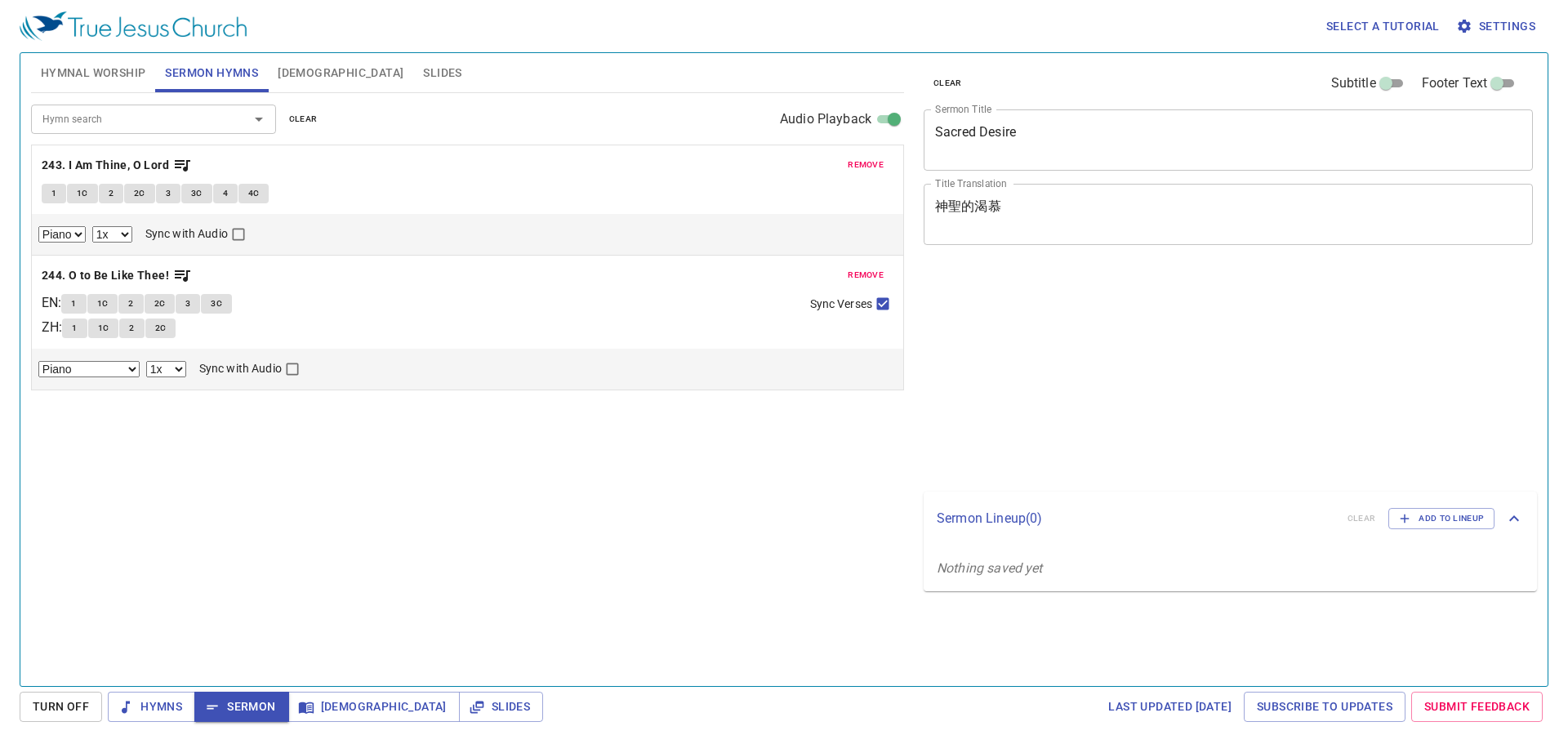
select select "1"
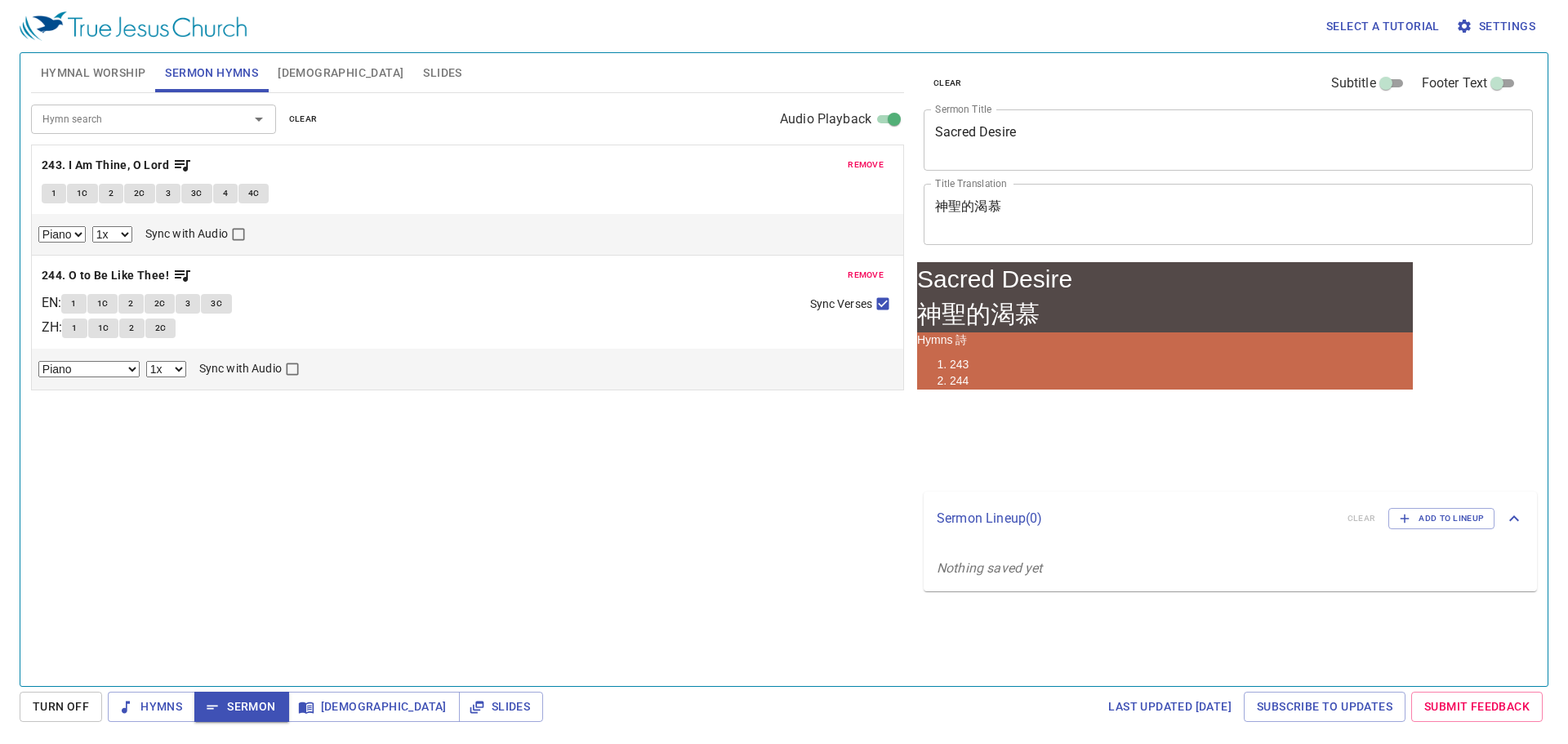
click at [305, 119] on span "clear" at bounding box center [304, 119] width 29 height 15
